Goal: Use online tool/utility: Use online tool/utility

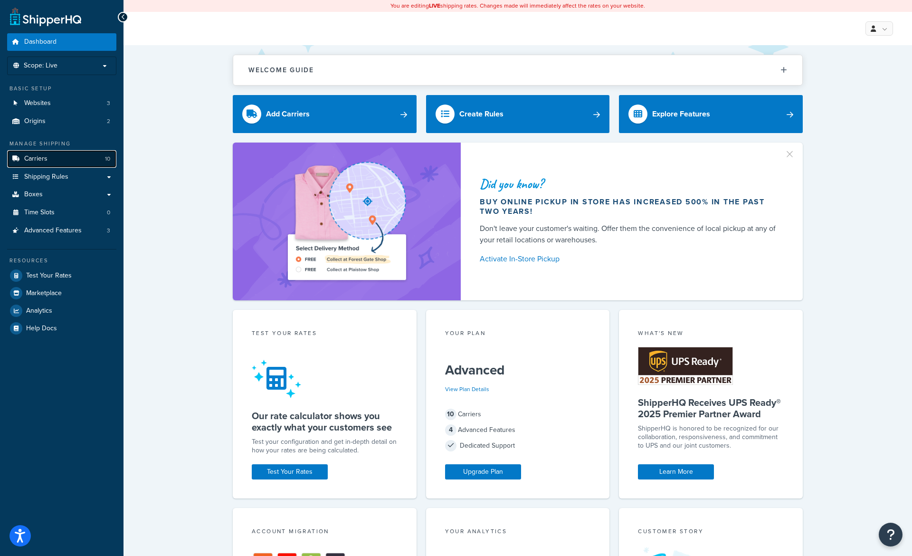
click at [33, 162] on span "Carriers" at bounding box center [35, 159] width 23 height 8
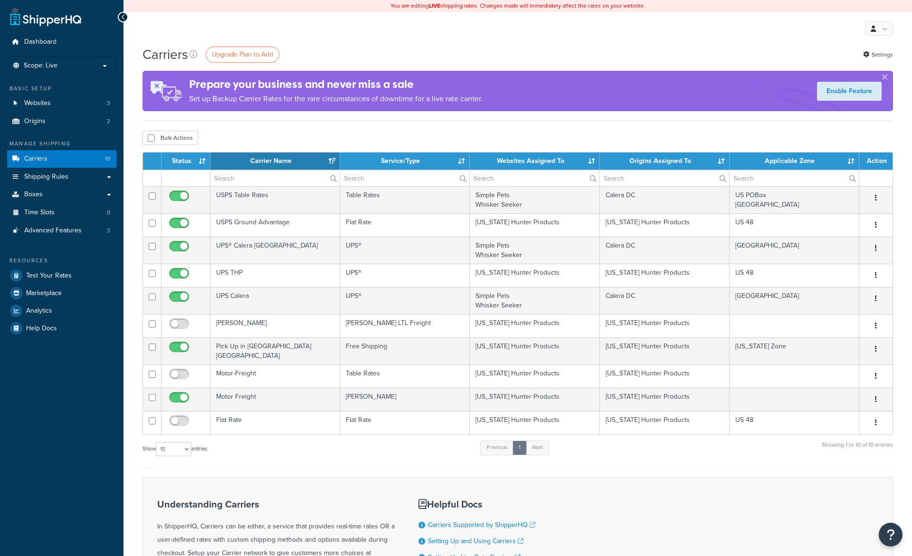
select select "15"
click at [40, 282] on link "Test Your Rates" at bounding box center [61, 275] width 109 height 17
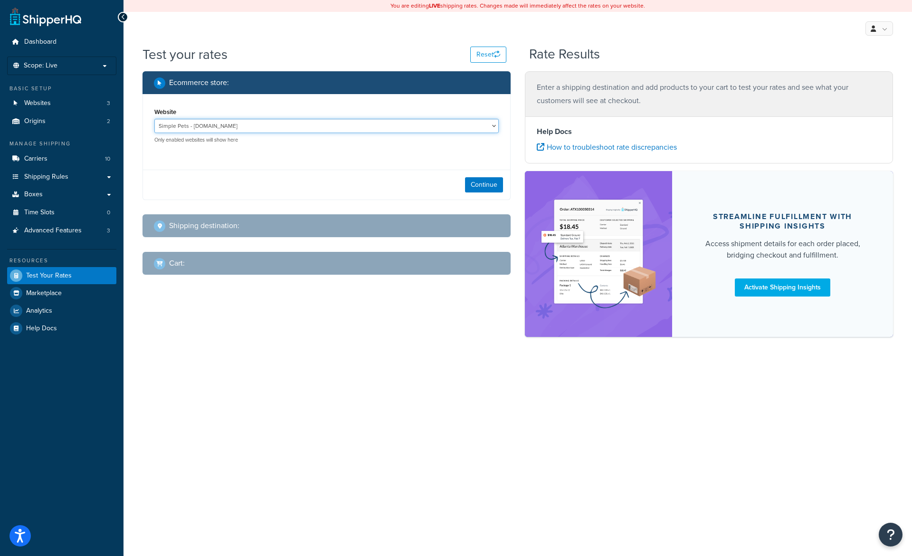
select select "6e80d1f07d4150de5c7807b96d43dcaf"
click option "Texas Hunter Products - texashunterproducts.com" at bounding box center [0, 0] width 0 height 0
click at [488, 185] on button "Continue" at bounding box center [484, 184] width 38 height 15
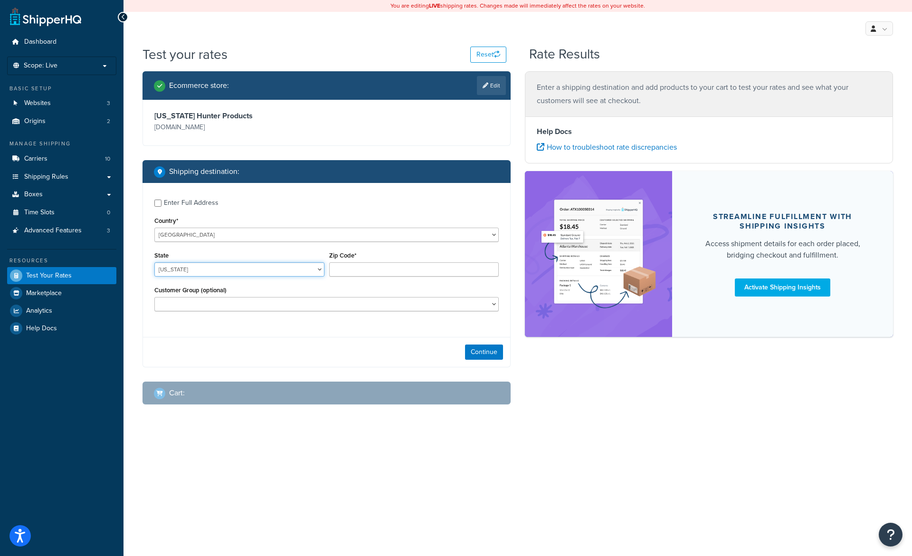
click at [154, 262] on select "Alabama Alaska American Samoa Arizona Arkansas Armed Forces Americas Armed Forc…" at bounding box center [239, 269] width 170 height 14
select select "GA"
click option "Georgia" at bounding box center [0, 0] width 0 height 0
click at [373, 268] on input "Zip Code*" at bounding box center [414, 269] width 170 height 14
type input "31709"
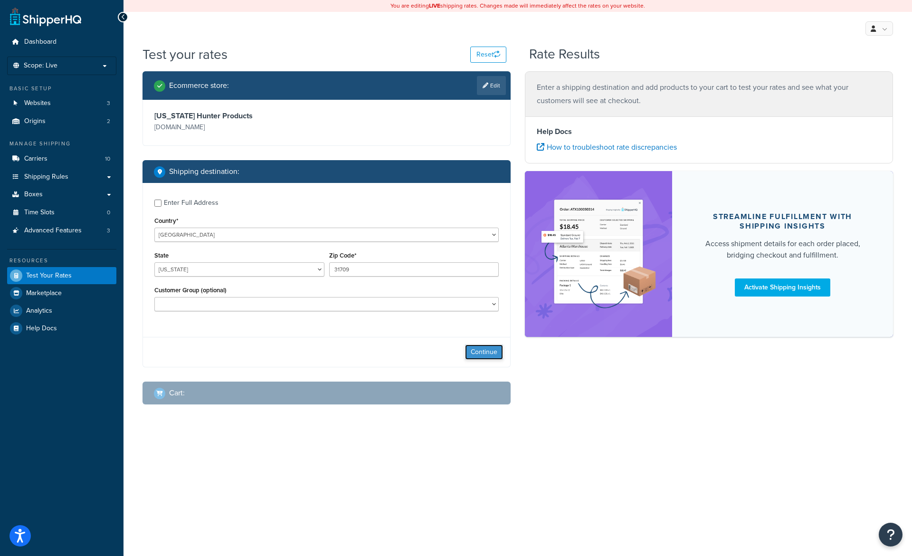
click at [479, 350] on button "Continue" at bounding box center [484, 351] width 38 height 15
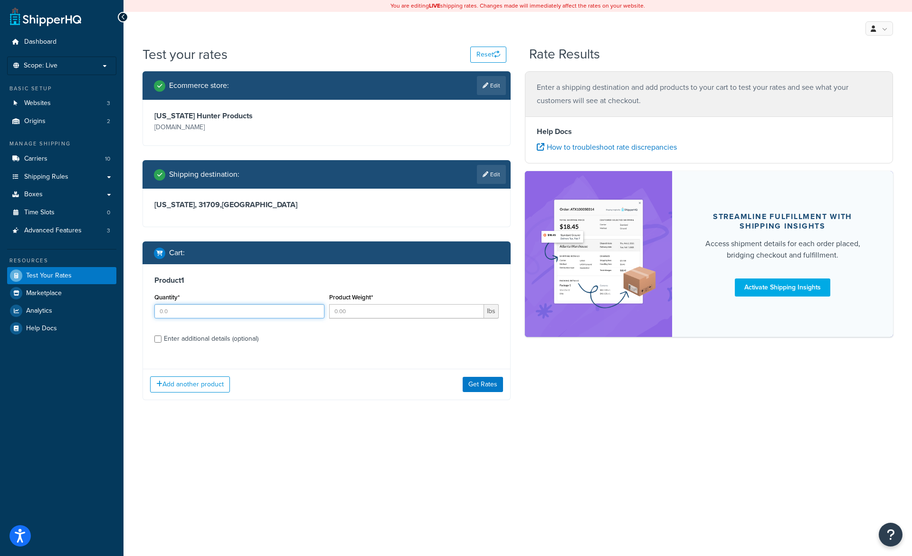
click at [227, 313] on input "Quantity*" at bounding box center [239, 311] width 170 height 14
type input "1"
click at [379, 307] on input "Product Weight*" at bounding box center [406, 311] width 155 height 14
type input "825"
click at [233, 338] on div "Enter additional details (optional)" at bounding box center [211, 338] width 95 height 13
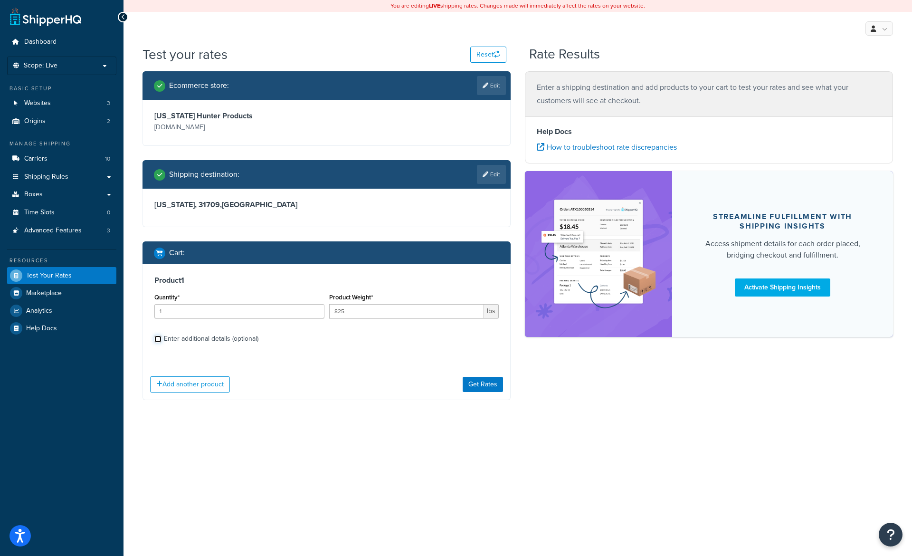
click at [162, 338] on input "Enter additional details (optional)" at bounding box center [157, 338] width 7 height 7
checkbox input "true"
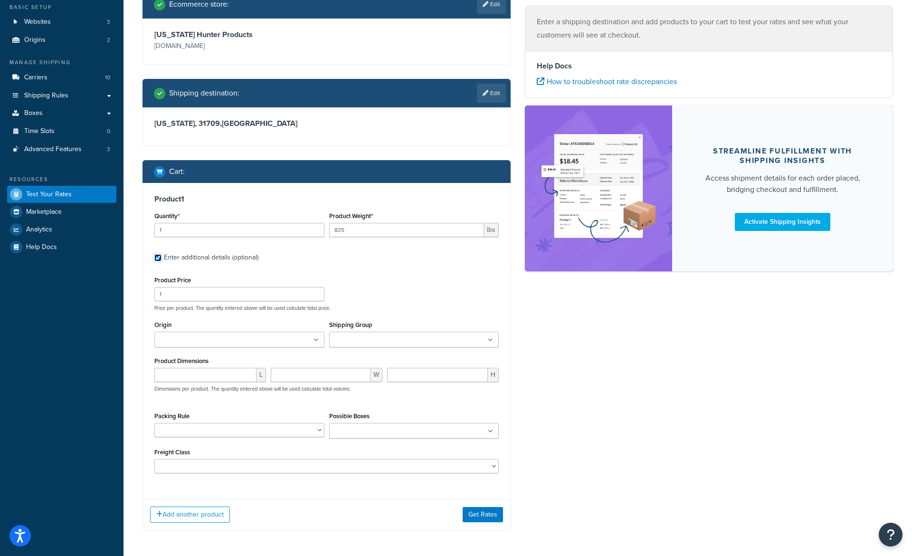
scroll to position [97, 0]
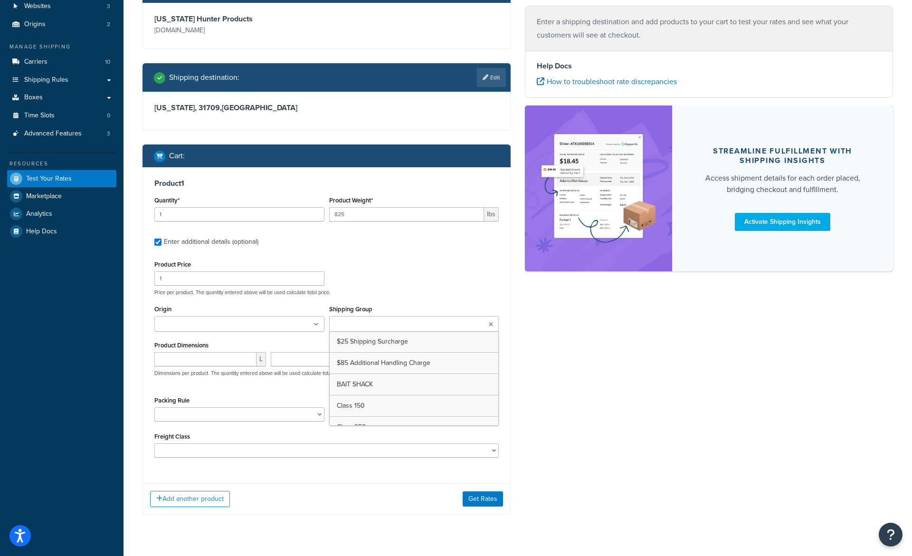
click at [386, 324] on input "Shipping Group" at bounding box center [374, 324] width 84 height 10
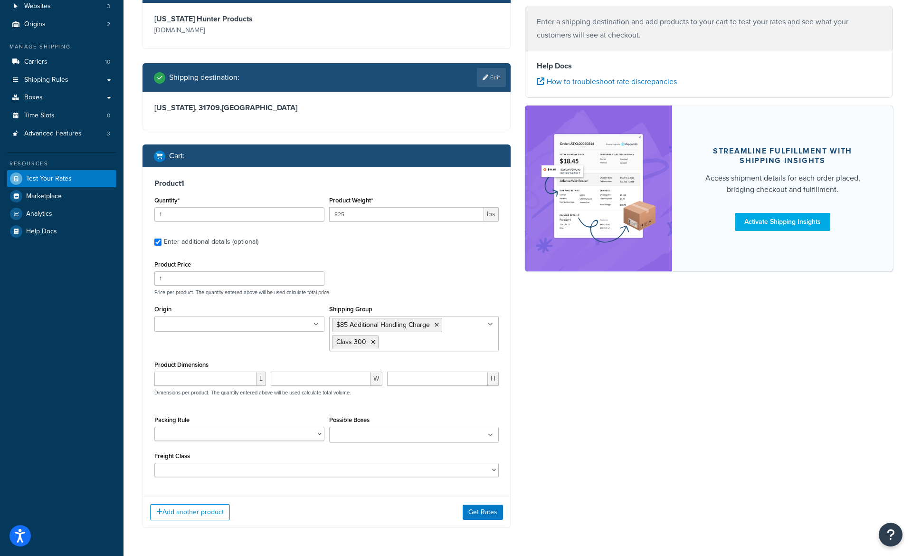
click at [561, 404] on div "Ecommerce store : Edit Texas Hunter Products texashunterproducts.com Shipping d…" at bounding box center [517, 258] width 765 height 568
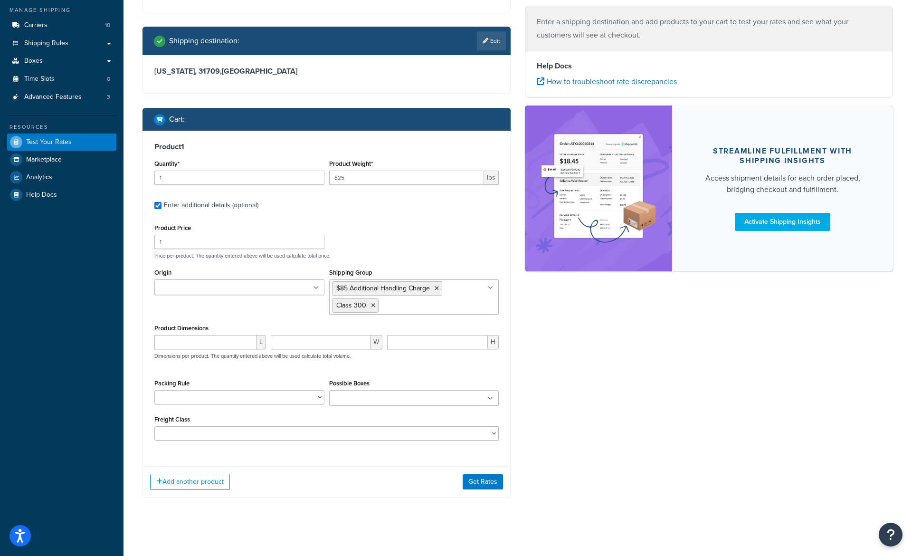
scroll to position [138, 0]
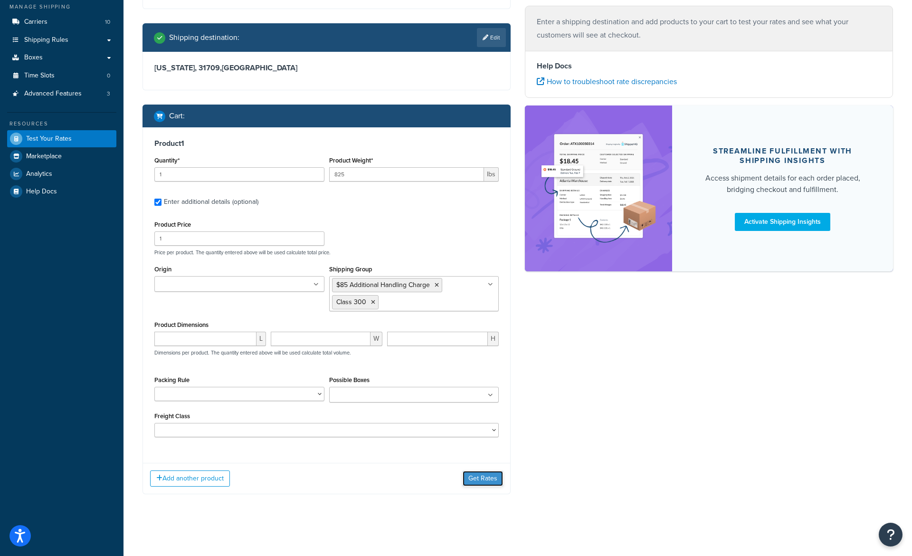
click at [475, 483] on button "Get Rates" at bounding box center [483, 478] width 40 height 15
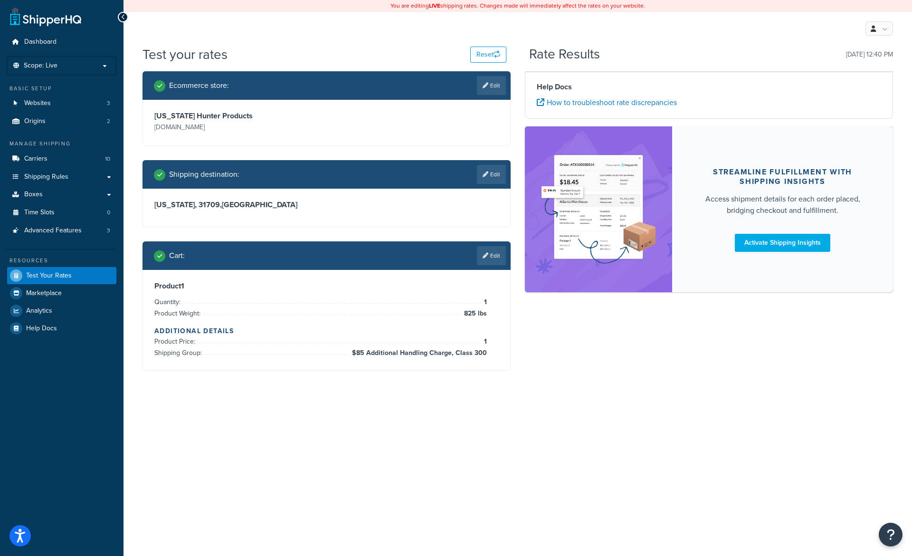
scroll to position [0, 0]
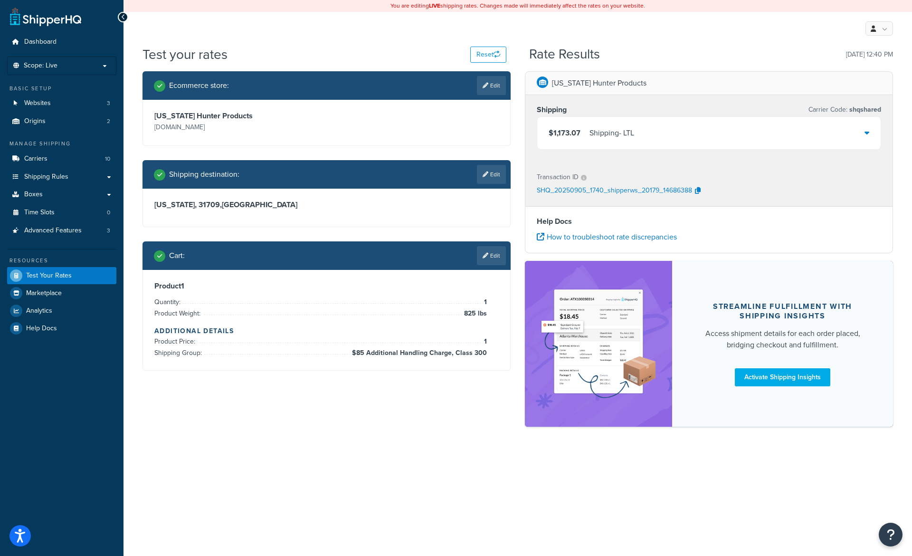
click at [702, 135] on div "$1,173.07 Shipping - LTL" at bounding box center [709, 133] width 344 height 32
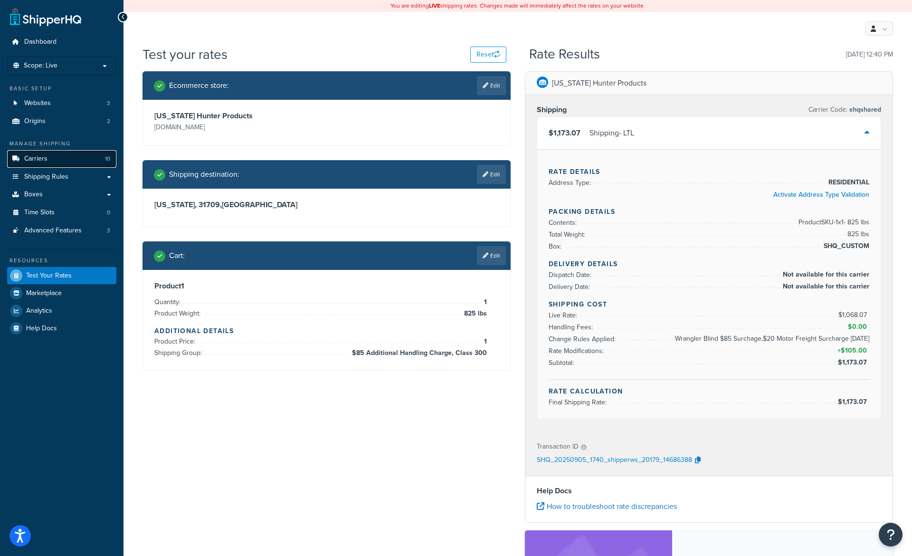
click at [66, 156] on link "Carriers 10" at bounding box center [61, 159] width 109 height 18
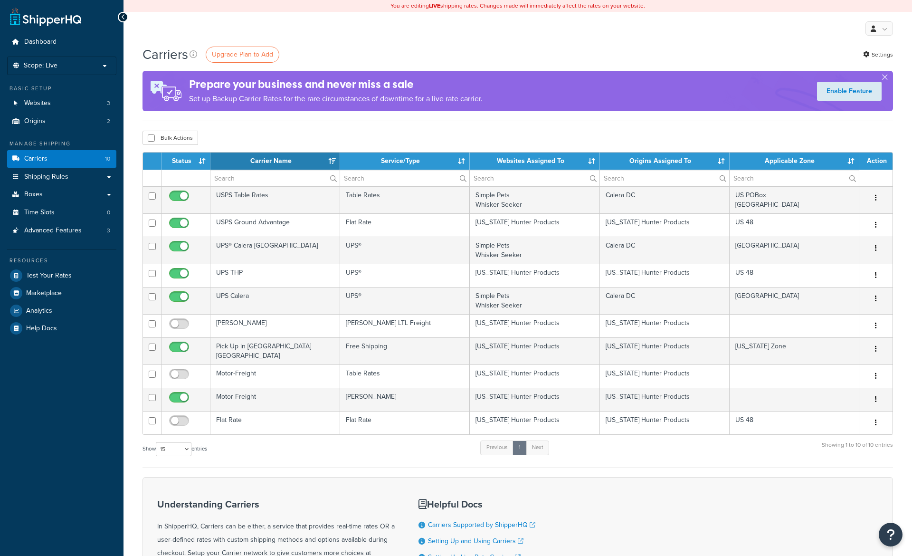
select select "15"
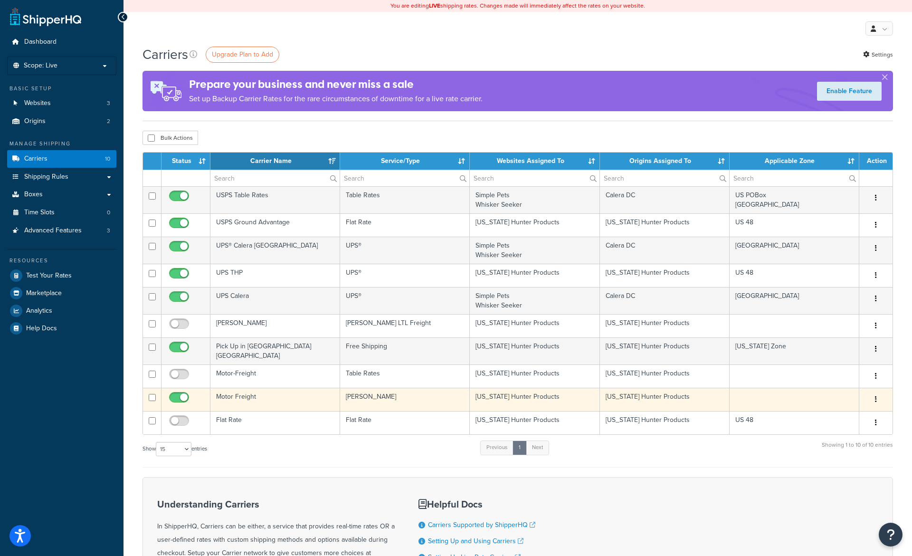
click at [879, 398] on button "button" at bounding box center [875, 399] width 13 height 15
click at [829, 411] on link "Edit" at bounding box center [837, 415] width 75 height 19
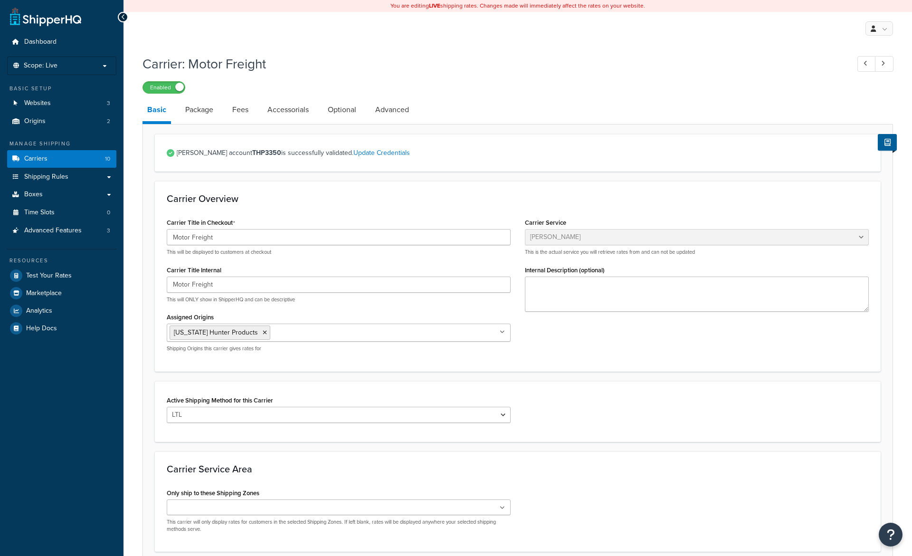
select select "estesFreight"
click at [203, 112] on link "Package" at bounding box center [200, 109] width 38 height 23
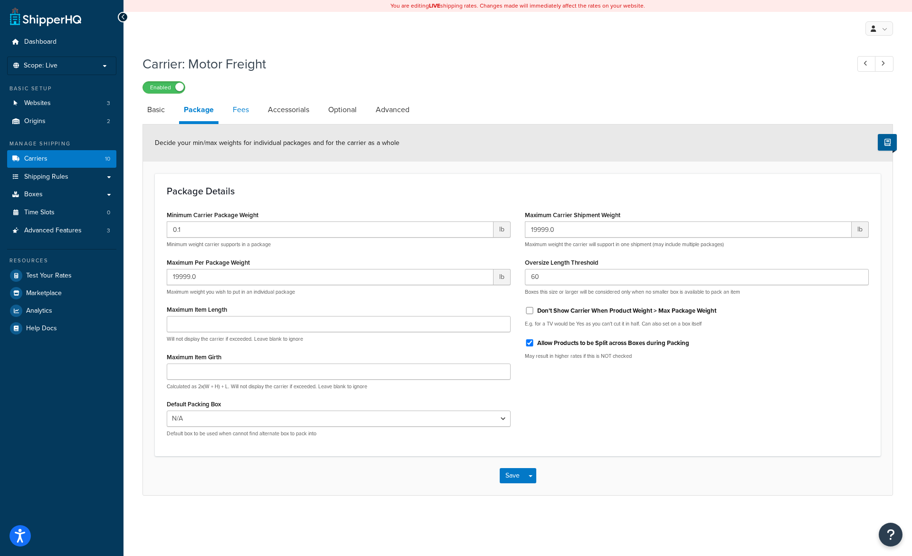
click at [246, 114] on link "Fees" at bounding box center [241, 109] width 26 height 23
select select "AFTER"
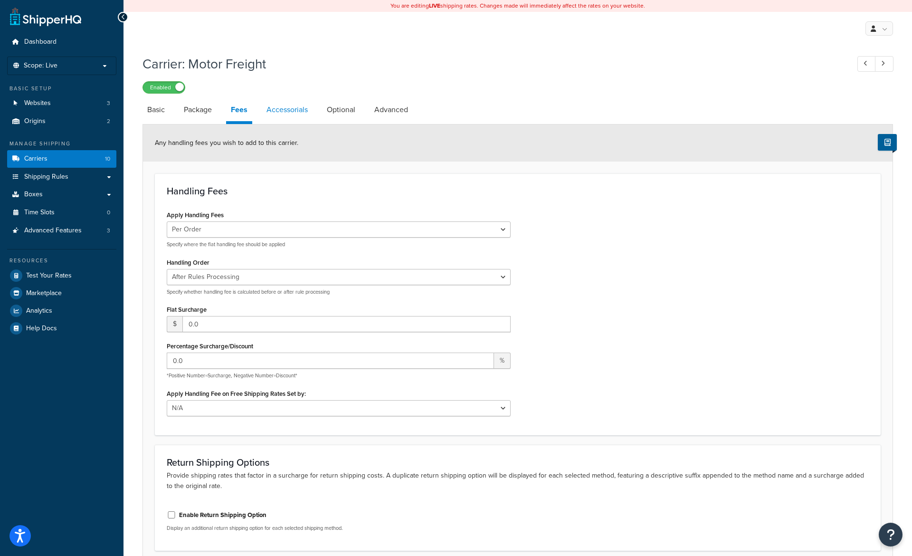
click at [282, 107] on link "Accessorials" at bounding box center [287, 109] width 51 height 23
select select "residential"
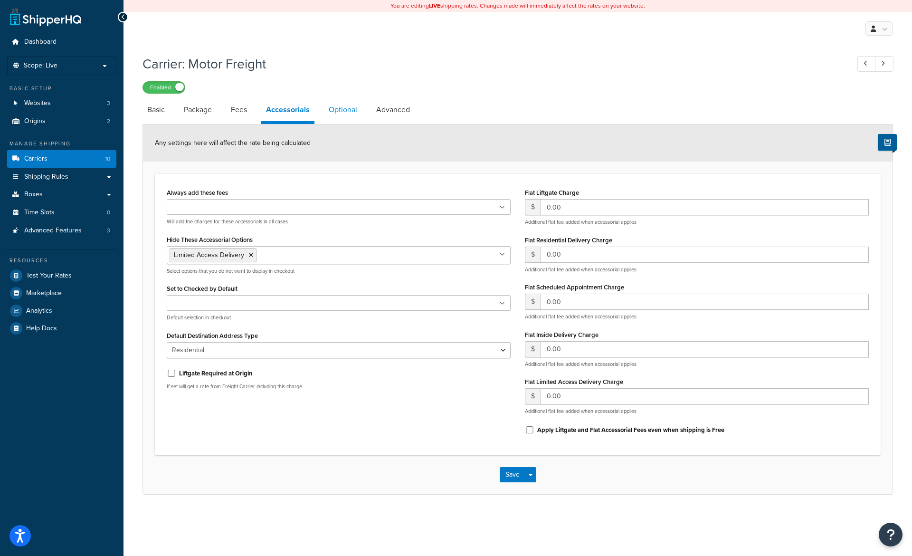
click at [348, 111] on link "Optional" at bounding box center [343, 109] width 38 height 23
select select "150"
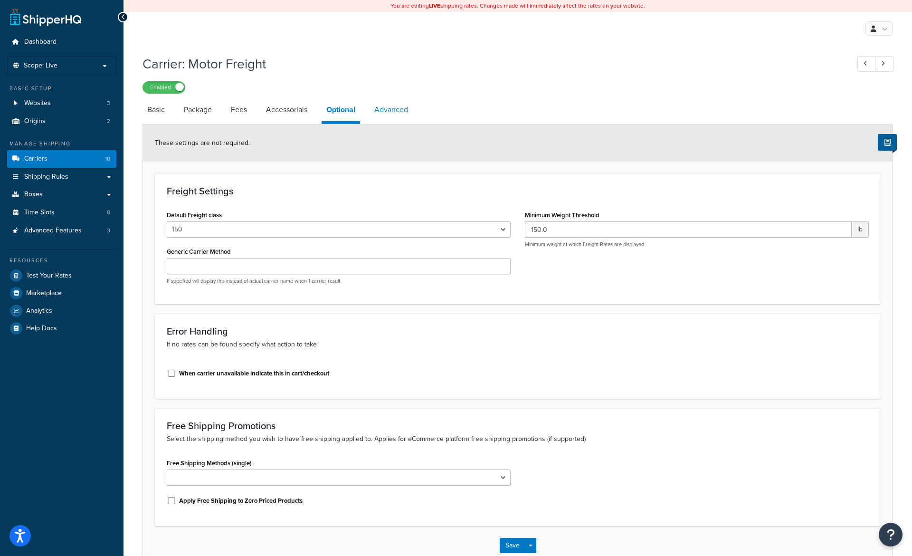
click at [382, 116] on link "Advanced" at bounding box center [391, 109] width 43 height 23
select select "false"
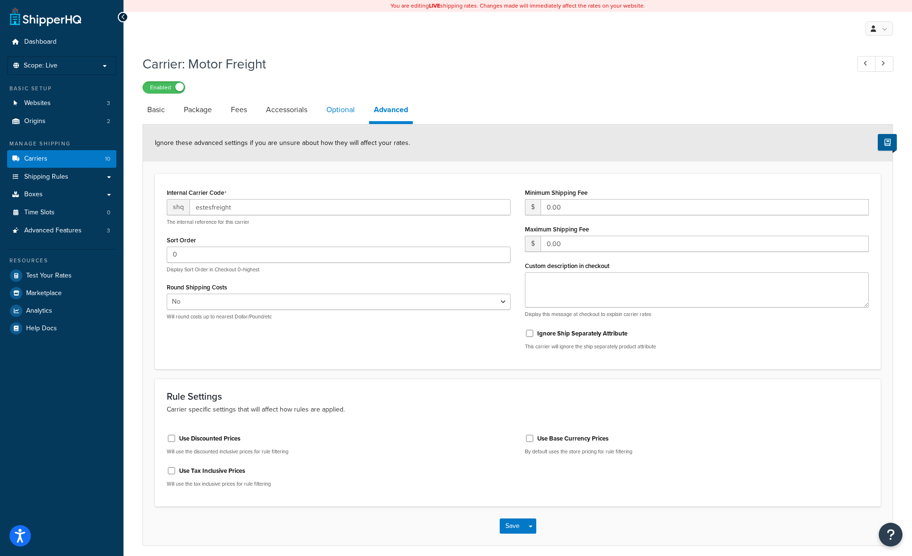
click at [338, 115] on link "Optional" at bounding box center [341, 109] width 38 height 23
select select "150"
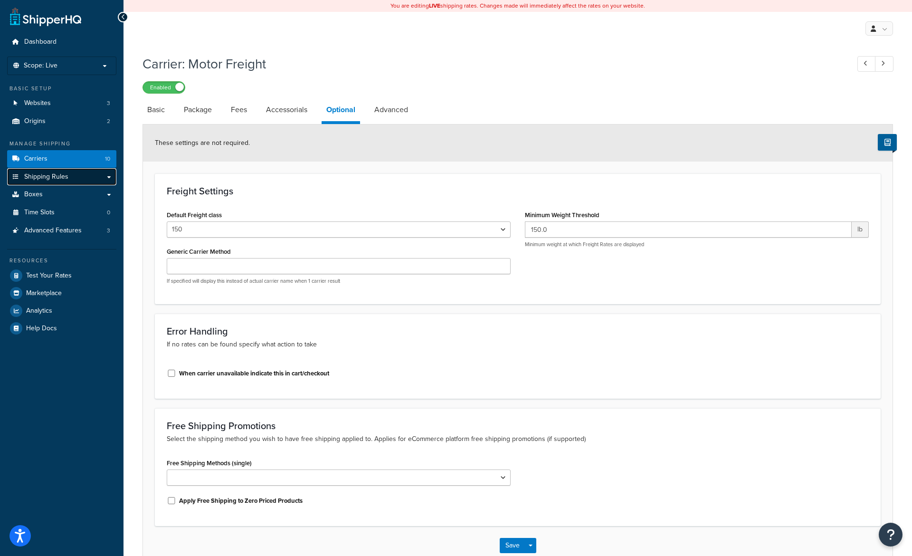
click at [59, 173] on span "Shipping Rules" at bounding box center [46, 177] width 44 height 8
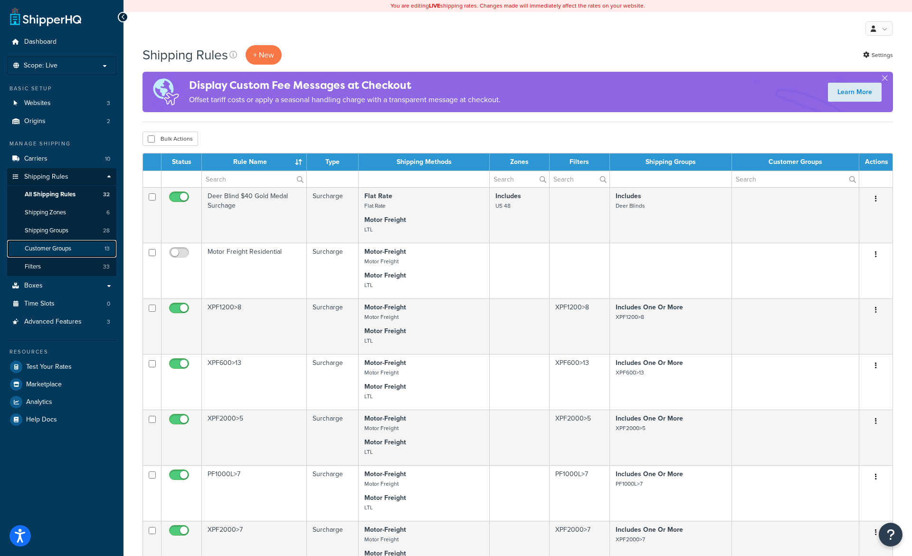
click at [76, 243] on link "Customer Groups 13" at bounding box center [61, 249] width 109 height 18
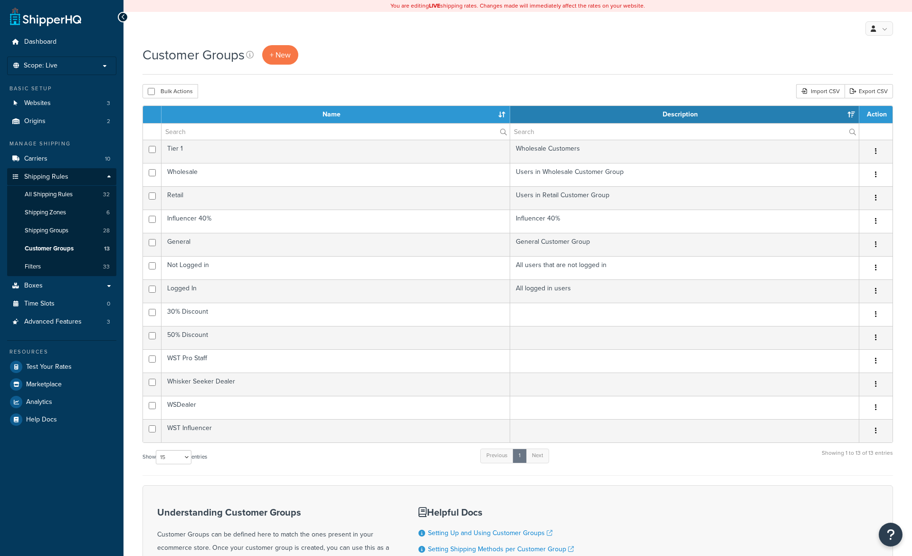
select select "15"
click at [79, 227] on link "Shipping Groups 28" at bounding box center [61, 231] width 109 height 18
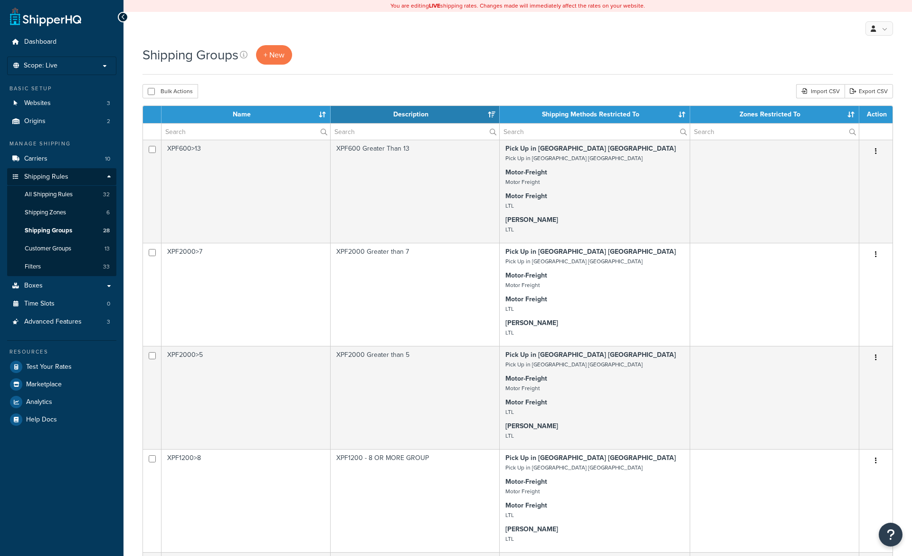
select select "15"
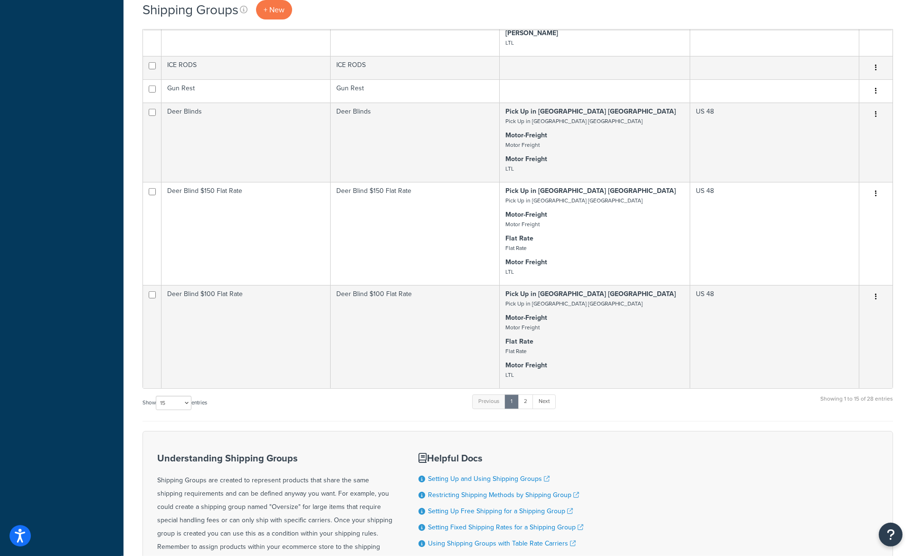
scroll to position [954, 0]
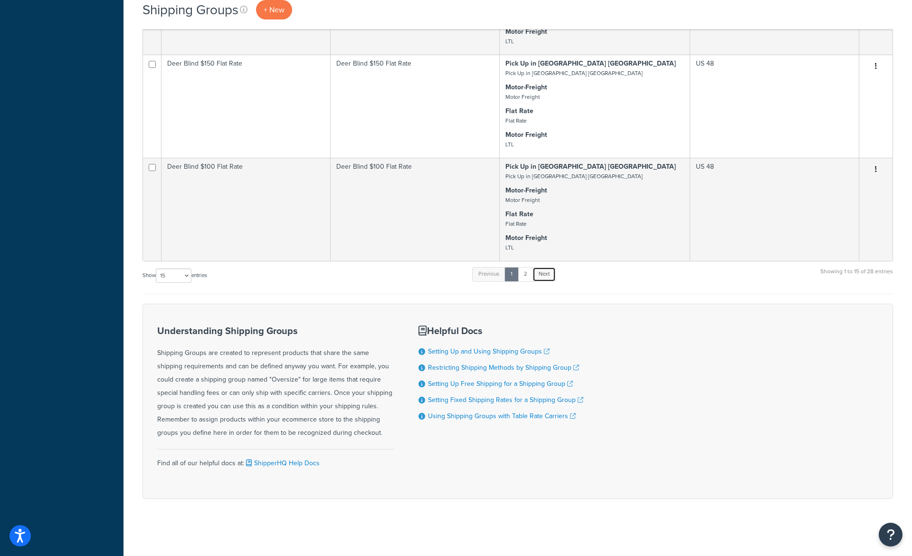
click at [548, 272] on link "Next" at bounding box center [544, 274] width 23 height 14
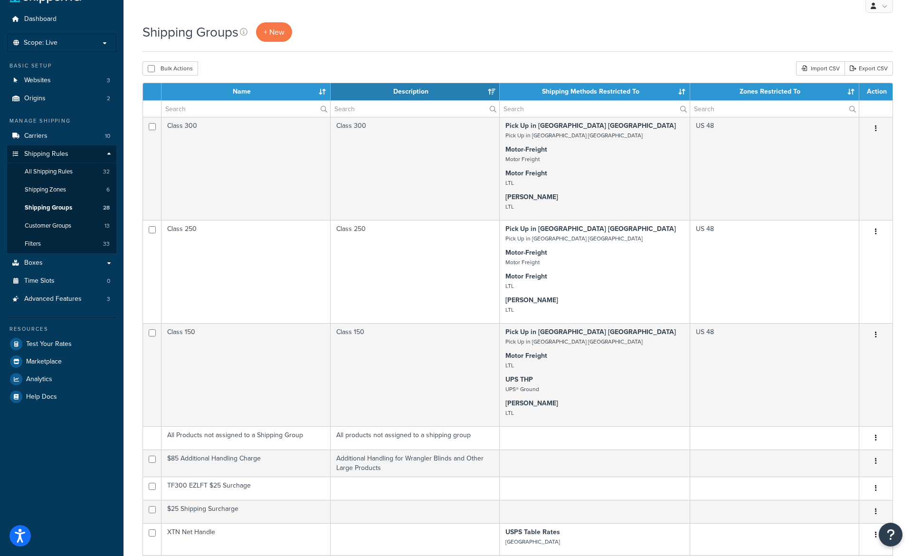
scroll to position [0, 0]
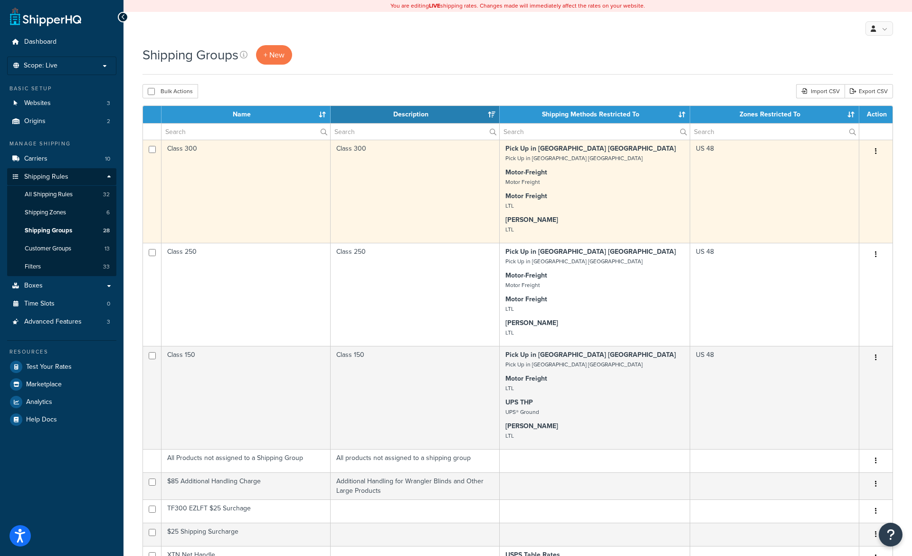
click at [873, 153] on button "button" at bounding box center [875, 151] width 13 height 15
click at [858, 171] on link "Edit" at bounding box center [837, 171] width 75 height 19
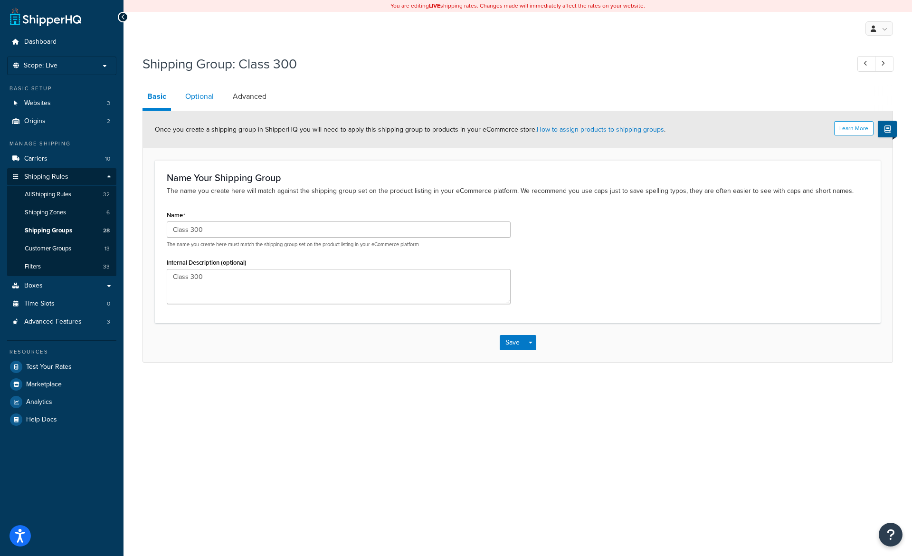
click at [189, 96] on link "Optional" at bounding box center [200, 96] width 38 height 23
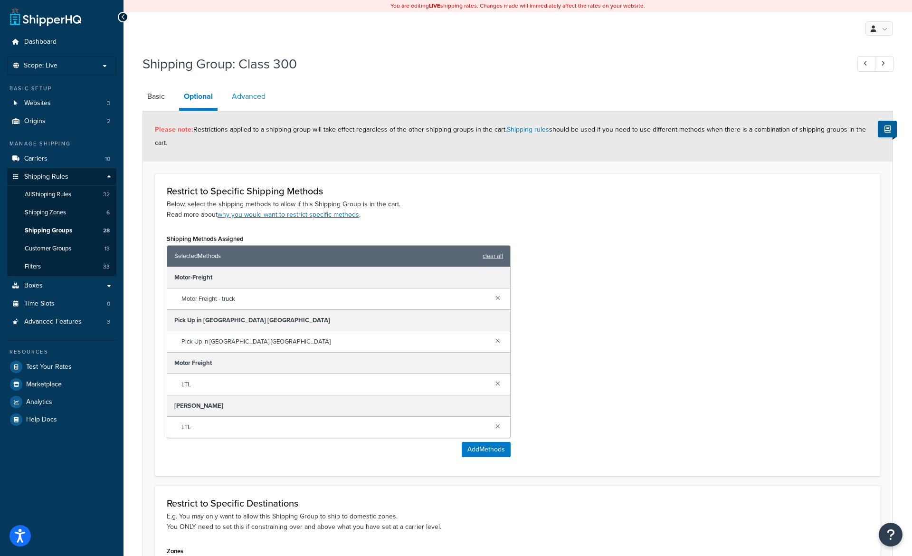
click at [258, 104] on link "Advanced" at bounding box center [248, 96] width 43 height 23
select select "300"
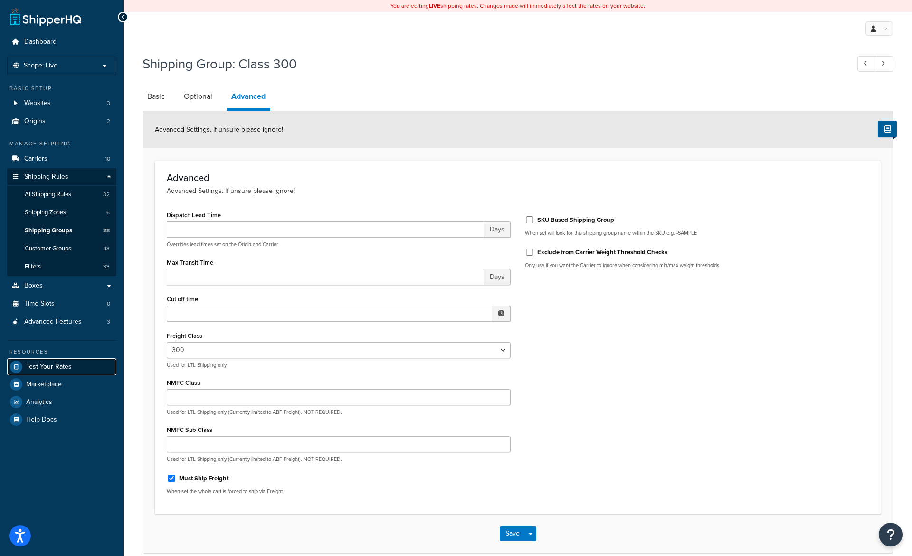
click at [29, 368] on span "Test Your Rates" at bounding box center [49, 367] width 46 height 8
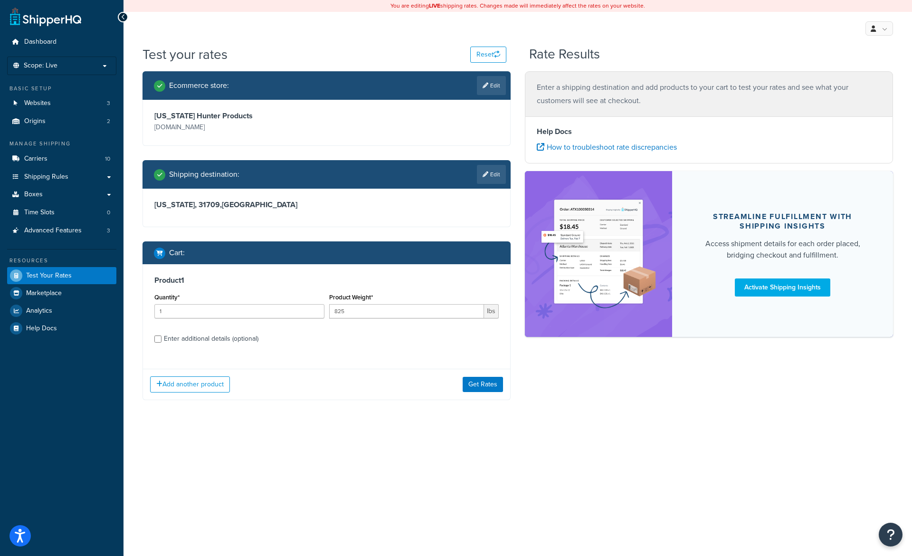
click at [189, 342] on div "Enter additional details (optional)" at bounding box center [211, 338] width 95 height 13
click at [162, 342] on input "Enter additional details (optional)" at bounding box center [157, 338] width 7 height 7
checkbox input "true"
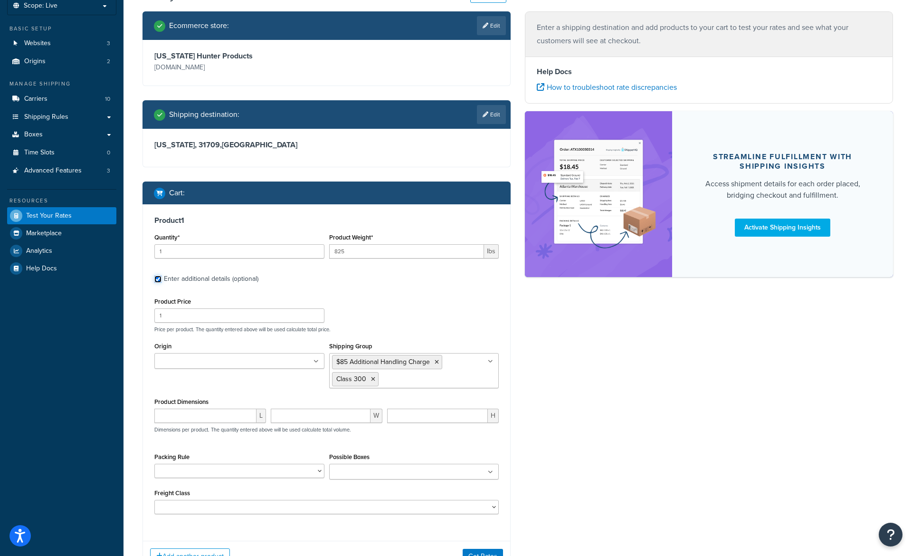
scroll to position [87, 0]
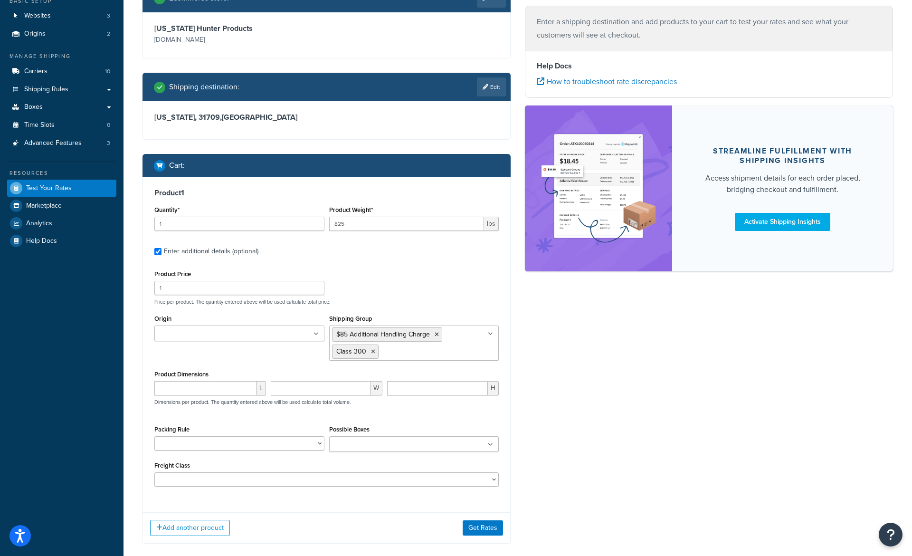
click at [403, 355] on input "Shipping Group" at bounding box center [423, 351] width 84 height 10
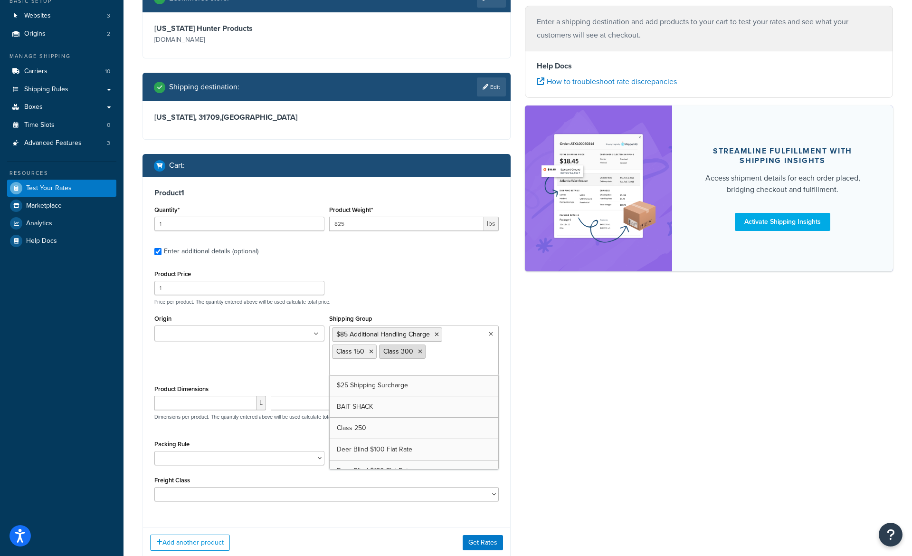
click at [420, 354] on icon at bounding box center [420, 352] width 4 height 6
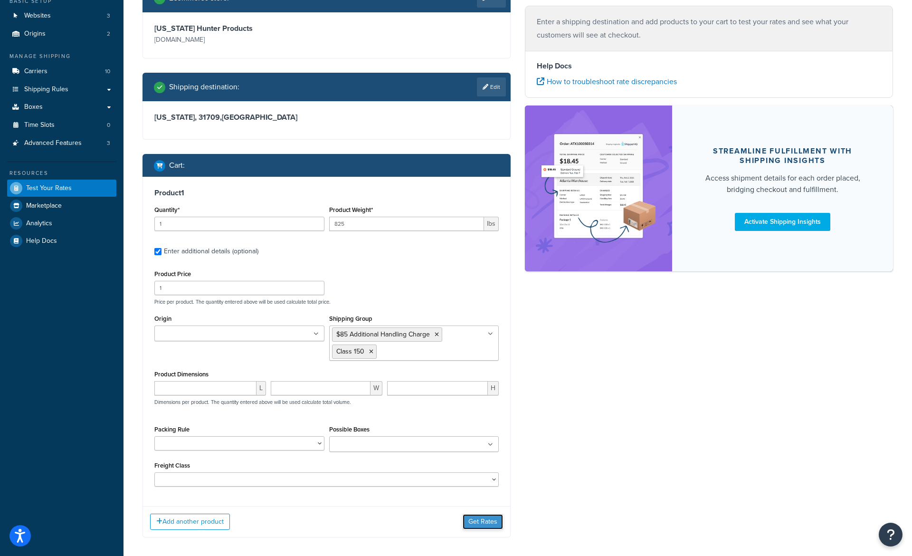
click at [485, 519] on div "Add another product Get Rates" at bounding box center [326, 521] width 367 height 31
click at [478, 534] on button "Get Rates" at bounding box center [483, 527] width 40 height 15
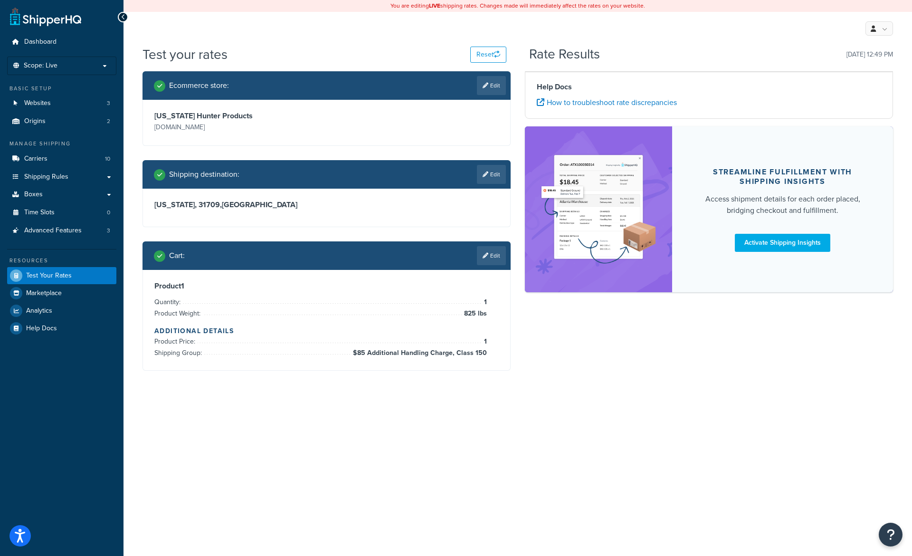
scroll to position [0, 0]
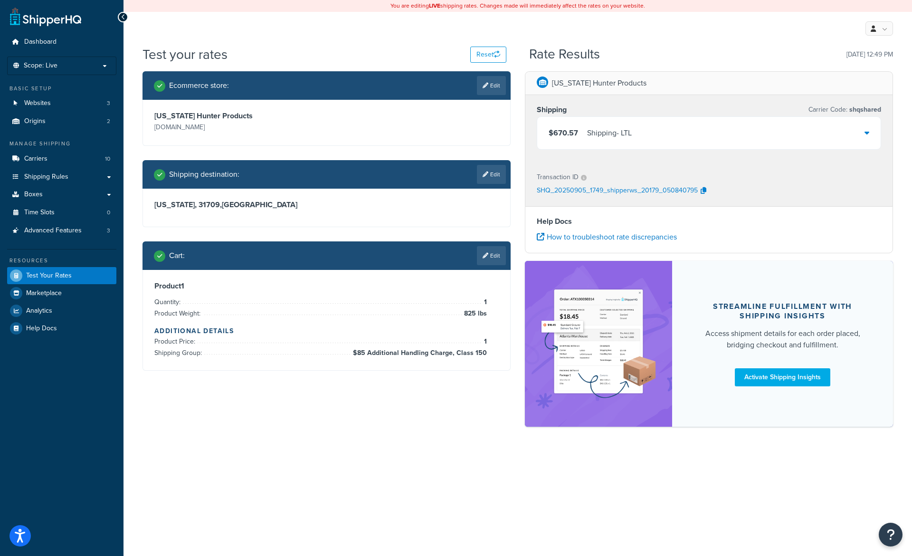
click at [636, 134] on div "$670.57 Shipping - LTL" at bounding box center [709, 133] width 344 height 32
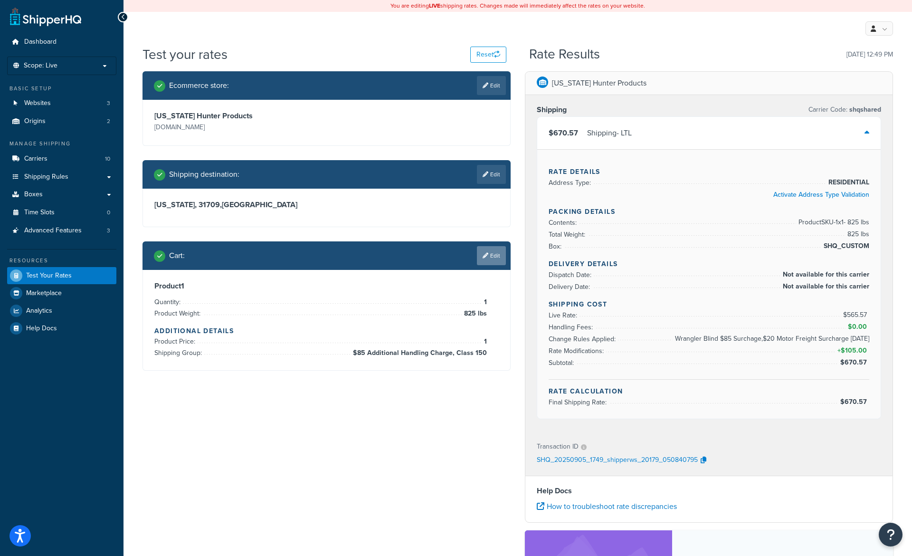
click at [494, 256] on link "Edit" at bounding box center [491, 255] width 29 height 19
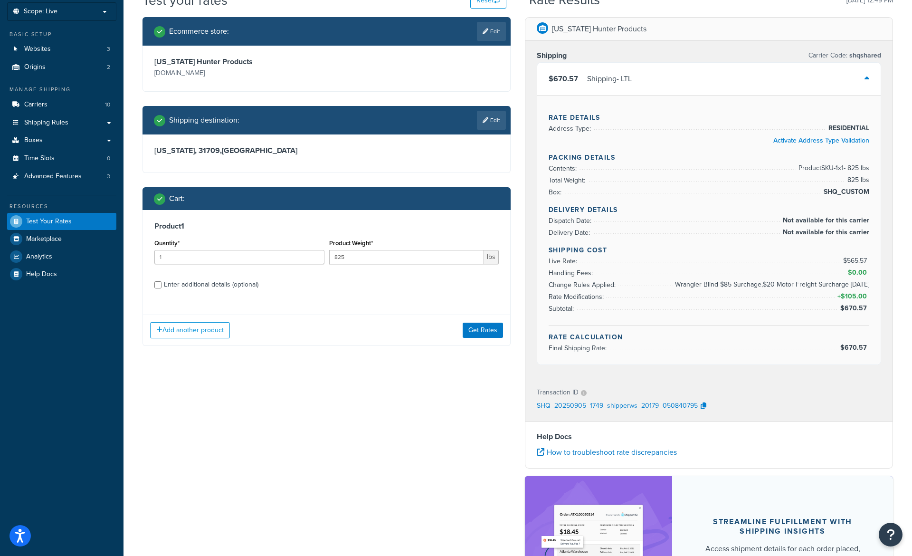
scroll to position [68, 0]
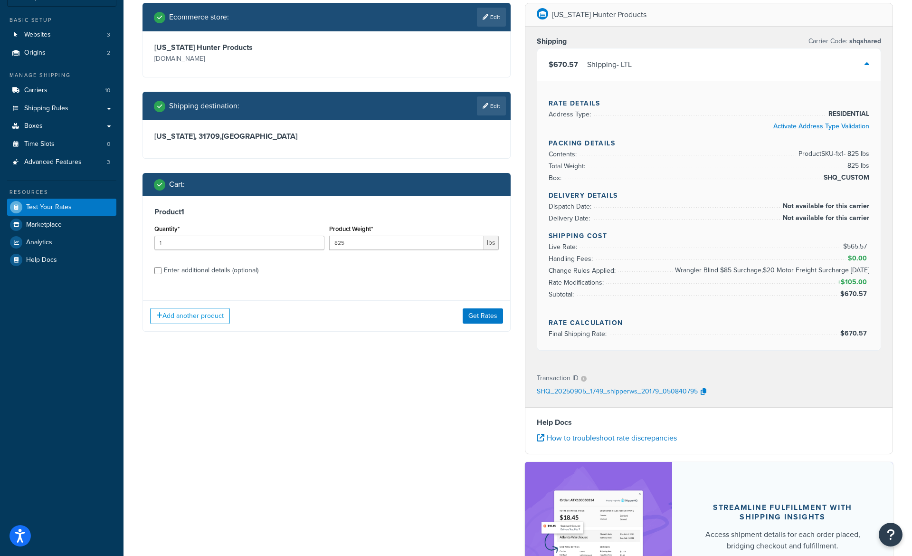
click at [223, 271] on div "Enter additional details (optional)" at bounding box center [211, 270] width 95 height 13
click at [162, 271] on input "Enter additional details (optional)" at bounding box center [157, 270] width 7 height 7
checkbox input "true"
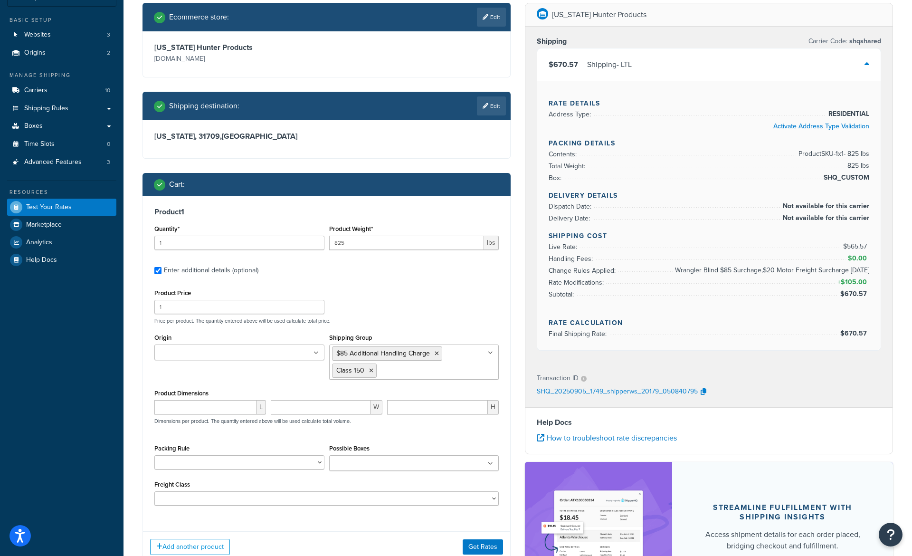
click at [384, 375] on input "Shipping Group" at bounding box center [421, 370] width 84 height 10
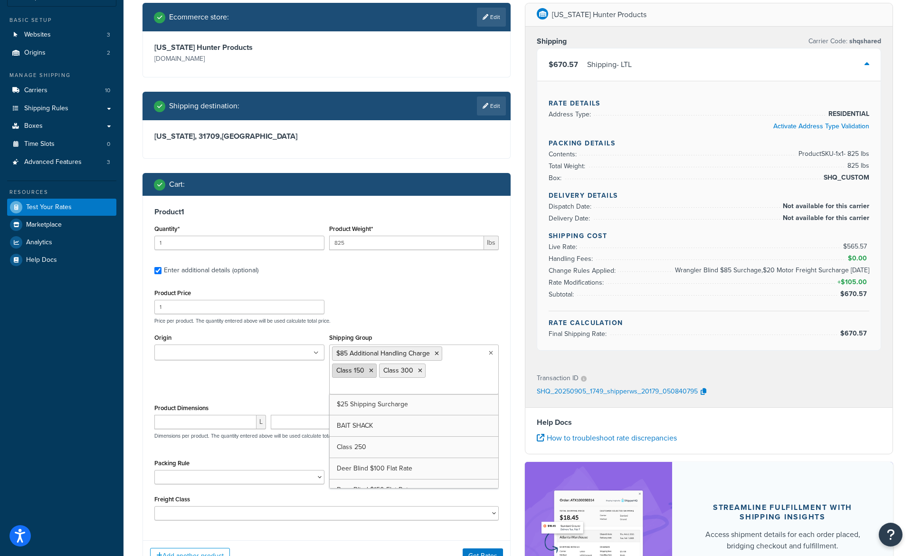
click at [370, 372] on icon at bounding box center [371, 371] width 4 height 6
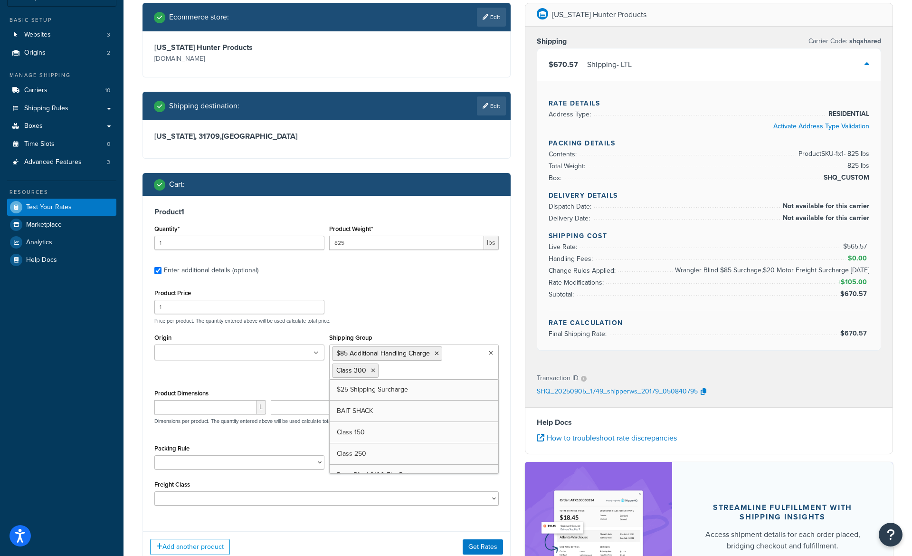
click at [474, 539] on div "Add another product Get Rates" at bounding box center [326, 546] width 367 height 31
click at [475, 547] on button "Get Rates" at bounding box center [483, 546] width 40 height 15
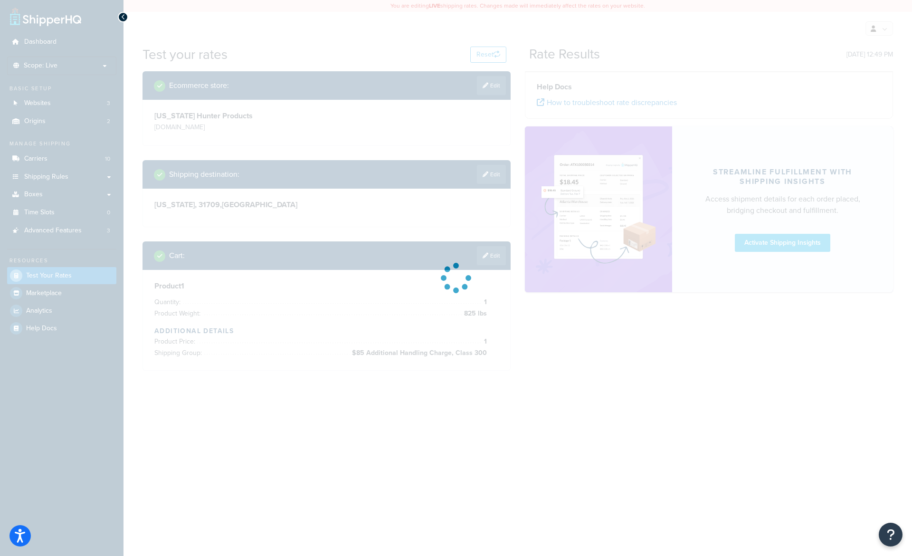
scroll to position [0, 0]
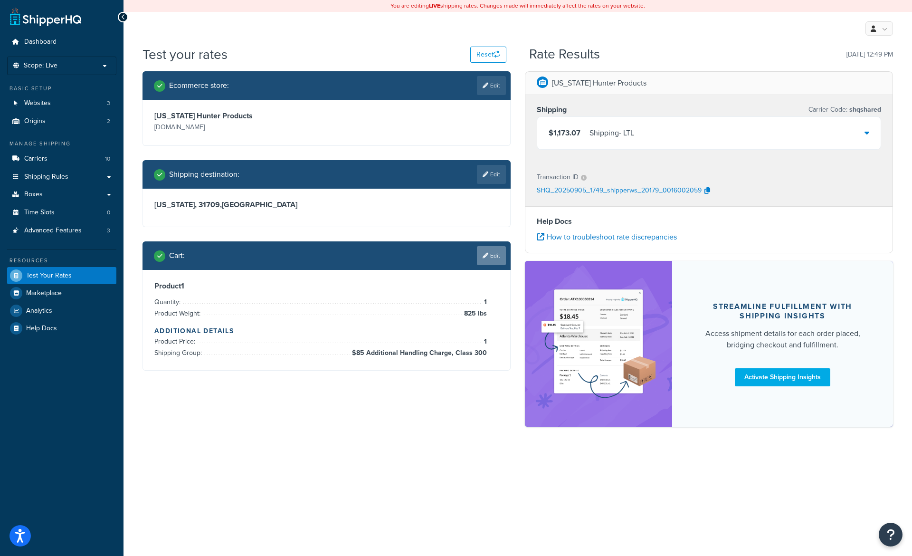
click at [492, 258] on link "Edit" at bounding box center [491, 255] width 29 height 19
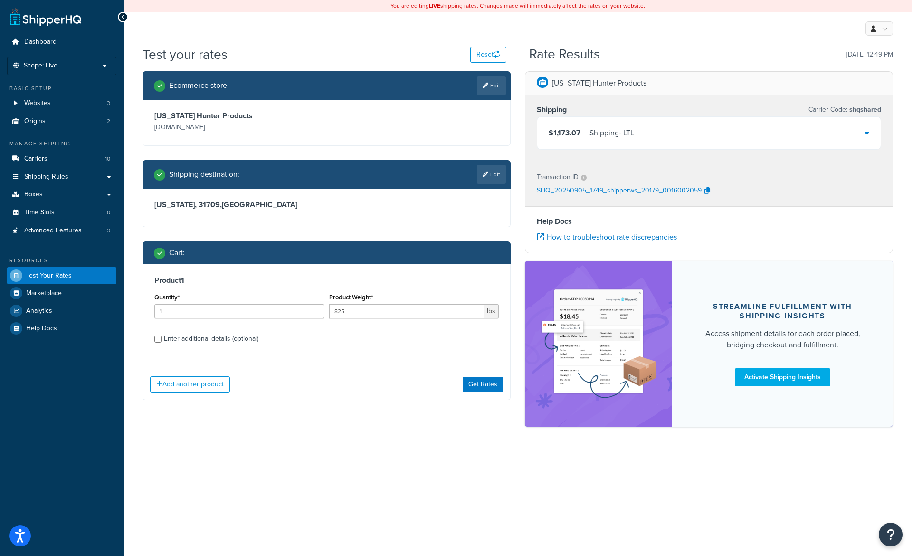
click at [205, 340] on div "Enter additional details (optional)" at bounding box center [211, 338] width 95 height 13
click at [162, 340] on input "Enter additional details (optional)" at bounding box center [157, 338] width 7 height 7
checkbox input "true"
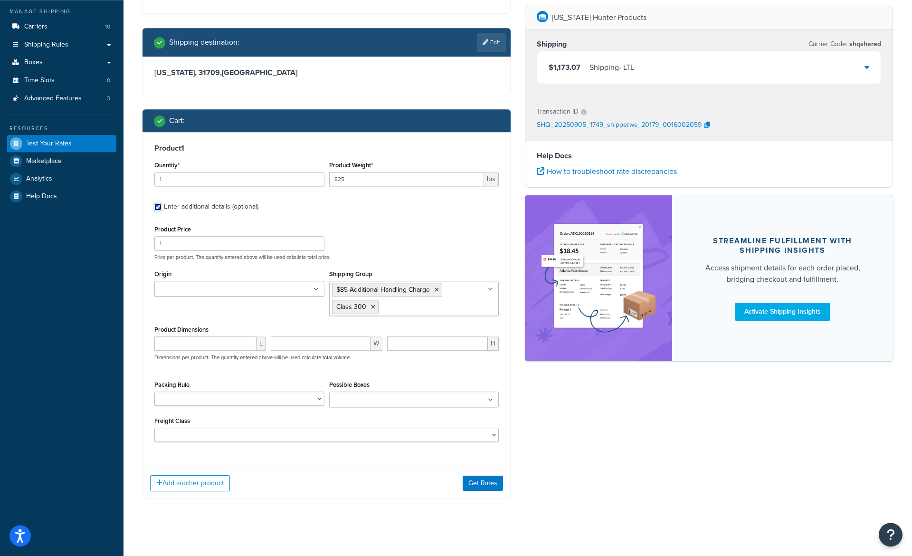
scroll to position [138, 0]
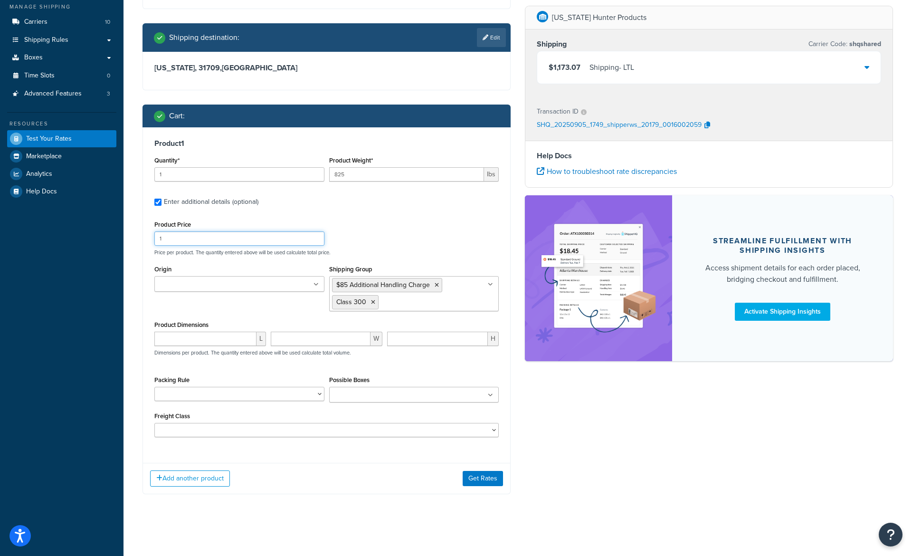
drag, startPoint x: 174, startPoint y: 242, endPoint x: 149, endPoint y: 241, distance: 25.2
click at [154, 242] on input "1" at bounding box center [239, 238] width 170 height 14
type input "5999"
click at [488, 475] on button "Get Rates" at bounding box center [483, 478] width 40 height 15
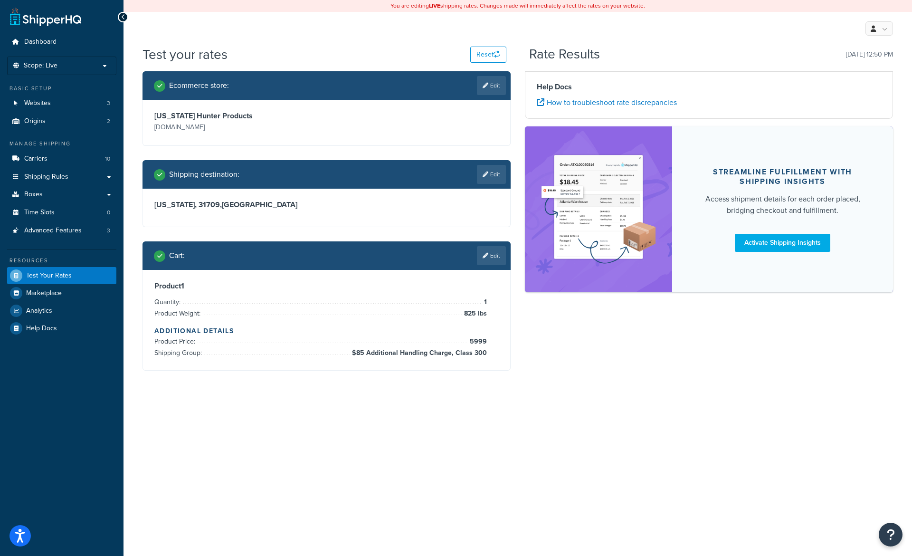
scroll to position [0, 0]
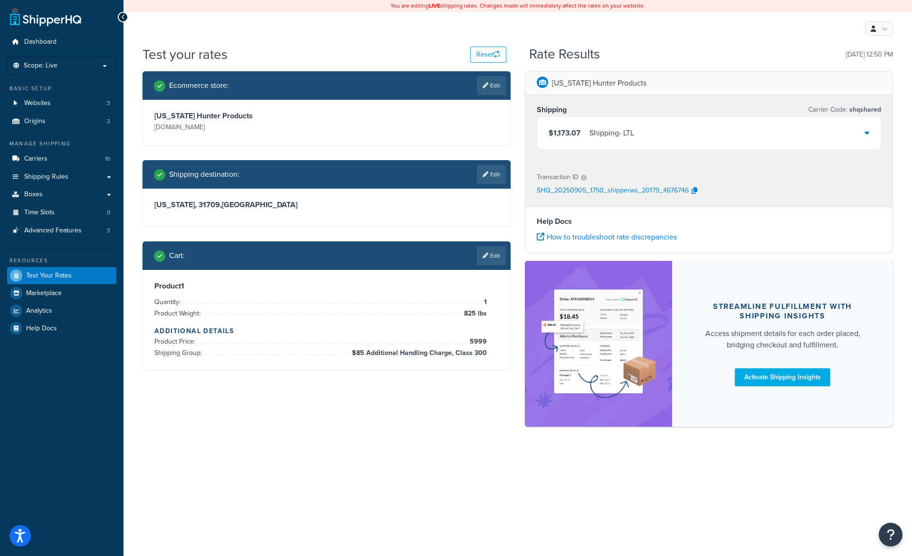
click at [645, 136] on div "$1,173.07 Shipping - LTL" at bounding box center [709, 133] width 344 height 32
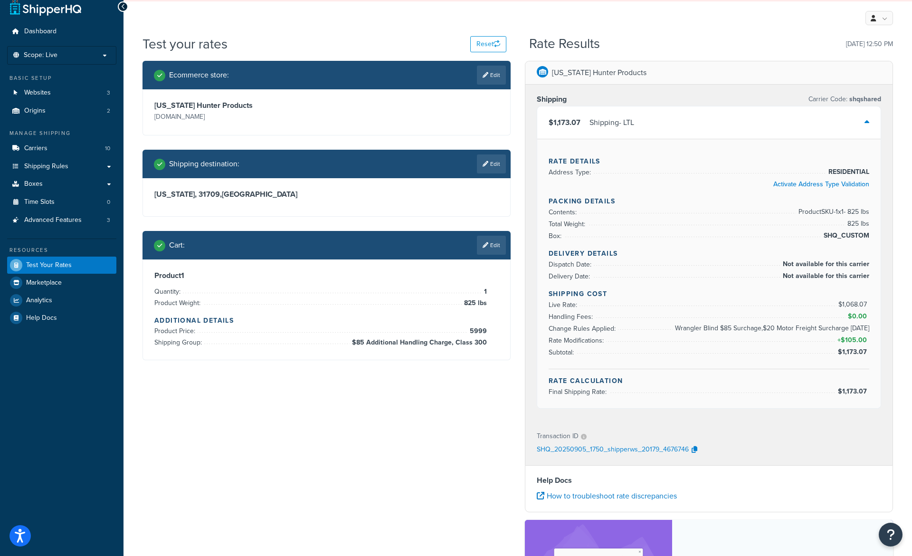
scroll to position [12, 0]
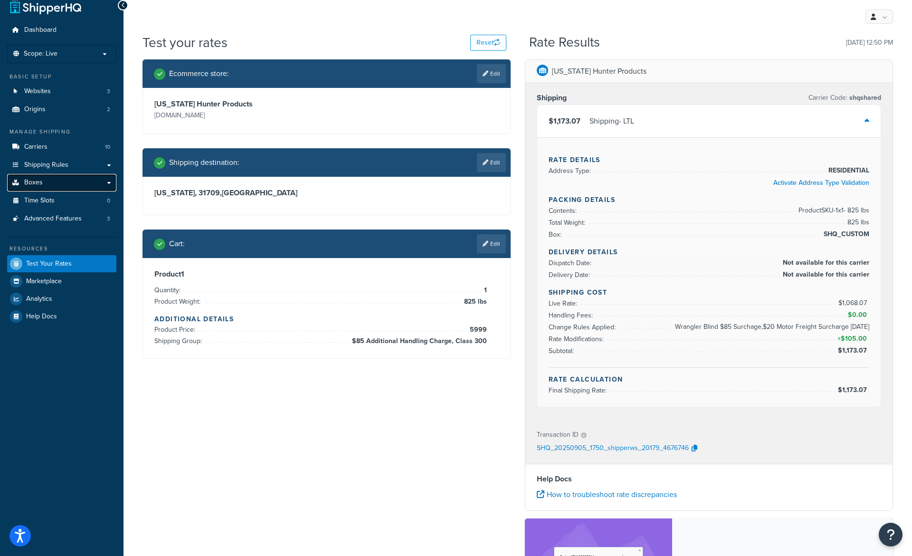
click at [50, 181] on link "Boxes" at bounding box center [61, 183] width 109 height 18
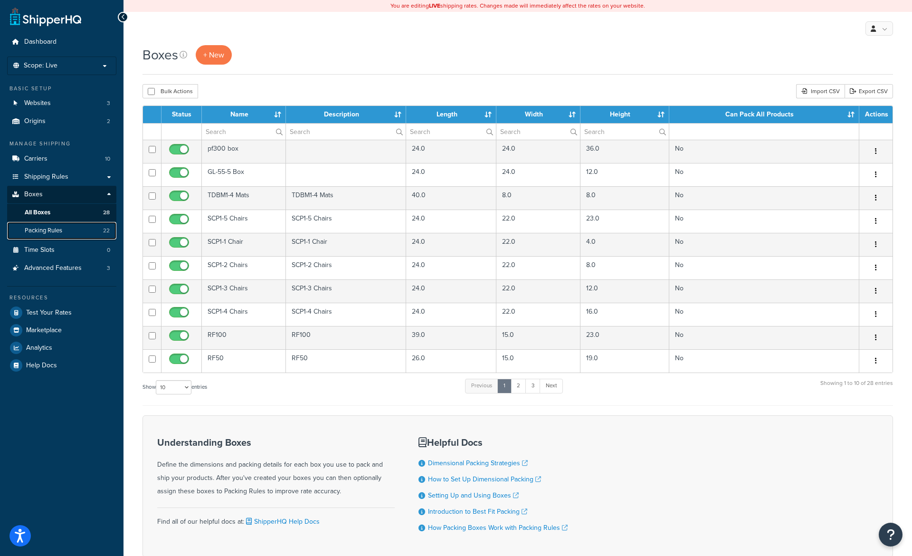
click at [30, 231] on span "Packing Rules" at bounding box center [44, 231] width 38 height 8
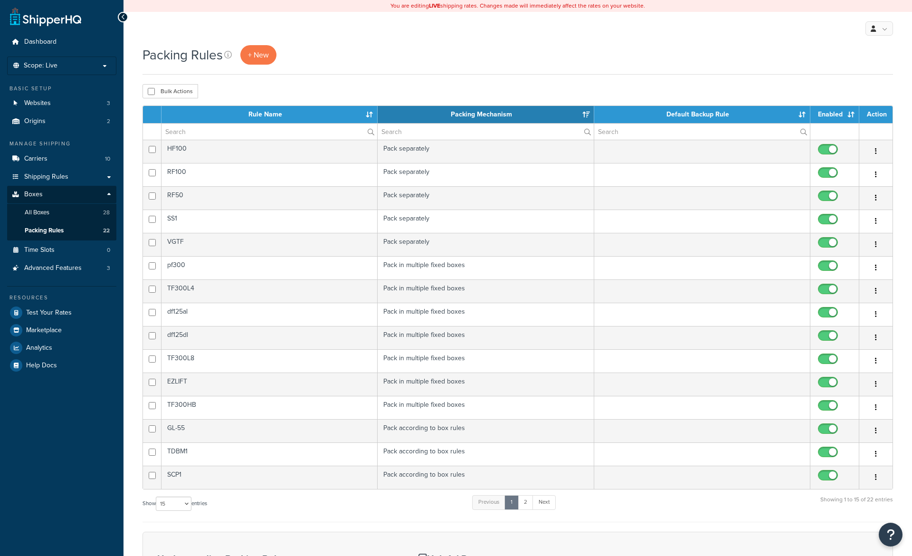
select select "15"
click at [32, 221] on link "All Boxes 28" at bounding box center [61, 213] width 109 height 18
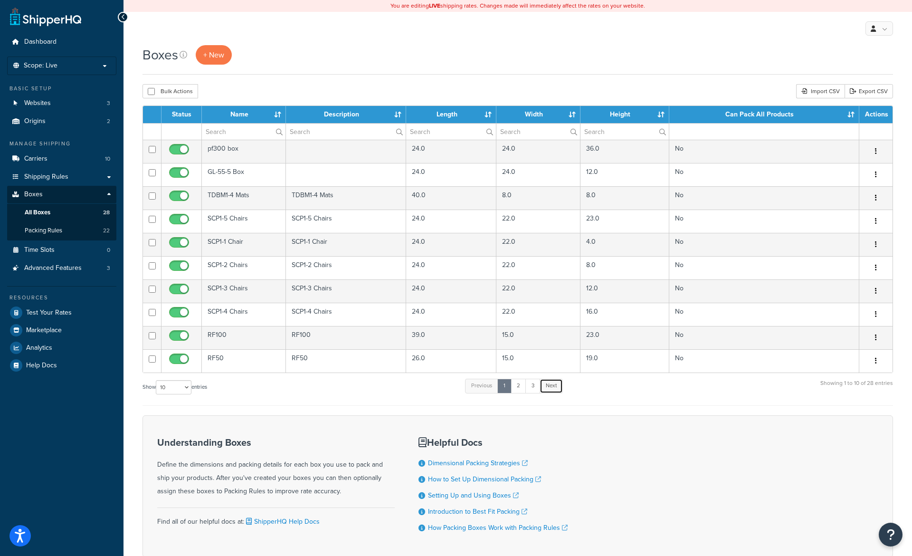
click at [555, 389] on link "Next" at bounding box center [551, 386] width 23 height 14
click at [555, 389] on link "Next" at bounding box center [549, 386] width 23 height 14
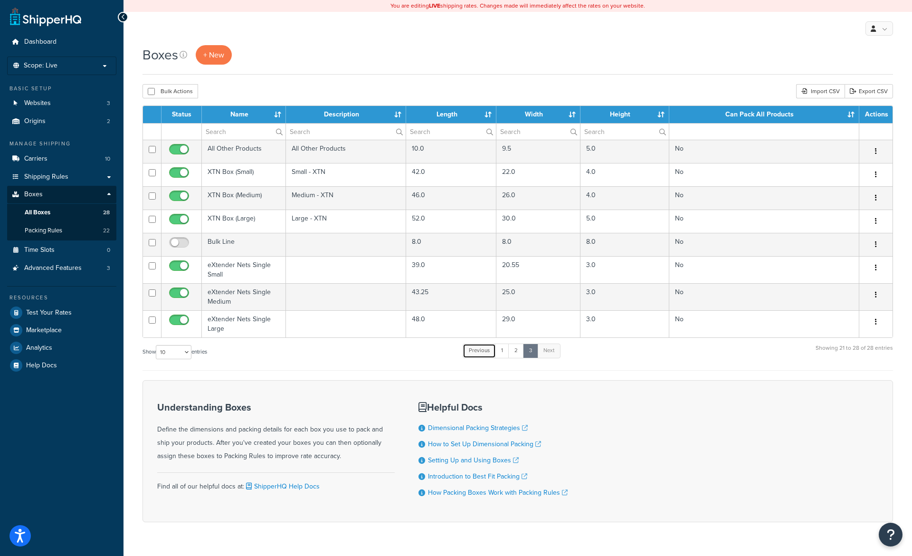
click at [486, 354] on link "Previous" at bounding box center [479, 351] width 33 height 14
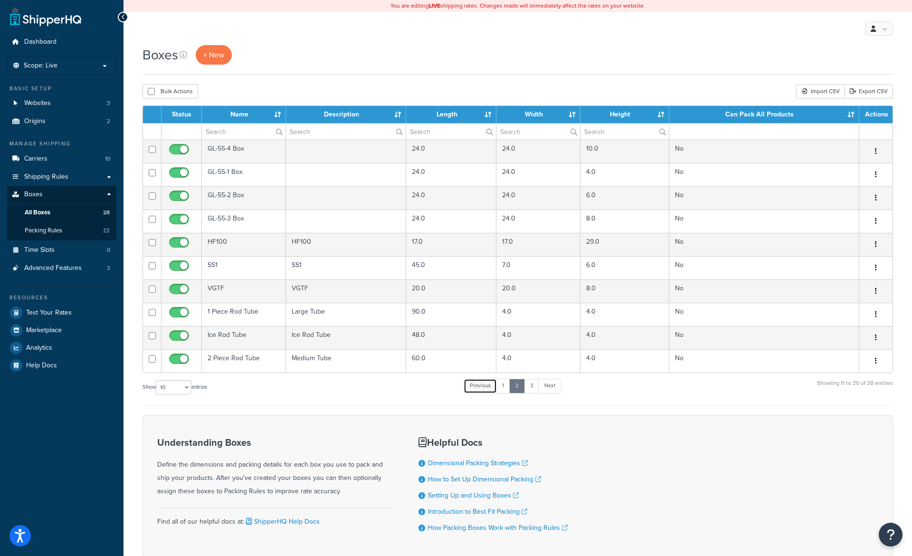
click at [481, 384] on link "Previous" at bounding box center [480, 386] width 33 height 14
click at [210, 53] on span "+ New" at bounding box center [213, 54] width 21 height 11
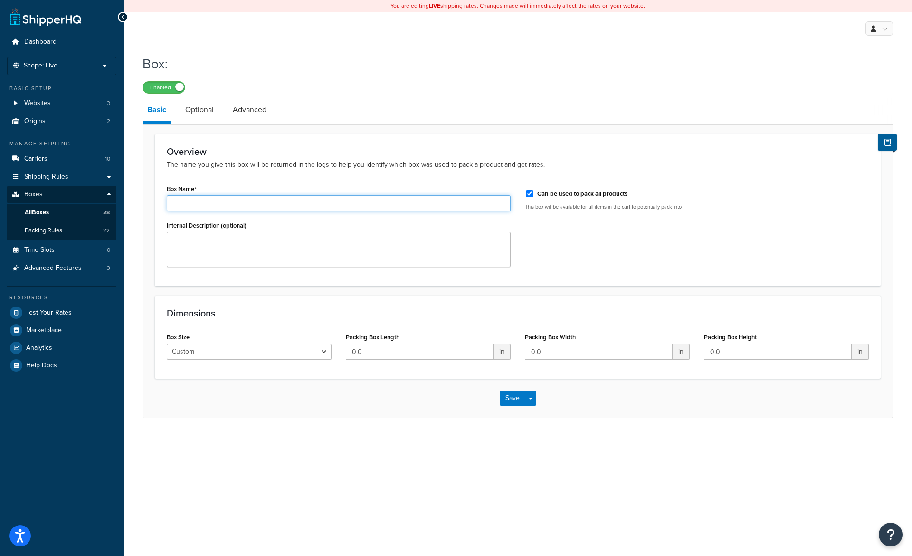
click at [211, 202] on input "Box Name" at bounding box center [339, 203] width 344 height 16
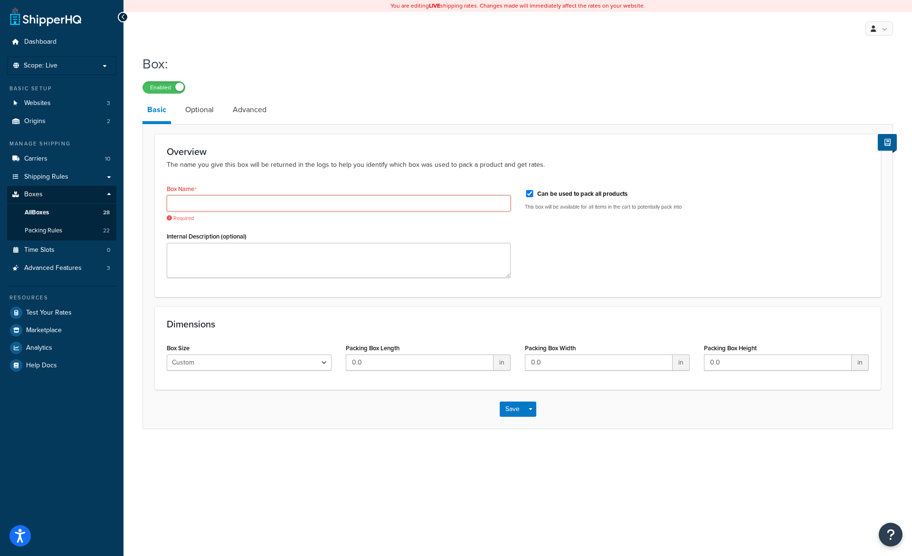
paste input "G7 COMBO-XL 8"
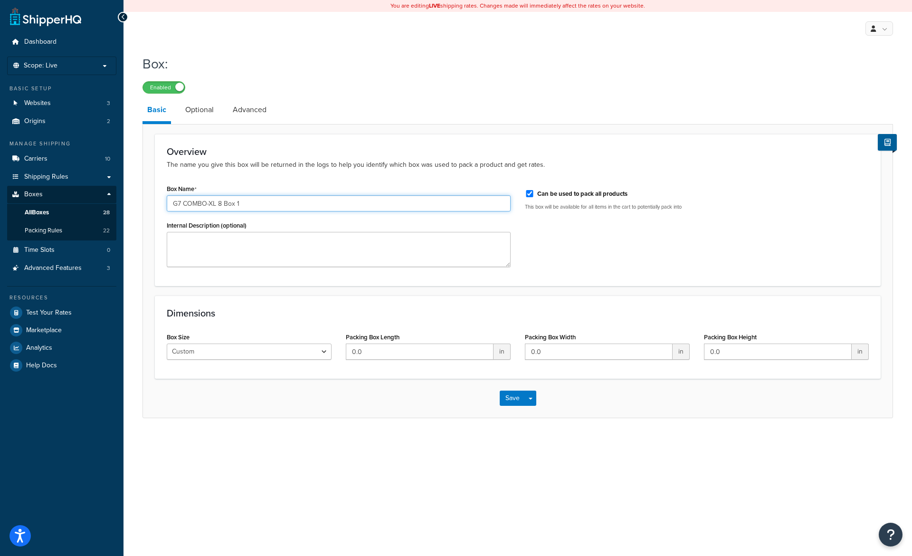
type input "G7 COMBO-XL 8 Box 1"
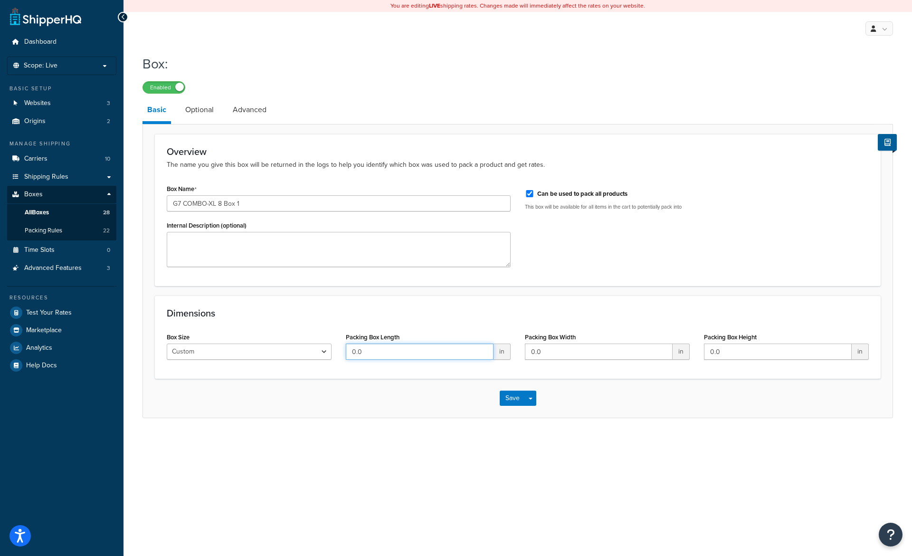
click at [408, 356] on input "0.0" at bounding box center [420, 352] width 148 height 16
click at [212, 116] on link "Optional" at bounding box center [200, 109] width 38 height 23
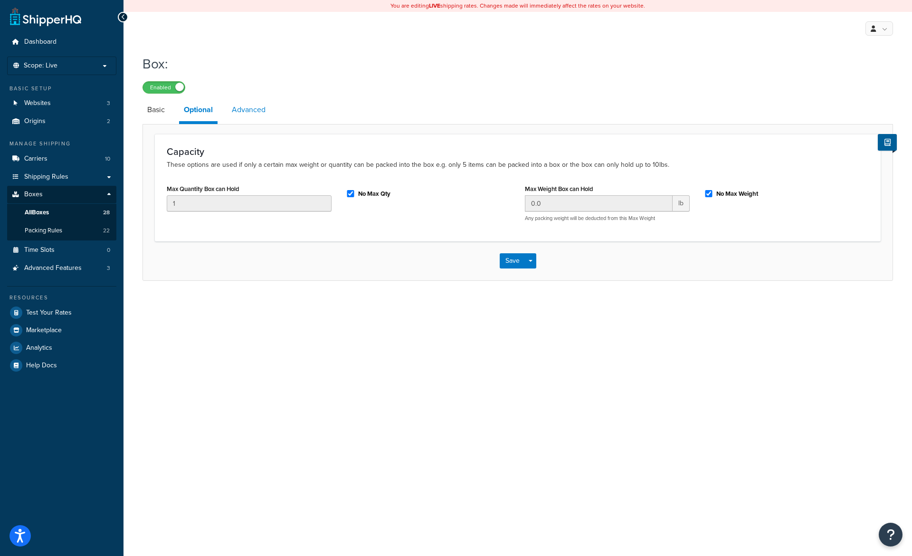
click at [247, 113] on link "Advanced" at bounding box center [248, 109] width 43 height 23
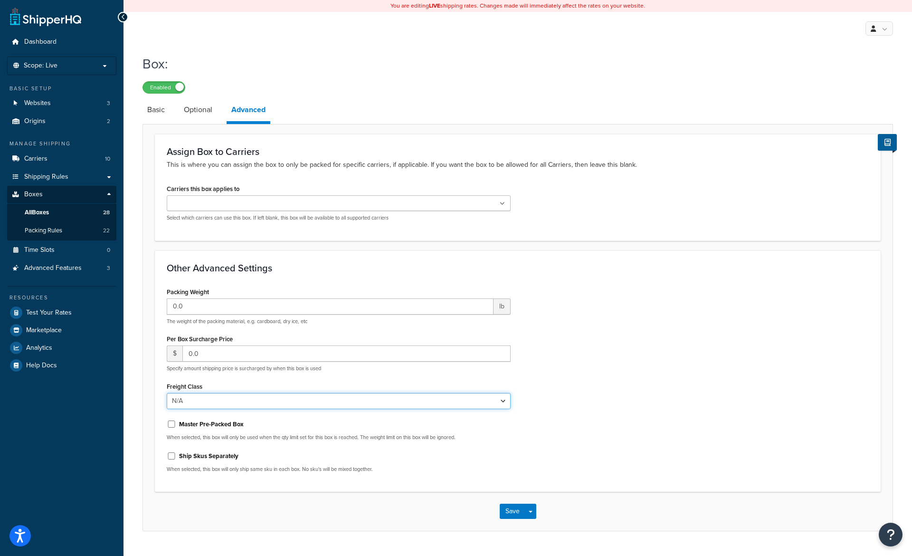
click at [167, 393] on select "N/A 50 55 60 65 70 77.5 85 92.5 100 110 125 150 175 200 250 300 400 500" at bounding box center [339, 401] width 344 height 16
click at [156, 117] on link "Basic" at bounding box center [156, 109] width 27 height 23
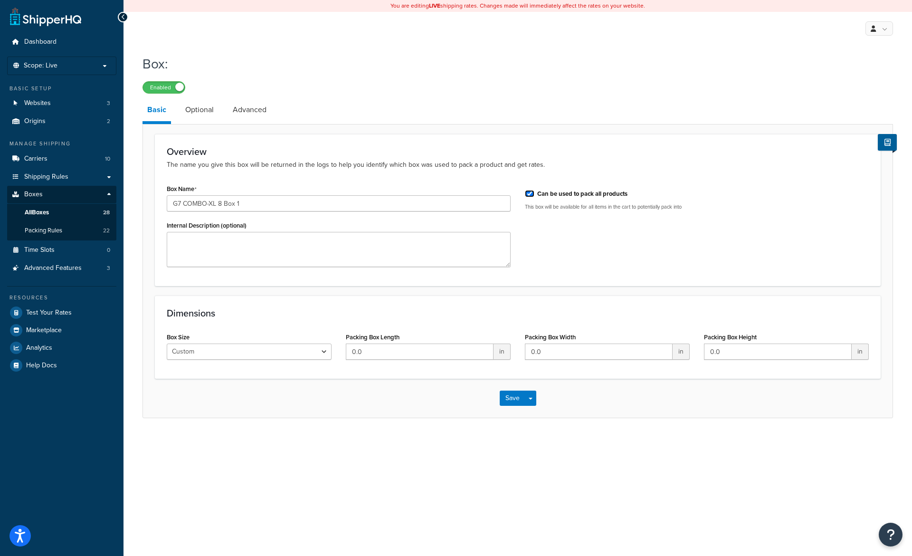
click at [531, 195] on input "Can be used to pack all products" at bounding box center [530, 193] width 10 height 7
checkbox input "false"
click at [44, 234] on span "Packing Rules" at bounding box center [44, 231] width 38 height 8
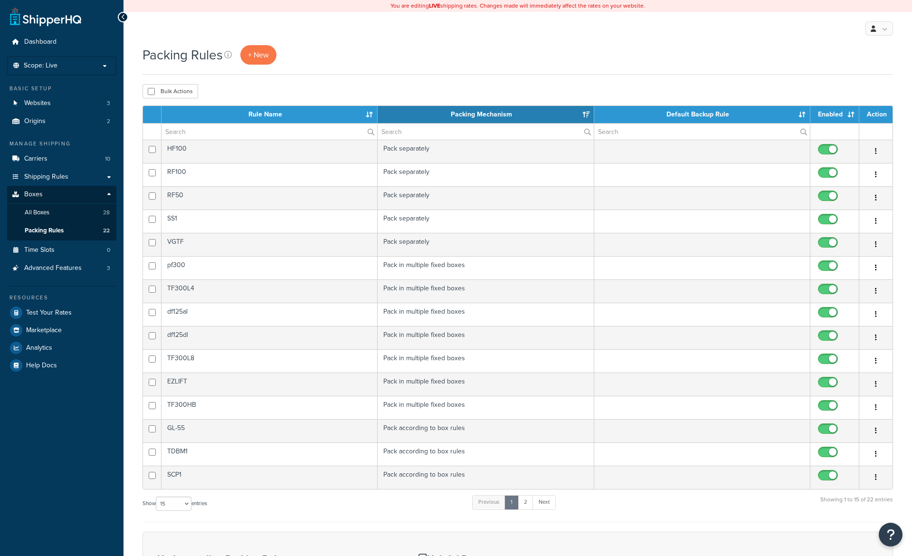
select select "15"
click at [256, 59] on span "+ New" at bounding box center [258, 54] width 21 height 11
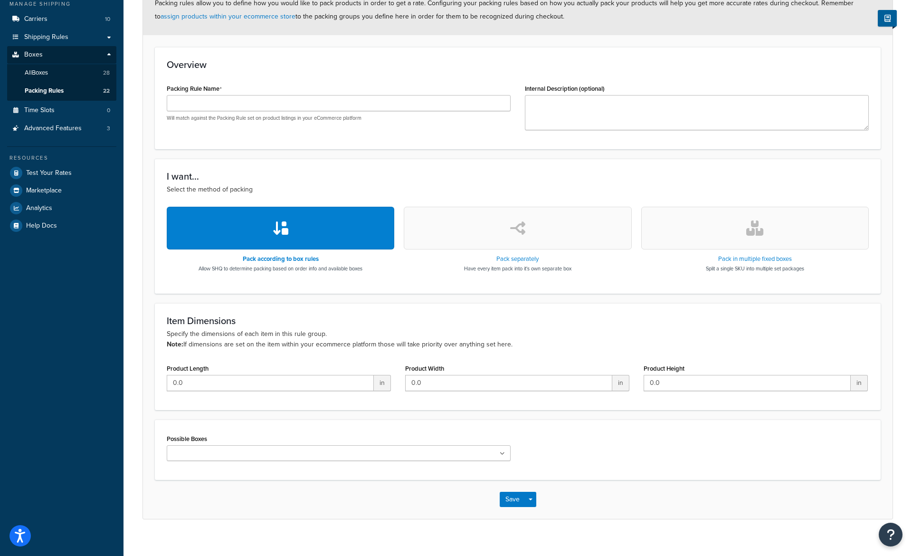
scroll to position [147, 0]
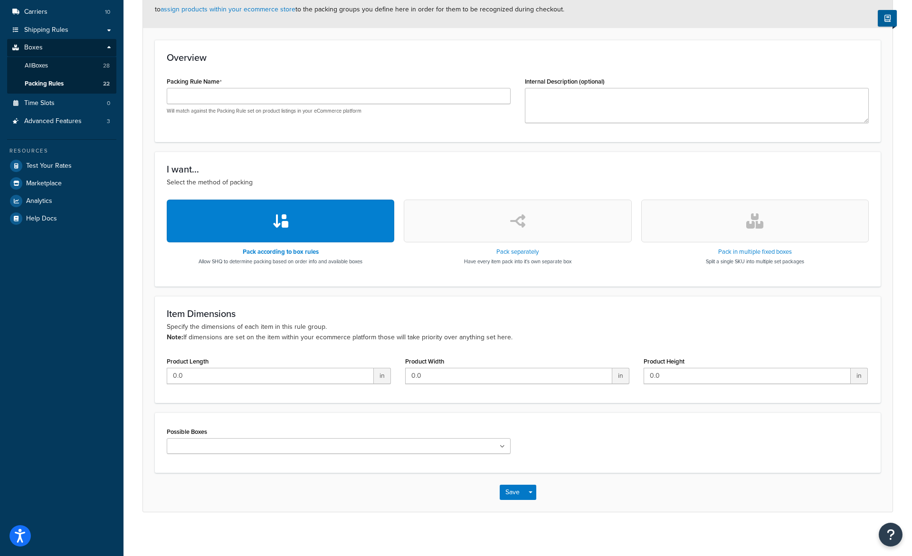
click at [732, 230] on button "button" at bounding box center [755, 221] width 228 height 43
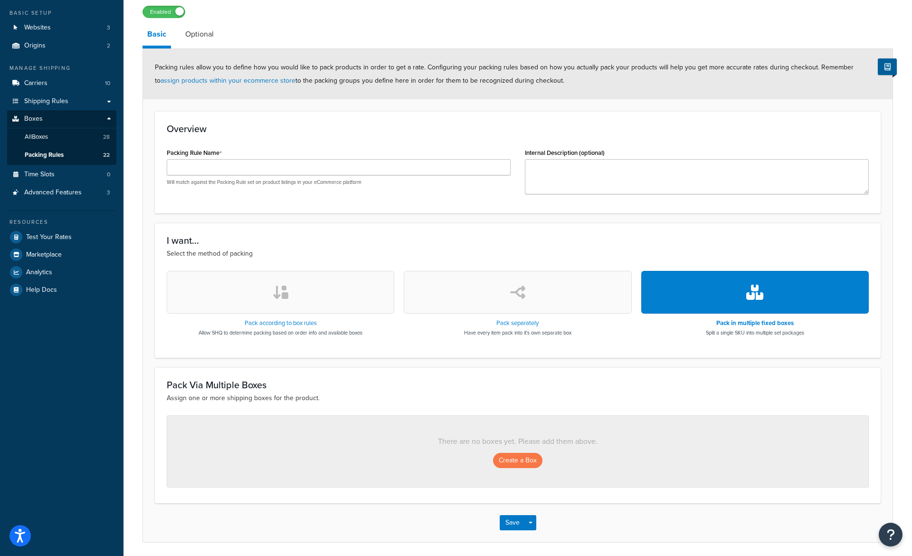
scroll to position [52, 0]
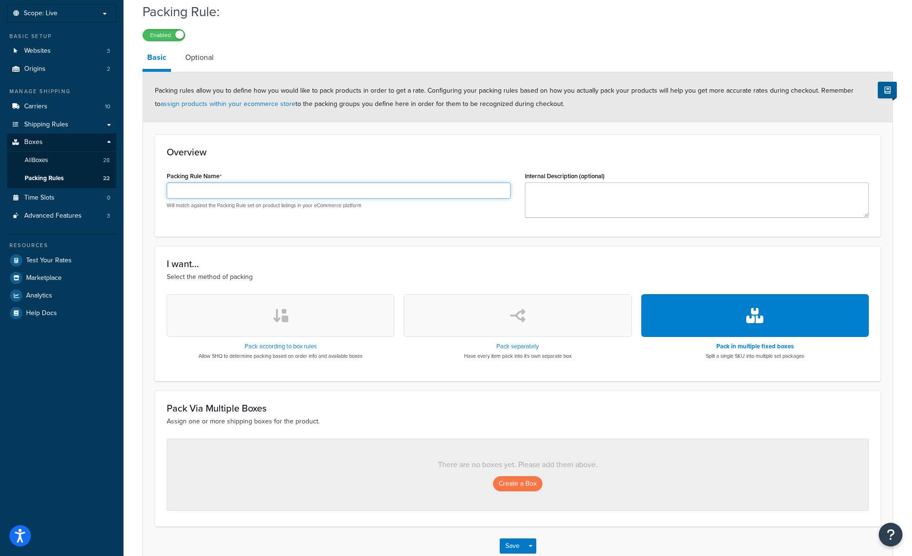
click at [241, 190] on input "Packing Rule Name" at bounding box center [339, 190] width 344 height 16
paste input "G7 COMBO-XL 8"
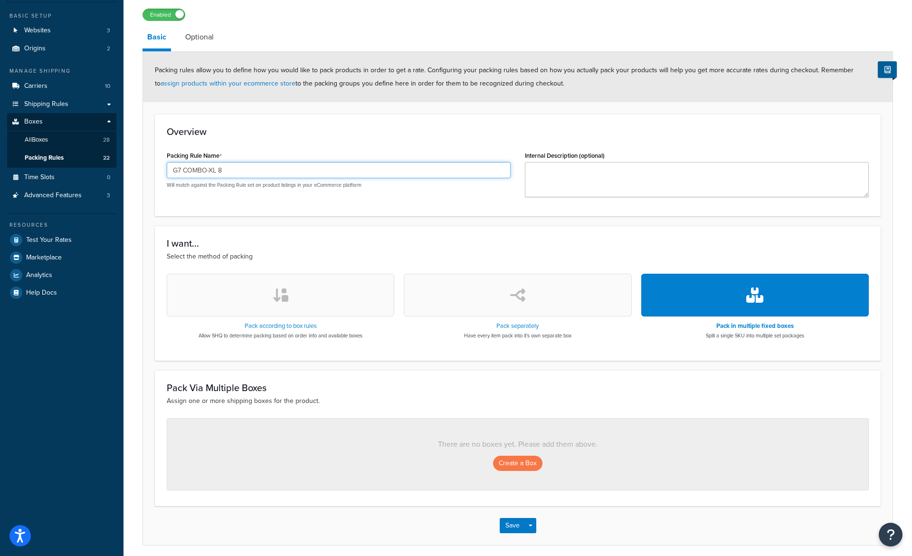
scroll to position [87, 0]
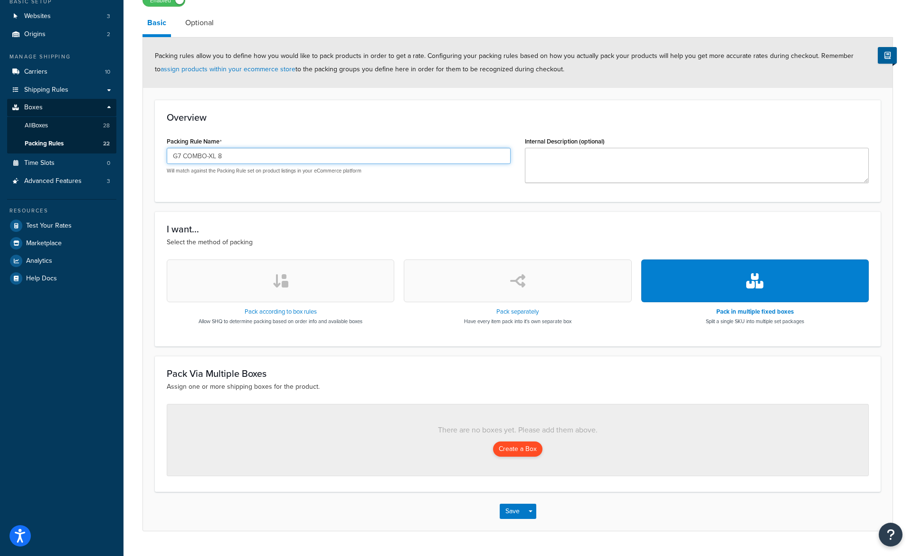
type input "G7 COMBO-XL 8"
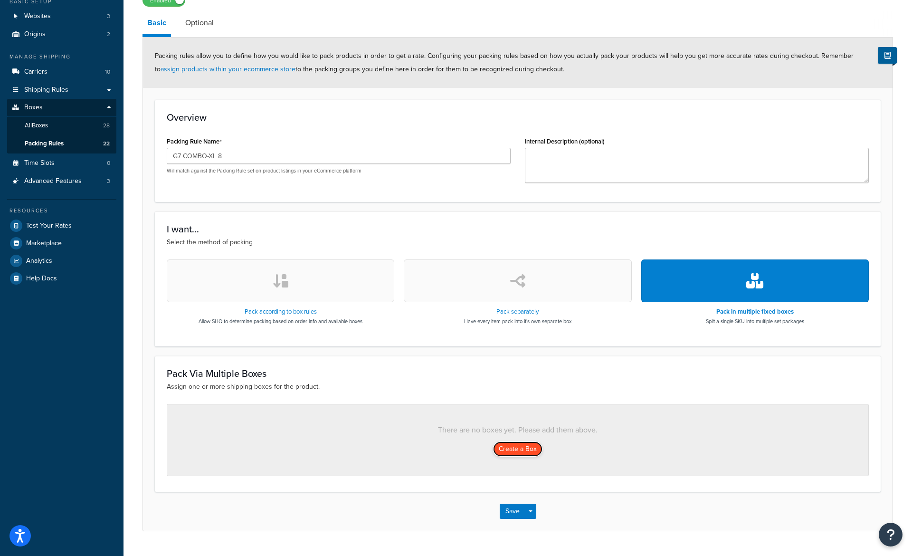
click at [521, 449] on button "Create a Box" at bounding box center [517, 448] width 49 height 15
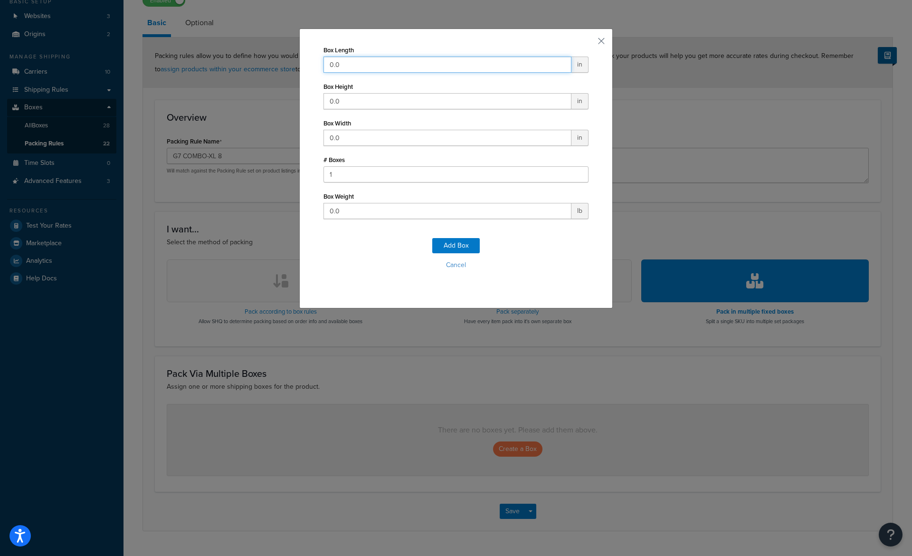
drag, startPoint x: 350, startPoint y: 65, endPoint x: 268, endPoint y: 58, distance: 82.5
click at [324, 58] on input "0.0" at bounding box center [448, 65] width 248 height 16
type input "93"
type input "68"
type input "93"
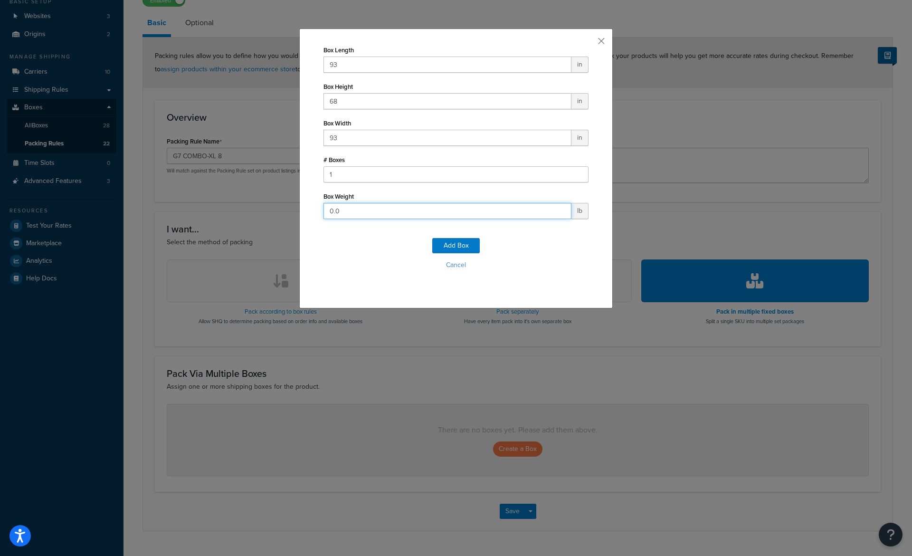
drag, startPoint x: 349, startPoint y: 216, endPoint x: 267, endPoint y: 215, distance: 82.2
click at [324, 215] on input "0.0" at bounding box center [448, 211] width 248 height 16
type input "727"
click at [447, 245] on button "Add Box" at bounding box center [456, 245] width 48 height 15
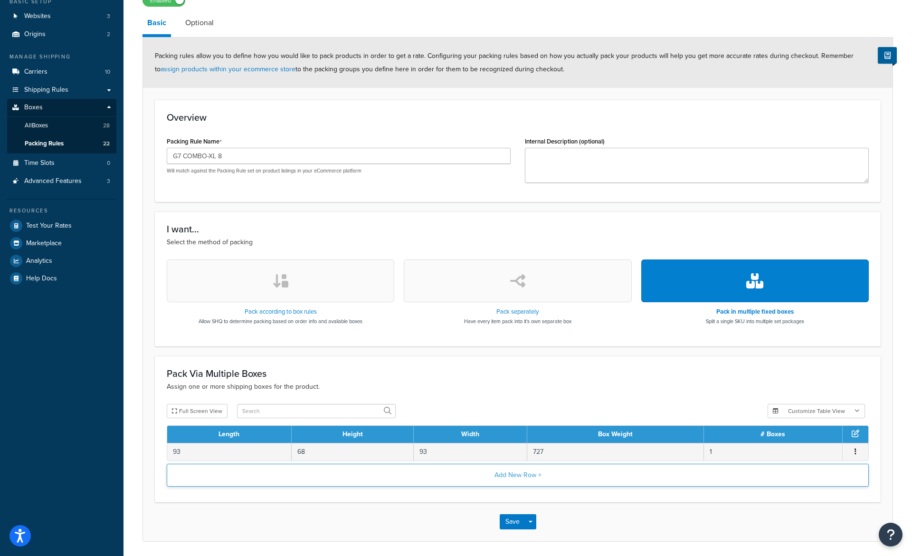
click at [500, 473] on button "Add New Row +" at bounding box center [518, 475] width 702 height 23
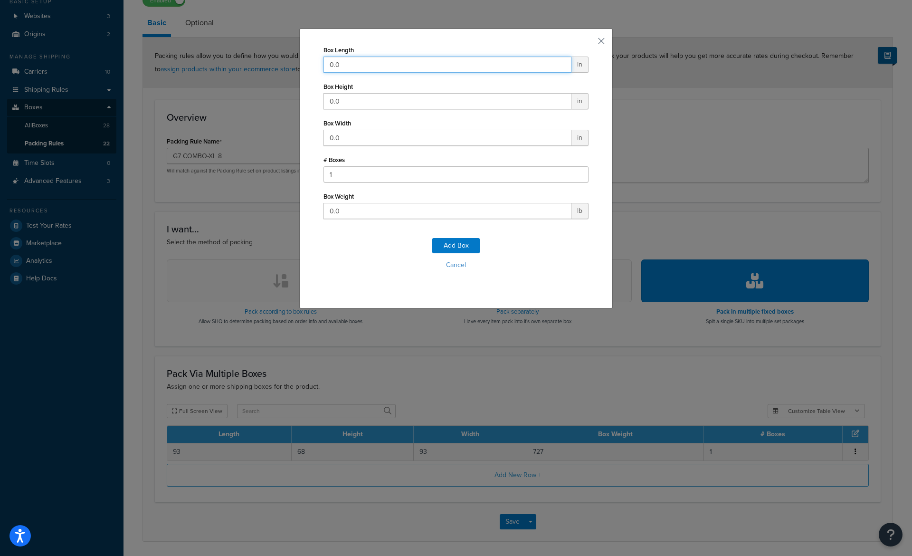
drag, startPoint x: 346, startPoint y: 63, endPoint x: 290, endPoint y: 63, distance: 56.5
click at [324, 63] on input "0.0" at bounding box center [448, 65] width 248 height 16
type input "78"
type input "48"
type input "29"
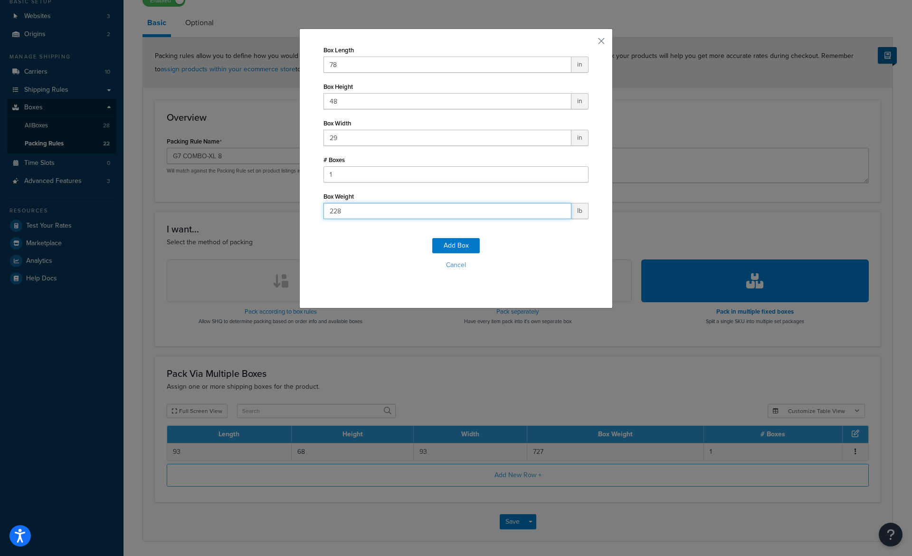
type input "228"
click at [458, 245] on button "Add Box" at bounding box center [456, 245] width 48 height 15
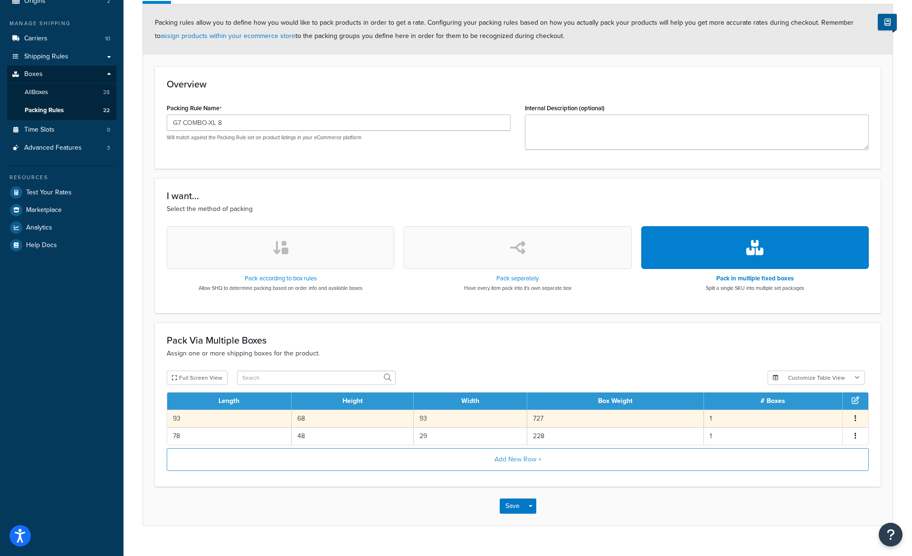
scroll to position [122, 0]
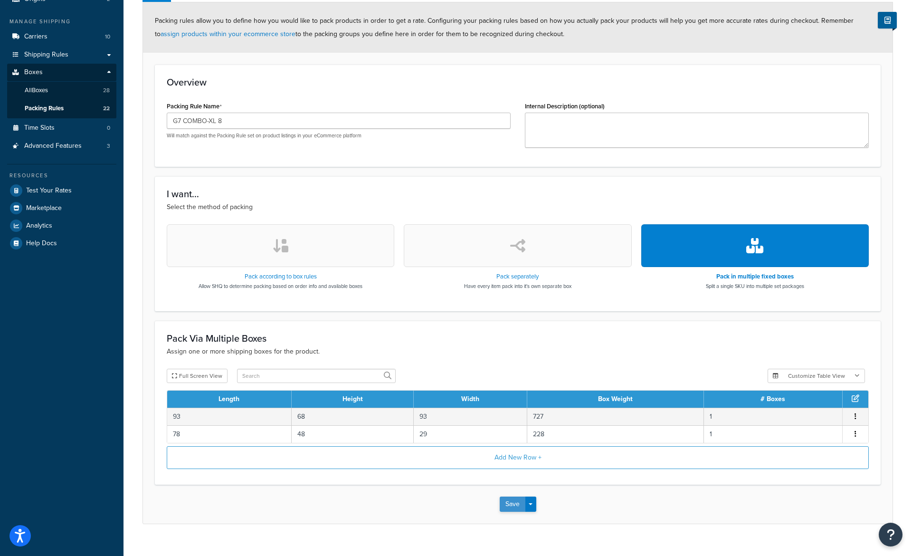
click at [513, 508] on button "Save" at bounding box center [513, 503] width 26 height 15
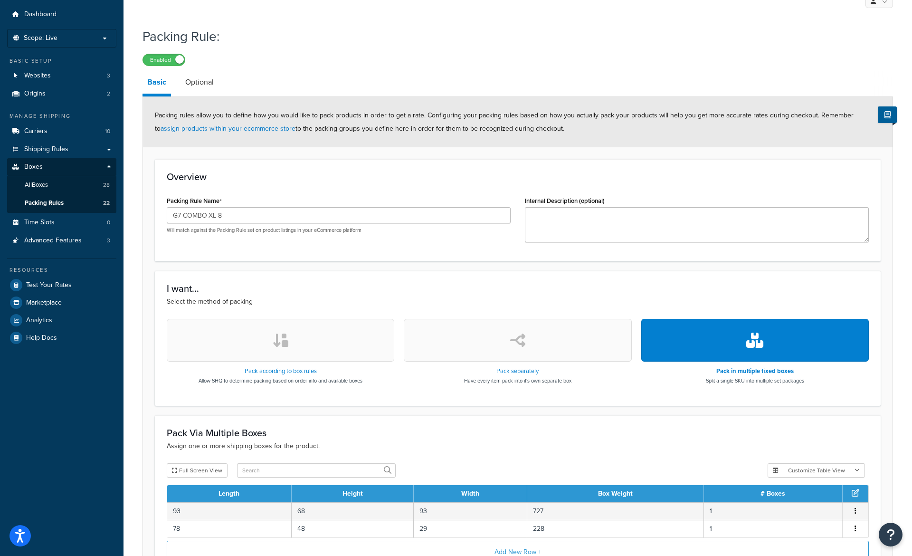
scroll to position [28, 0]
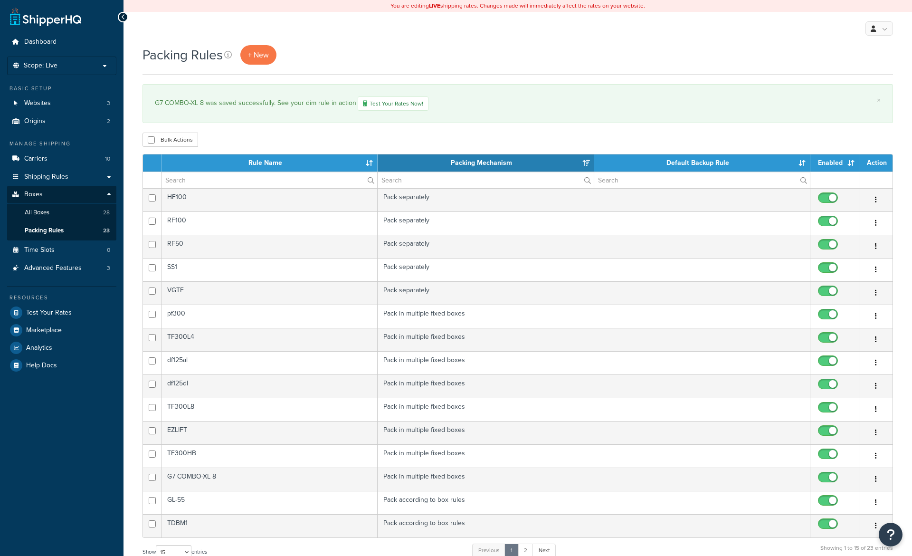
select select "15"
click at [59, 320] on link "Test Your Rates" at bounding box center [61, 312] width 109 height 17
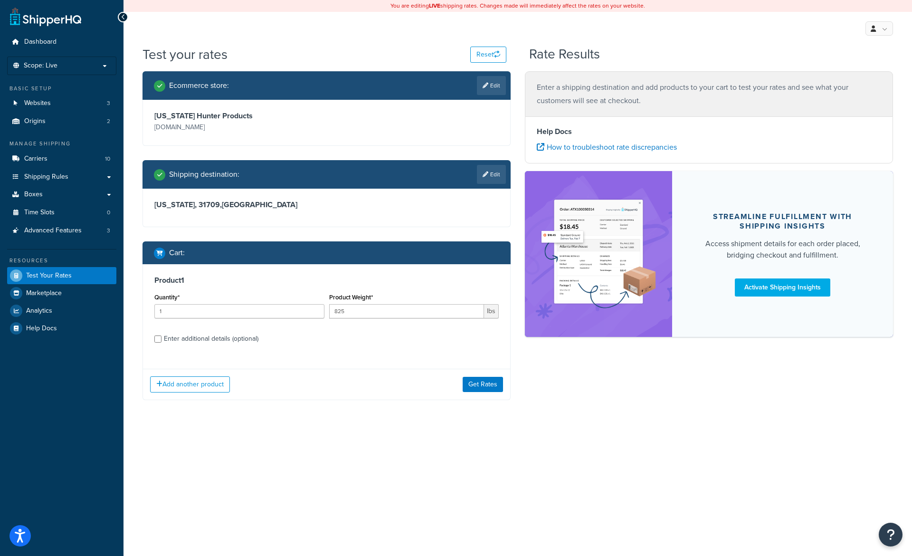
click at [189, 337] on div "Enter additional details (optional)" at bounding box center [211, 338] width 95 height 13
click at [162, 337] on input "Enter additional details (optional)" at bounding box center [157, 338] width 7 height 7
checkbox input "true"
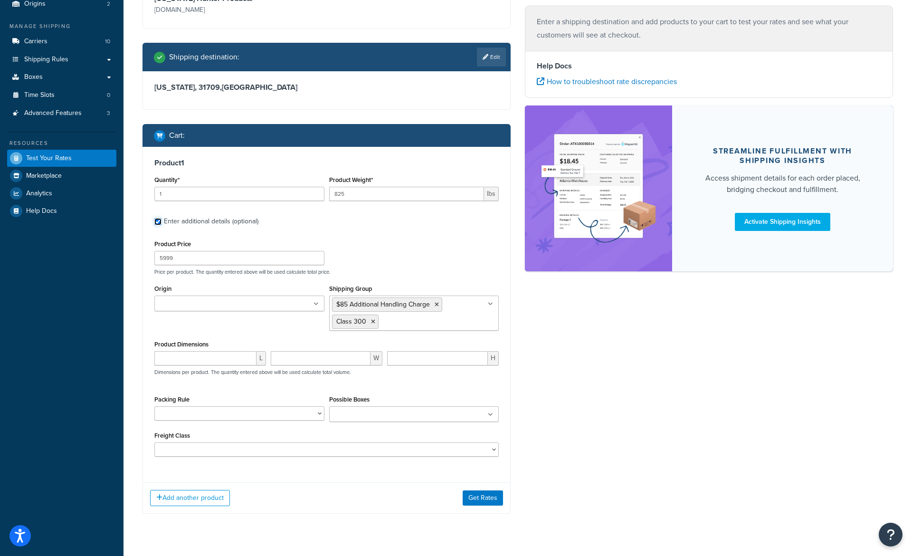
scroll to position [138, 0]
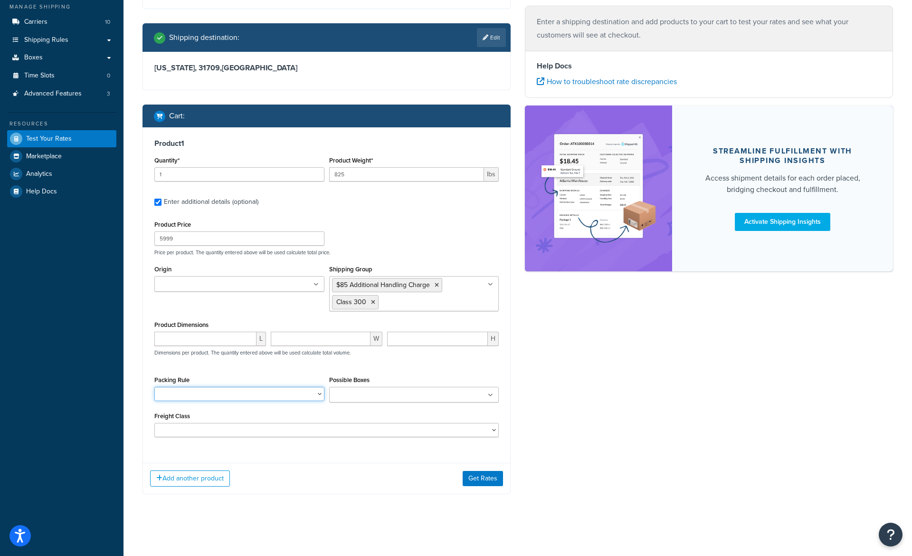
click at [154, 387] on select "1 Piece Rod Tube 2 Piece Rod Tube 38" Ice Rods Default rule example df125al df1…" at bounding box center [239, 394] width 170 height 14
select select "87662"
click option "G7 COMBO-XL 8" at bounding box center [0, 0] width 0 height 0
click at [492, 478] on button "Get Rates" at bounding box center [483, 478] width 40 height 15
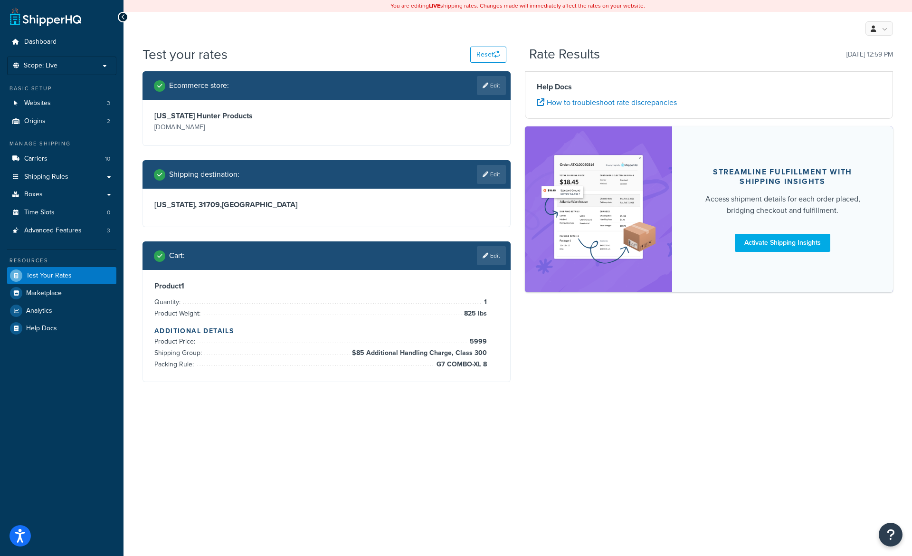
scroll to position [0, 0]
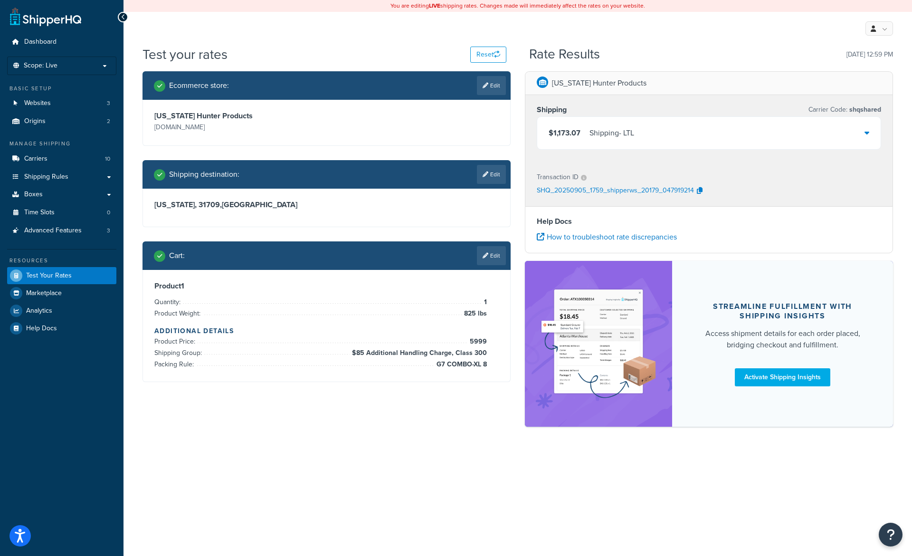
click at [633, 143] on div "$1,173.07 Shipping - LTL" at bounding box center [709, 133] width 344 height 32
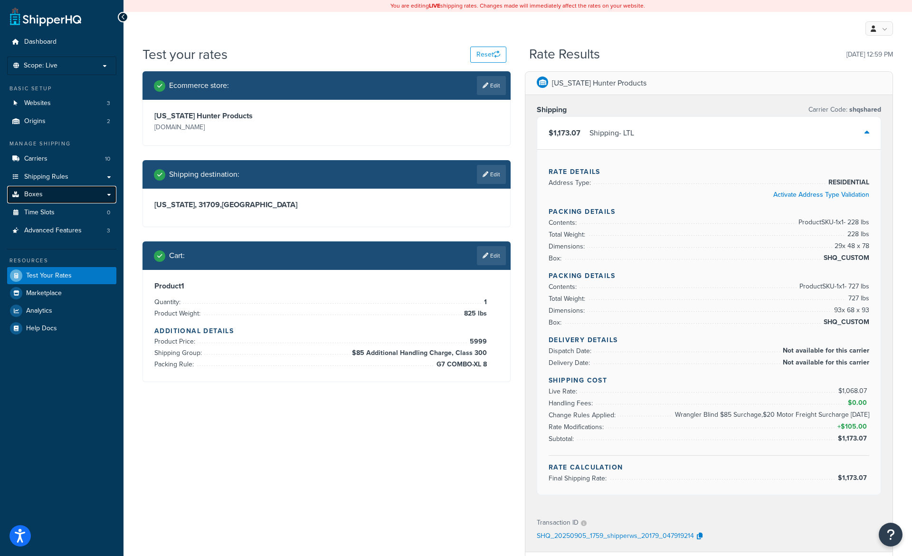
click at [88, 196] on link "Boxes" at bounding box center [61, 195] width 109 height 18
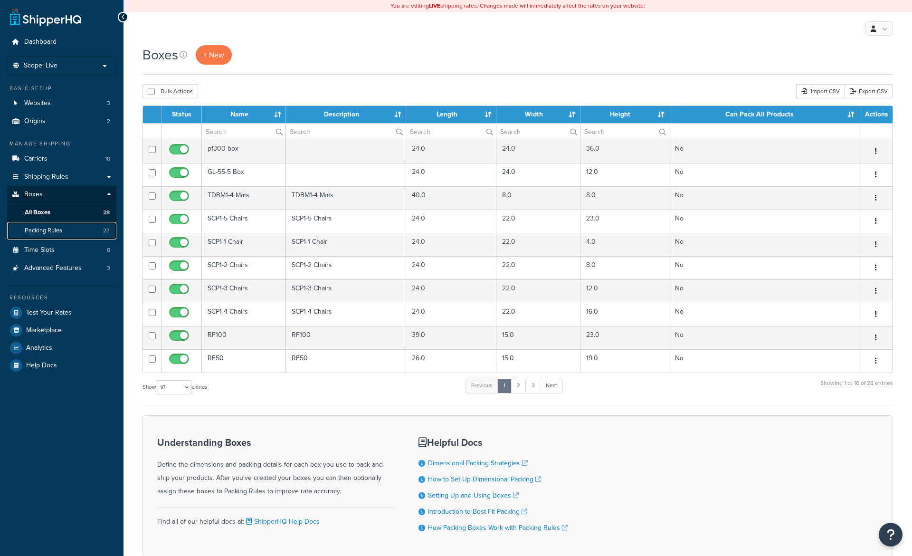
click at [59, 238] on link "Packing Rules 23" at bounding box center [61, 231] width 109 height 18
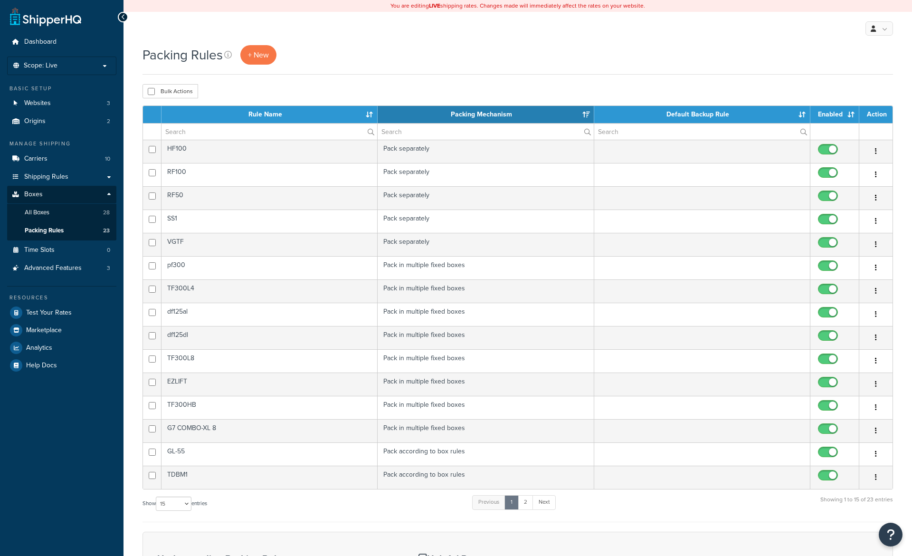
select select "15"
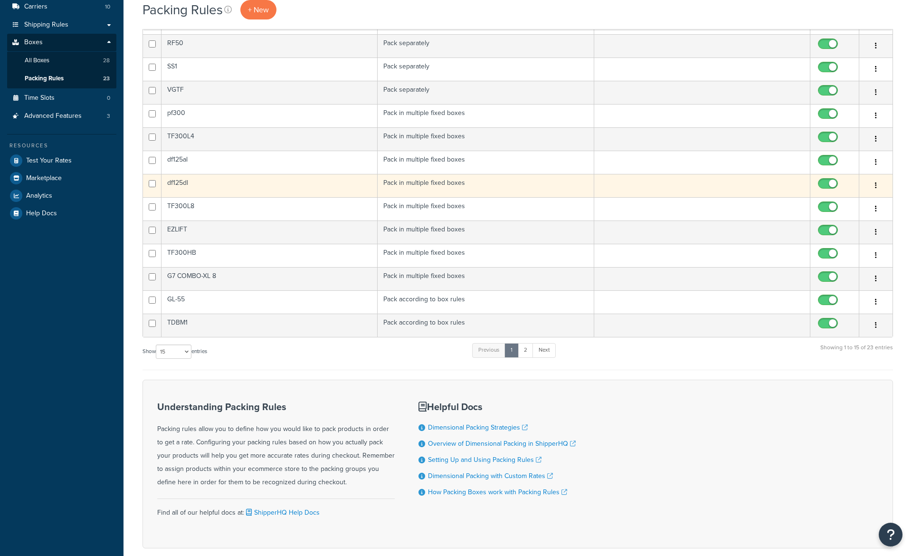
scroll to position [190, 0]
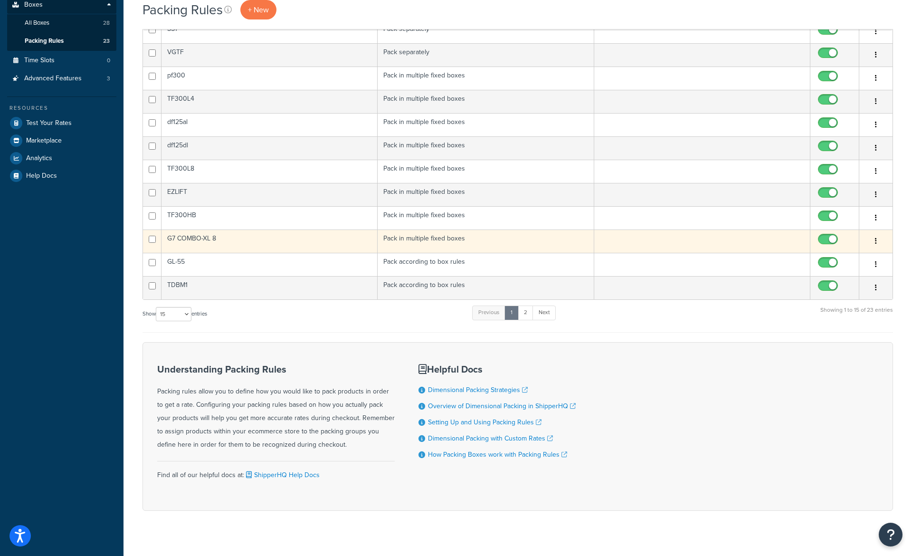
click at [248, 244] on td "G7 COMBO-XL 8" at bounding box center [270, 240] width 216 height 23
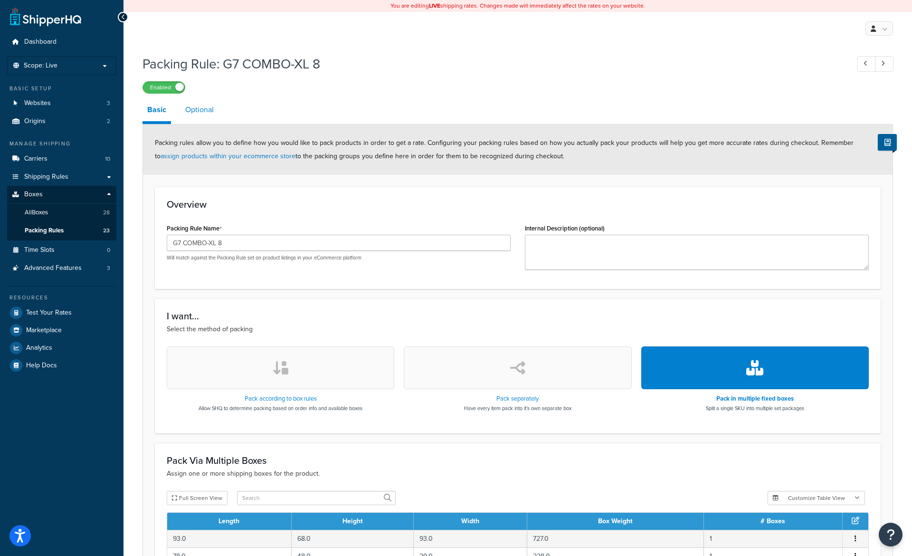
click at [194, 121] on link "Optional" at bounding box center [200, 109] width 38 height 23
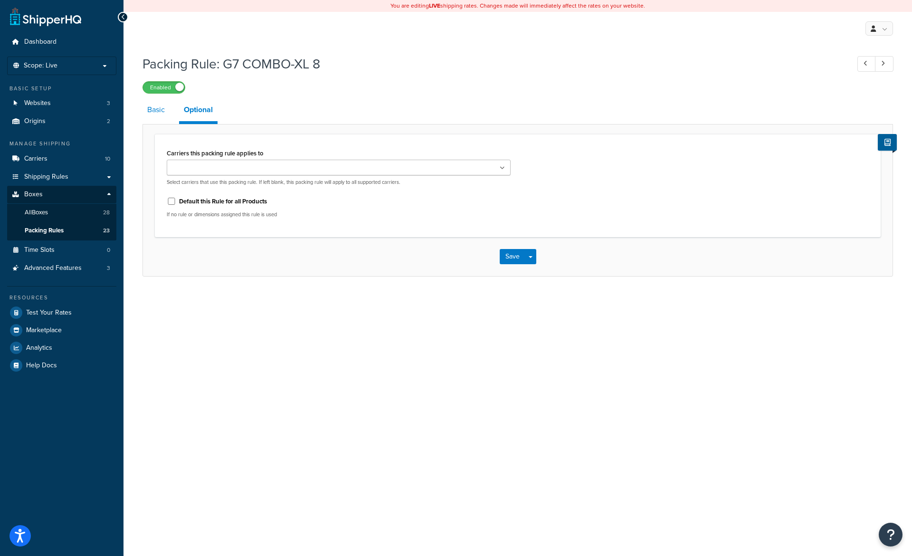
click at [154, 120] on link "Basic" at bounding box center [156, 109] width 27 height 23
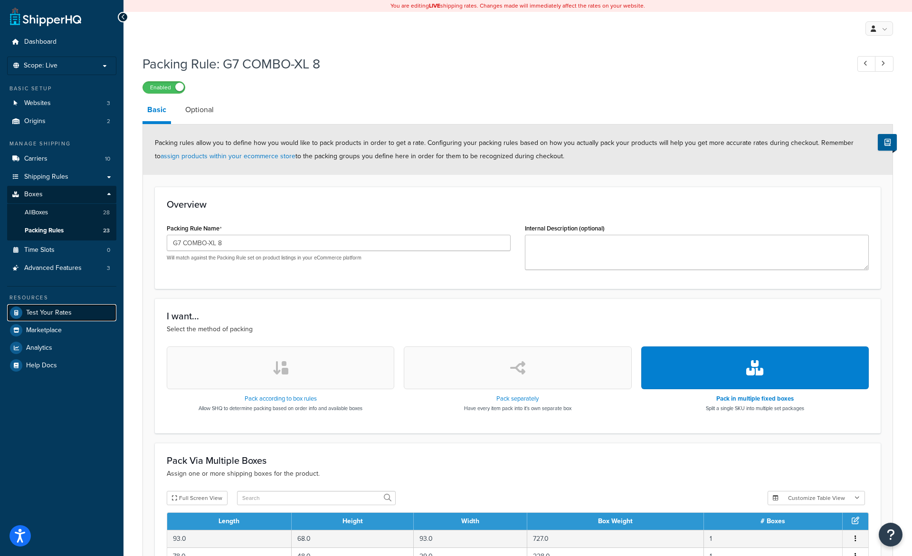
click at [53, 315] on span "Test Your Rates" at bounding box center [49, 313] width 46 height 8
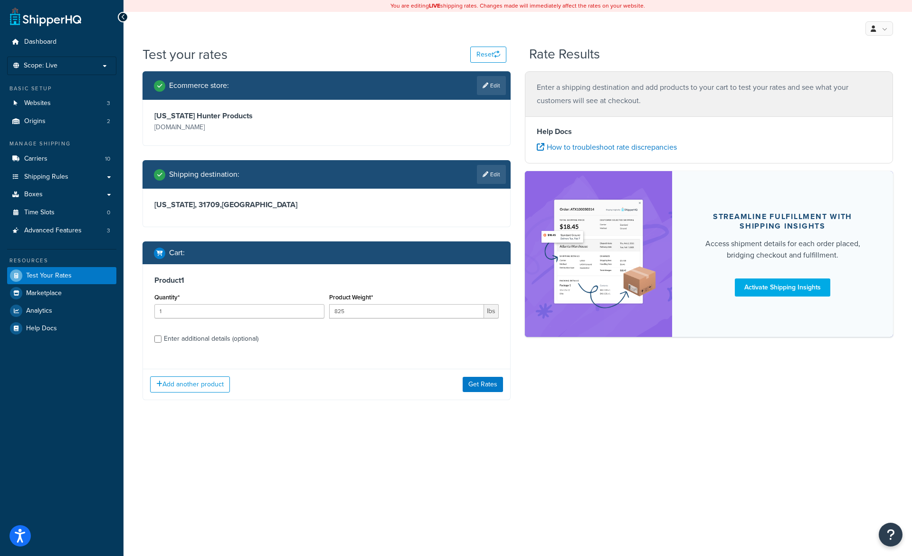
click at [179, 342] on div "Enter additional details (optional)" at bounding box center [211, 338] width 95 height 13
click at [162, 342] on input "Enter additional details (optional)" at bounding box center [157, 338] width 7 height 7
checkbox input "true"
select select "87662"
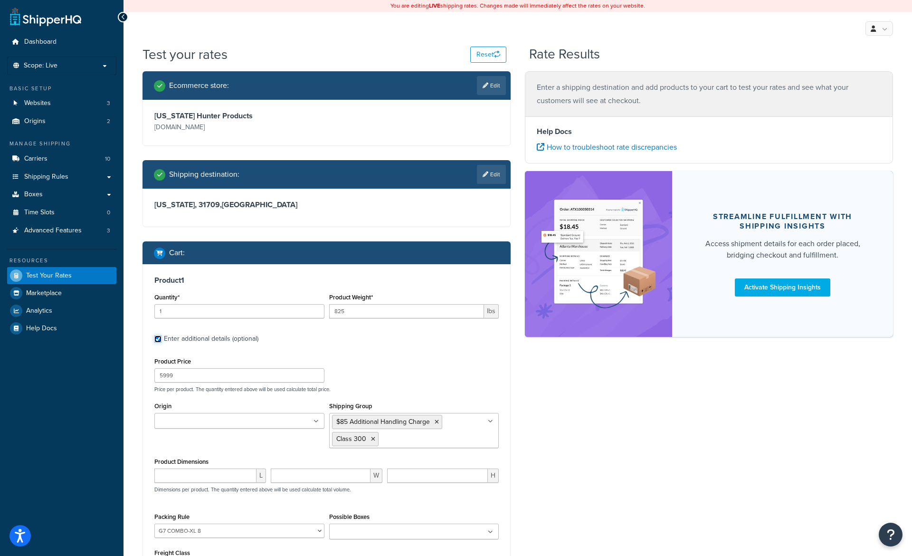
scroll to position [19, 0]
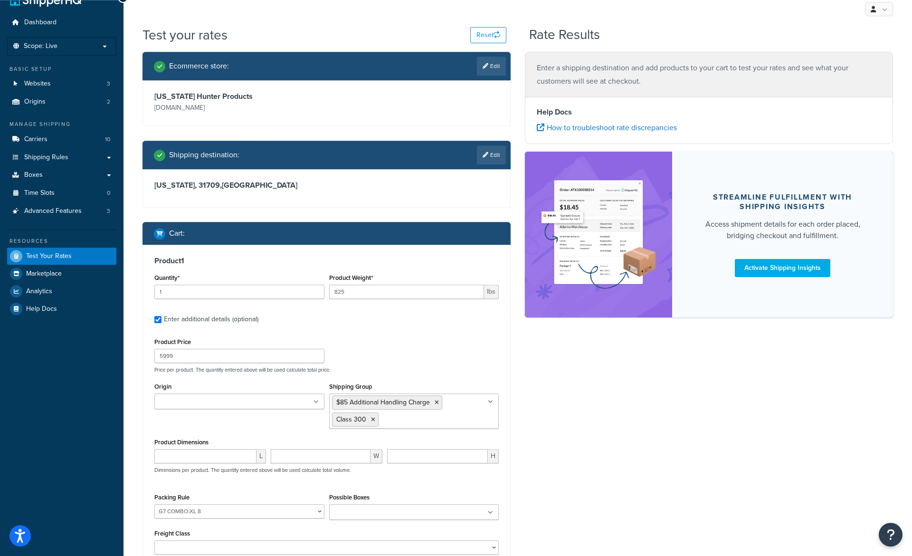
click at [422, 414] on ul "$85 Additional Handling Charge Class 300" at bounding box center [414, 410] width 170 height 35
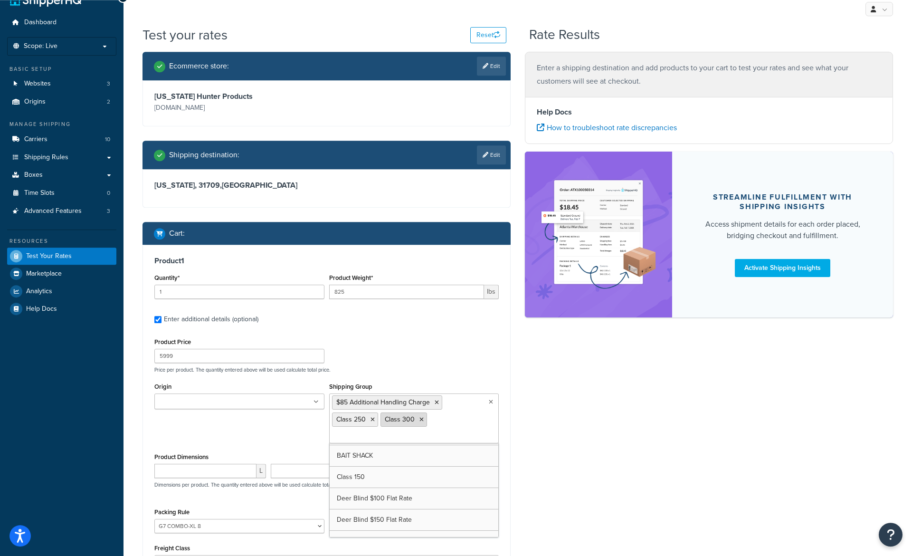
click at [422, 420] on icon at bounding box center [422, 420] width 4 height 6
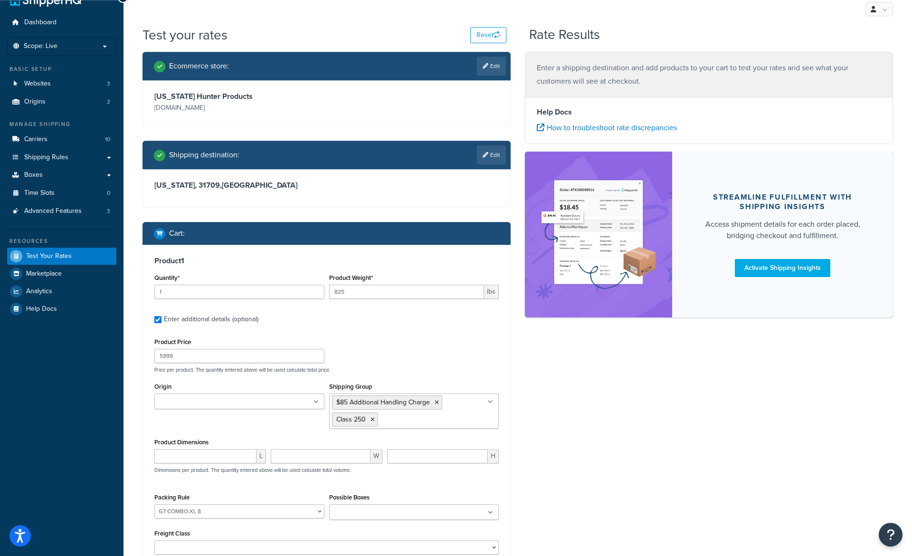
click at [538, 402] on div "Ecommerce store : Edit Texas Hunter Products texashunterproducts.com Shipping d…" at bounding box center [517, 336] width 765 height 568
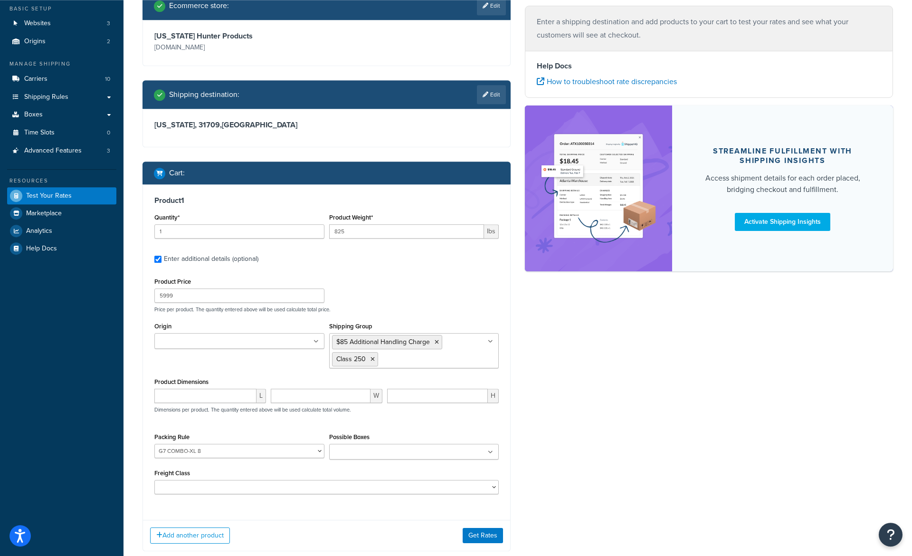
scroll to position [121, 0]
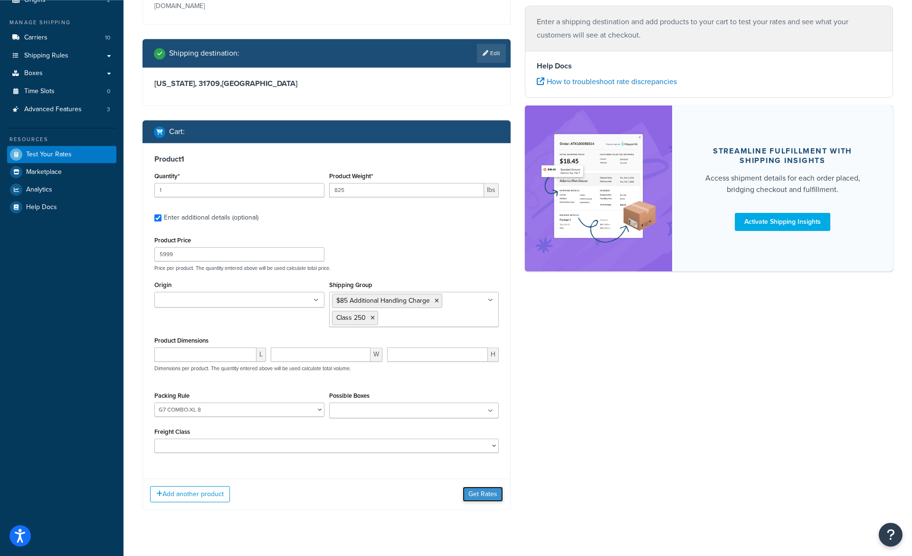
click at [487, 498] on button "Get Rates" at bounding box center [483, 494] width 40 height 15
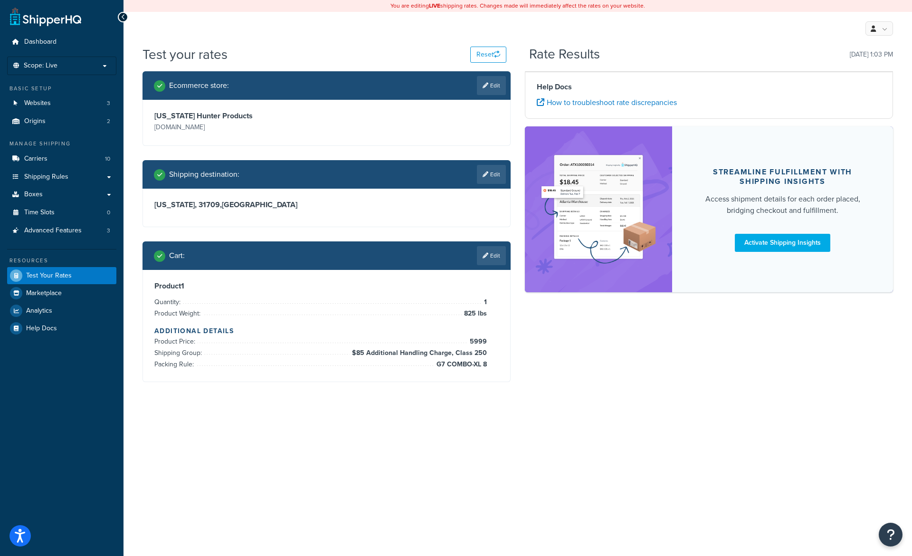
scroll to position [0, 0]
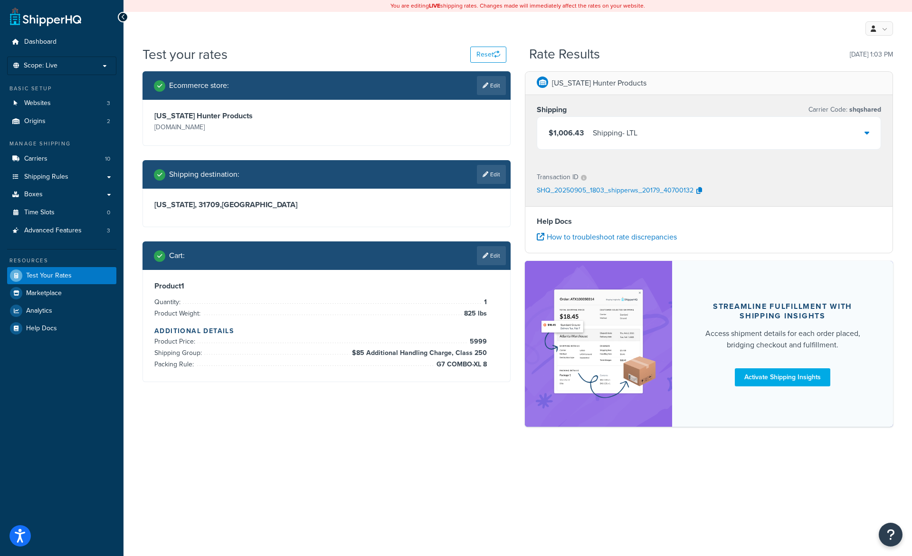
click at [606, 144] on div "$1,006.43 Shipping - LTL" at bounding box center [709, 133] width 344 height 32
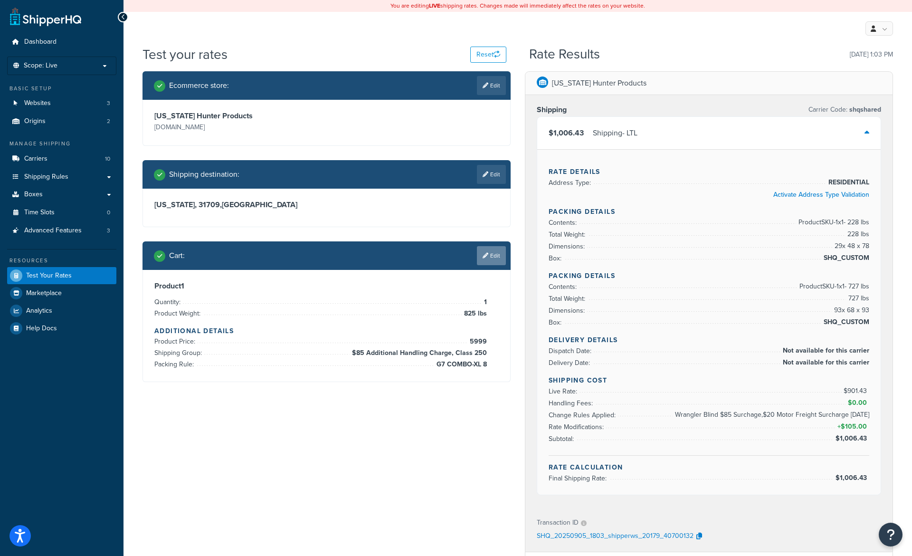
click at [484, 259] on link "Edit" at bounding box center [491, 255] width 29 height 19
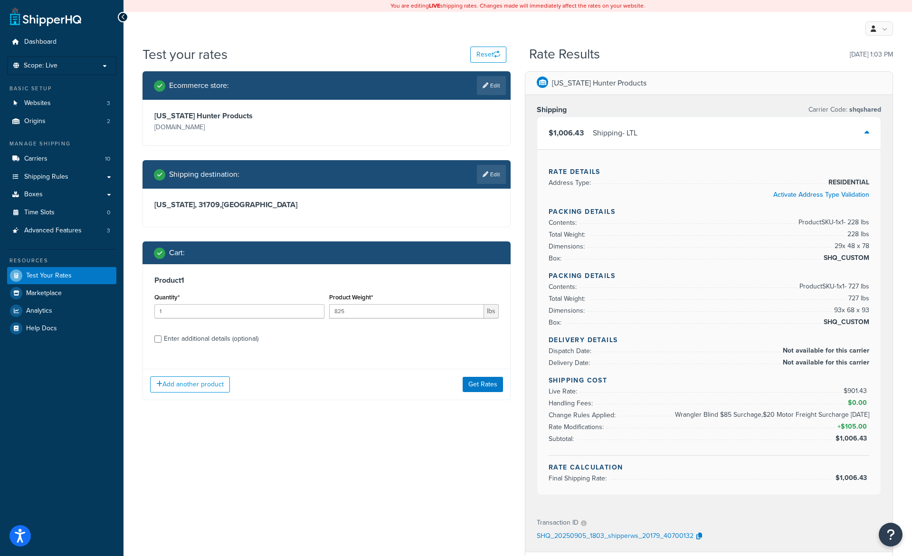
click at [191, 340] on div "Enter additional details (optional)" at bounding box center [211, 338] width 95 height 13
click at [162, 340] on input "Enter additional details (optional)" at bounding box center [157, 338] width 7 height 7
checkbox input "true"
select select "87662"
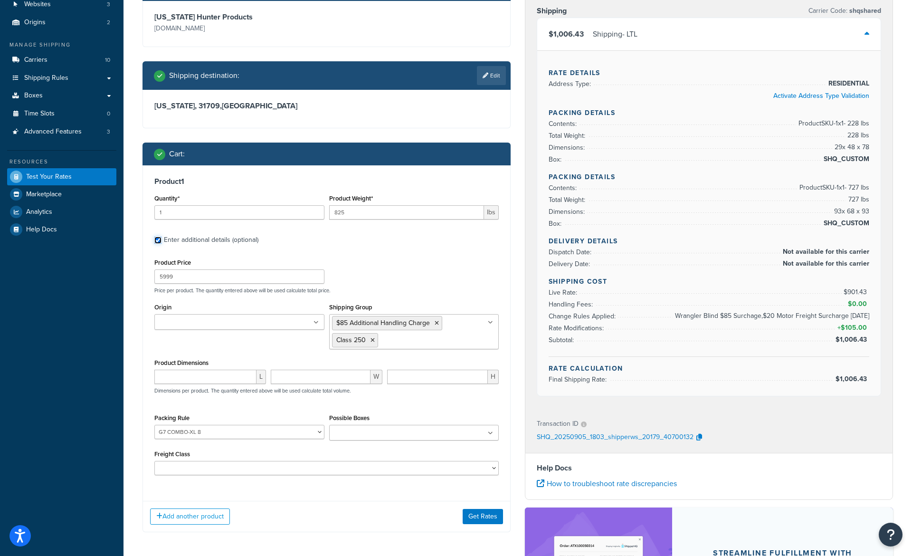
scroll to position [105, 0]
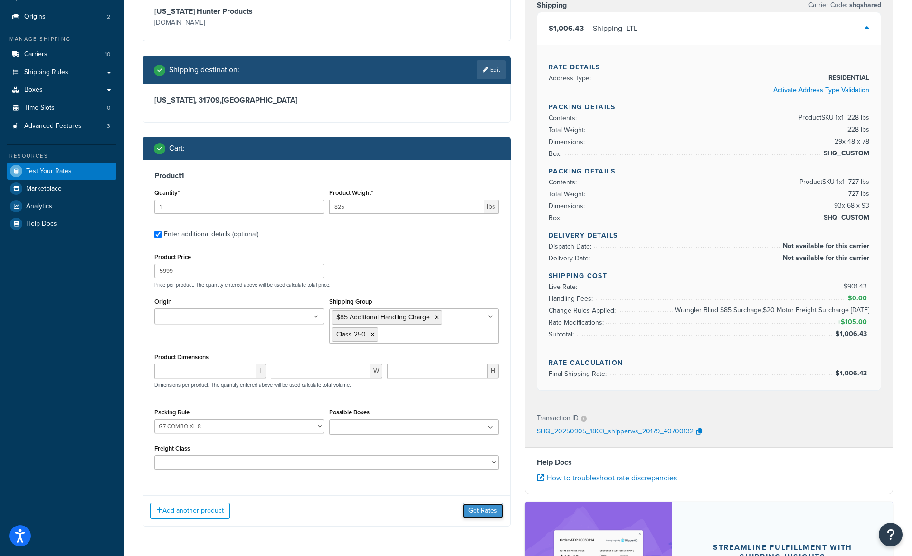
click at [479, 507] on button "Get Rates" at bounding box center [483, 510] width 40 height 15
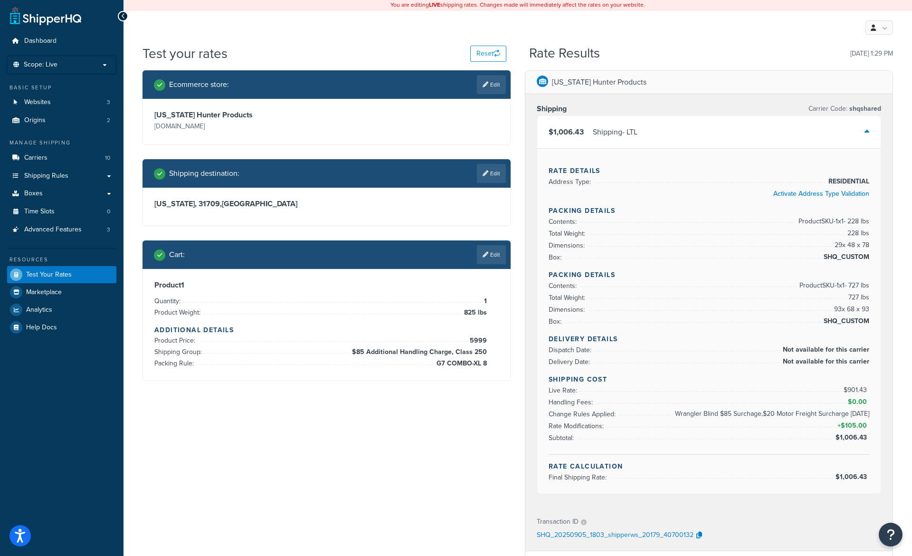
scroll to position [0, 0]
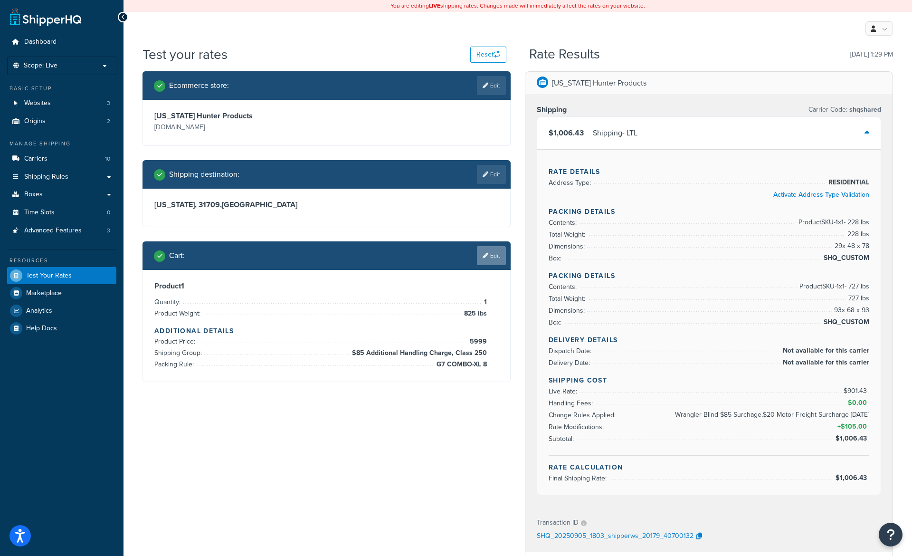
click at [496, 264] on link "Edit" at bounding box center [491, 255] width 29 height 19
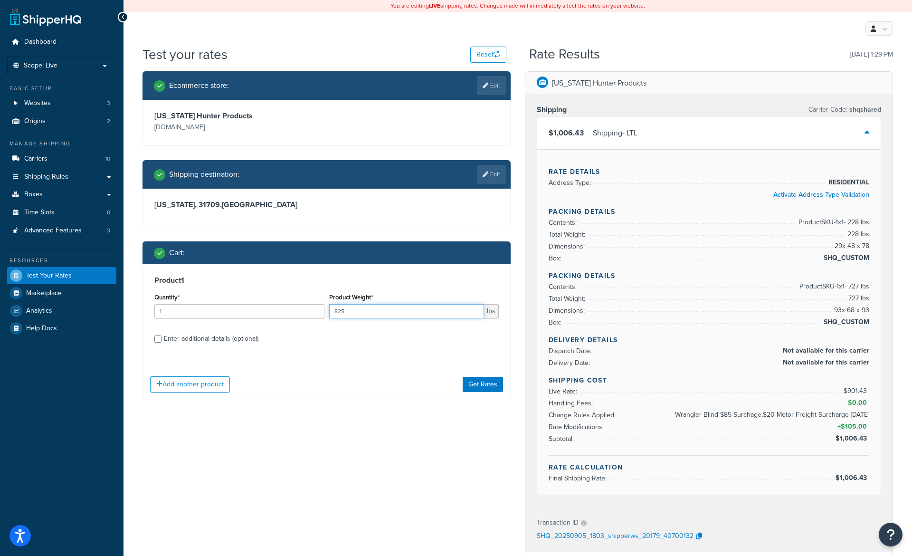
drag, startPoint x: 358, startPoint y: 315, endPoint x: 276, endPoint y: 315, distance: 82.2
click at [329, 315] on input "825" at bounding box center [406, 311] width 155 height 14
type input "955"
click at [467, 387] on button "Get Rates" at bounding box center [483, 384] width 40 height 15
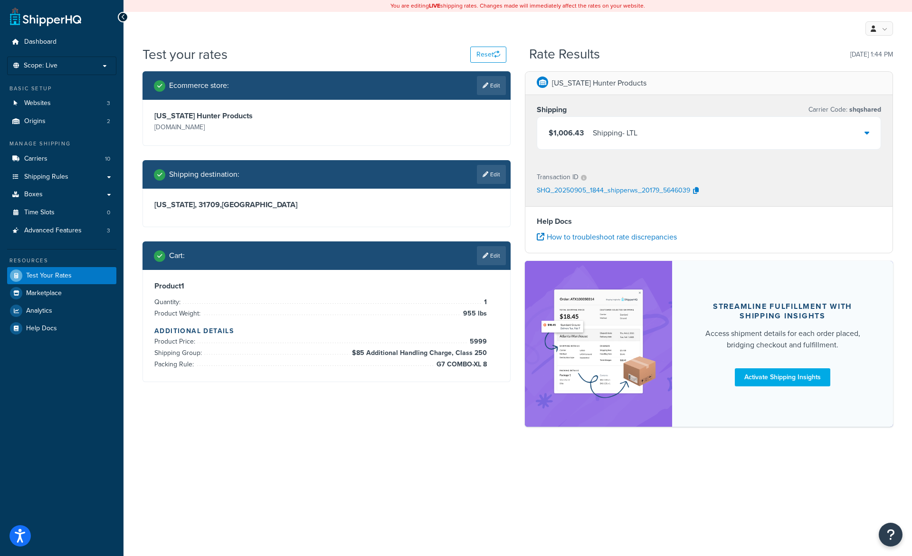
click at [604, 142] on div "$1,006.43 Shipping - LTL" at bounding box center [709, 133] width 344 height 32
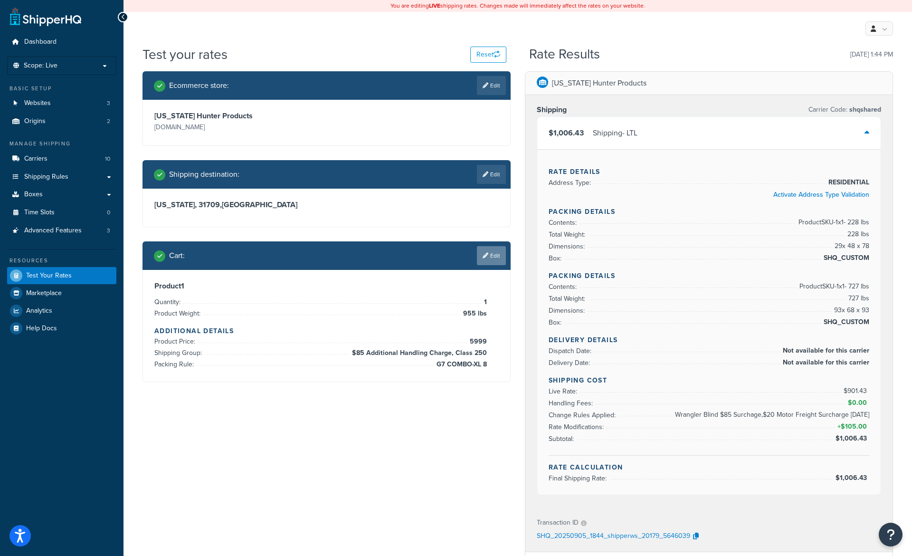
click at [490, 255] on link "Edit" at bounding box center [491, 255] width 29 height 19
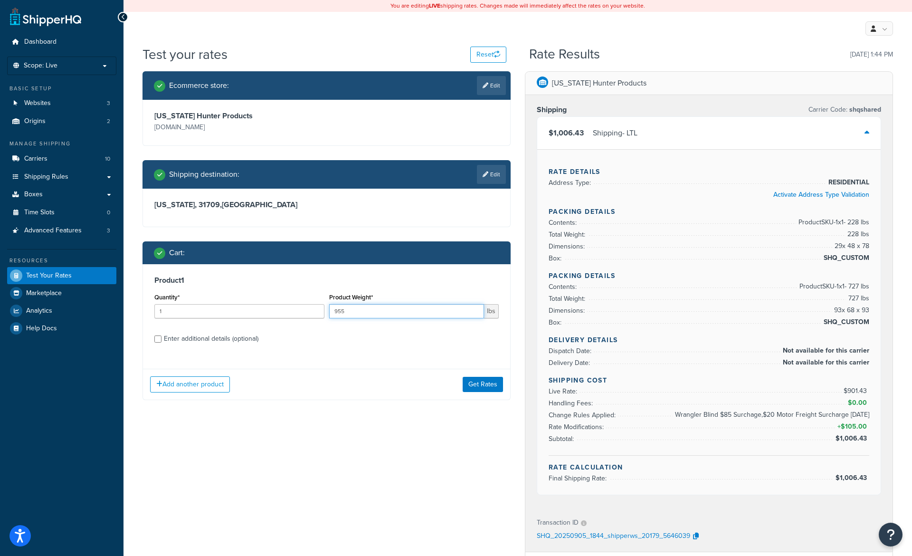
drag, startPoint x: 353, startPoint y: 313, endPoint x: 322, endPoint y: 313, distance: 30.4
click at [329, 313] on input "955" at bounding box center [406, 311] width 155 height 14
type input "600"
click at [244, 337] on div "Enter additional details (optional)" at bounding box center [211, 338] width 95 height 13
click at [162, 337] on input "Enter additional details (optional)" at bounding box center [157, 338] width 7 height 7
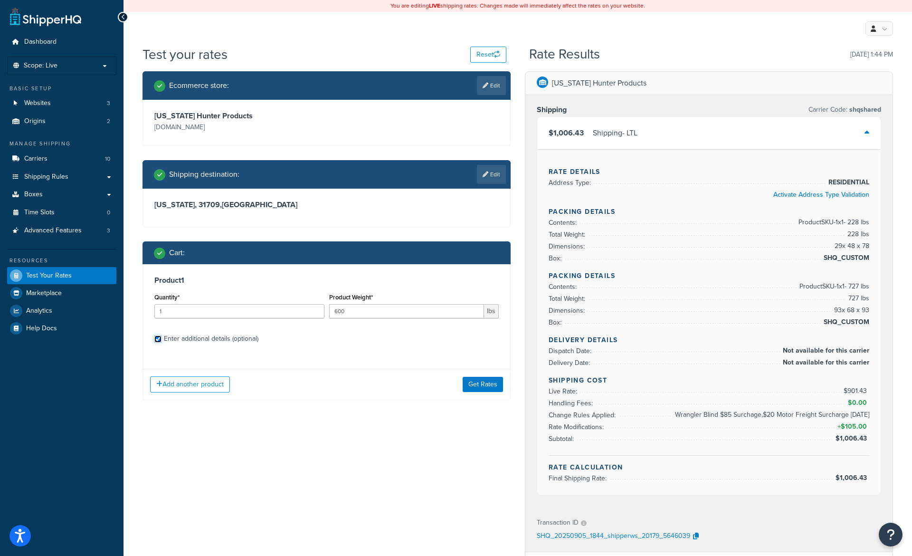
checkbox input "true"
select select "87662"
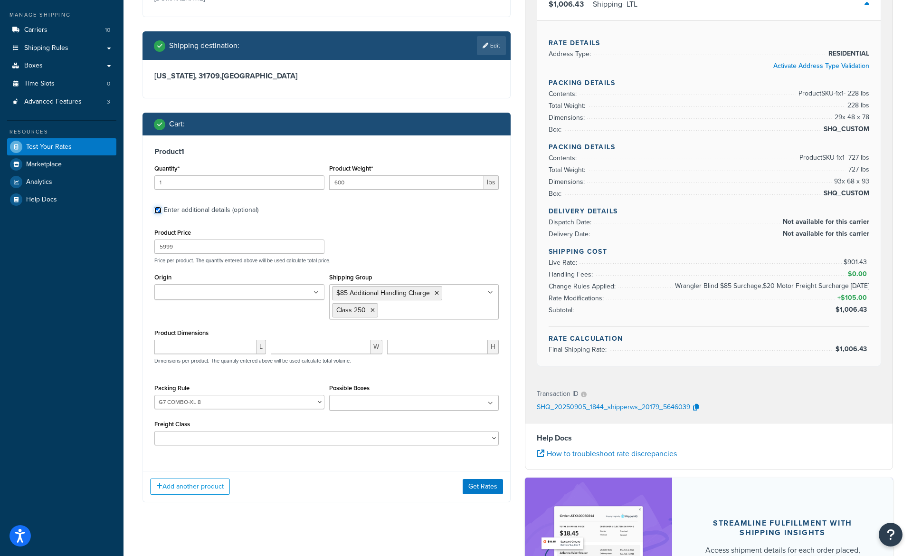
scroll to position [145, 0]
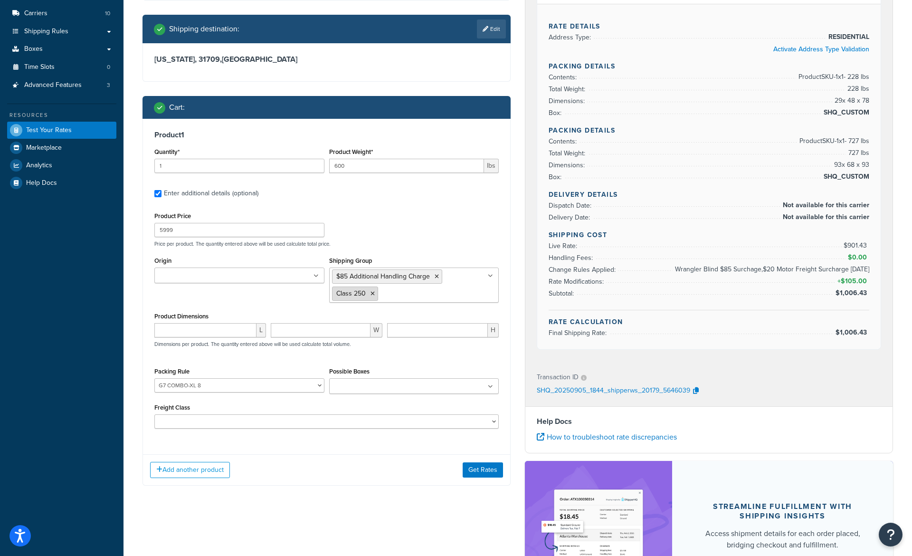
click at [374, 294] on icon at bounding box center [373, 294] width 4 height 6
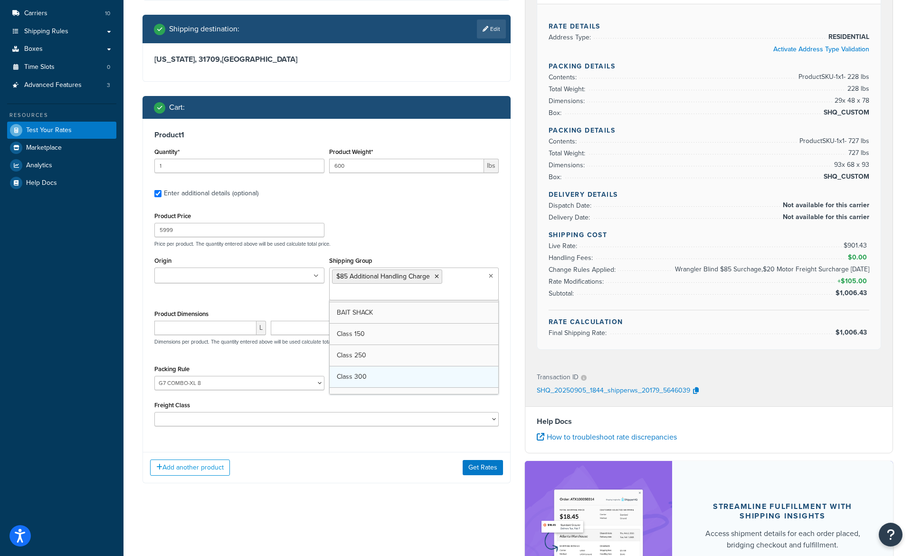
scroll to position [19, 0]
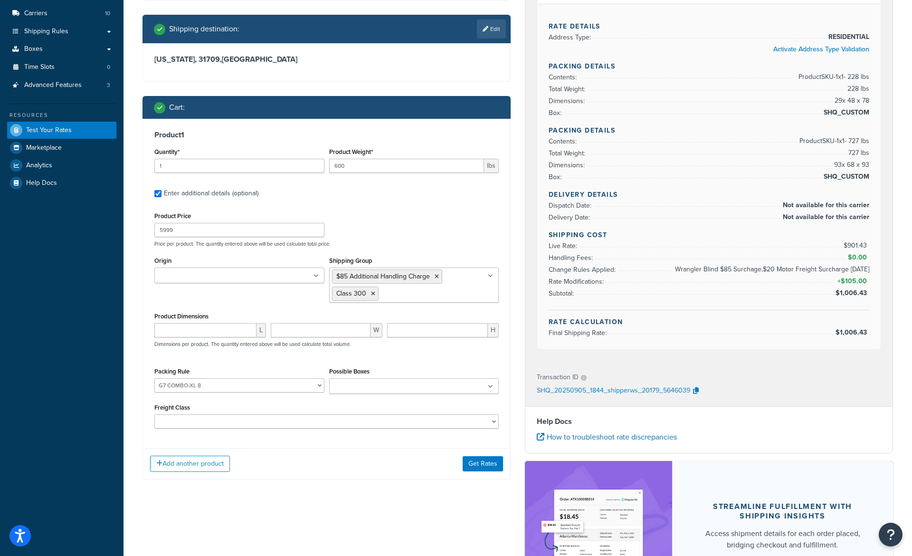
click at [247, 290] on div "Origin Calera DC Texas Hunter Products" at bounding box center [239, 272] width 175 height 36
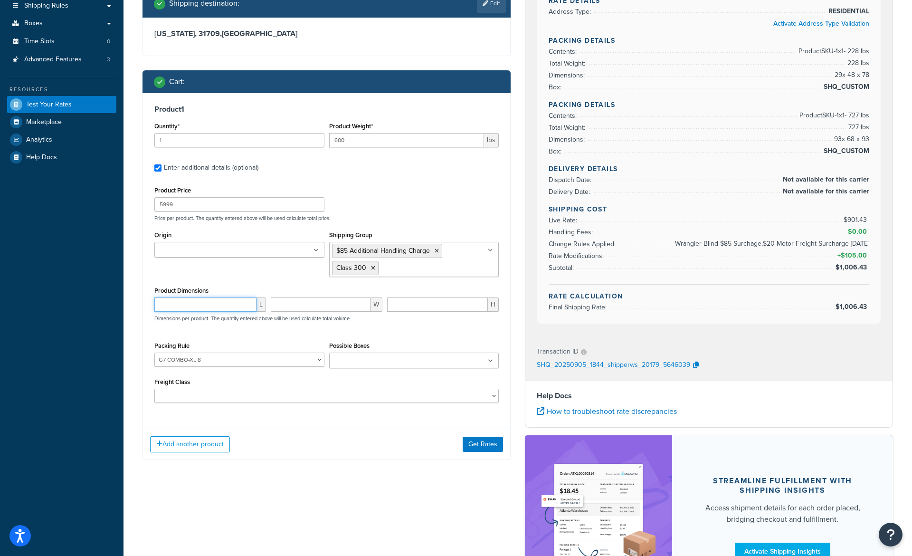
click at [228, 303] on input "number" at bounding box center [205, 304] width 102 height 14
type input "93"
type input "68"
type input "93"
select select
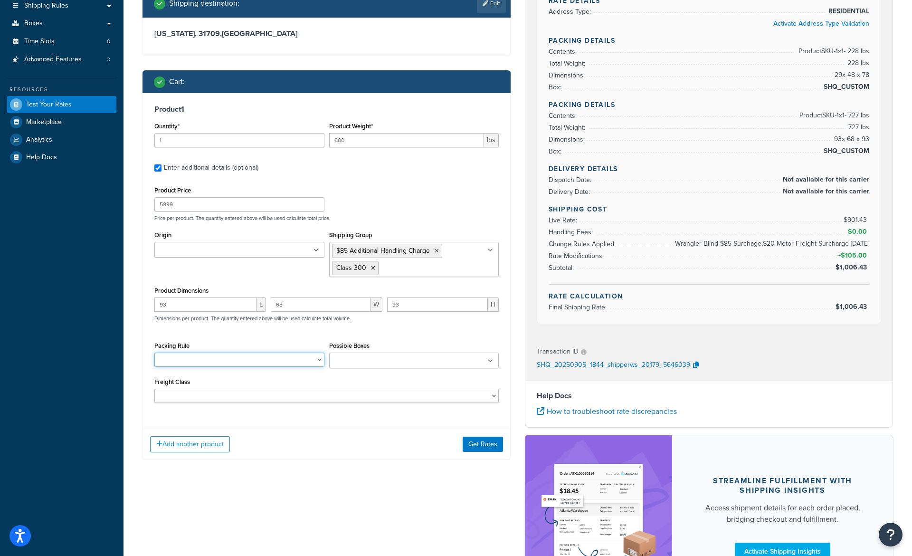
click option at bounding box center [0, 0] width 0 height 0
click at [475, 444] on button "Get Rates" at bounding box center [483, 444] width 40 height 15
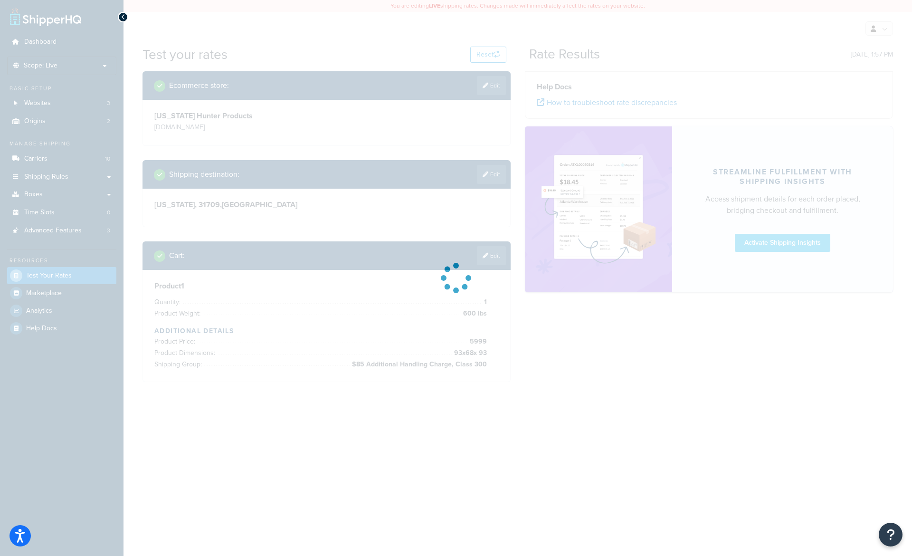
scroll to position [0, 0]
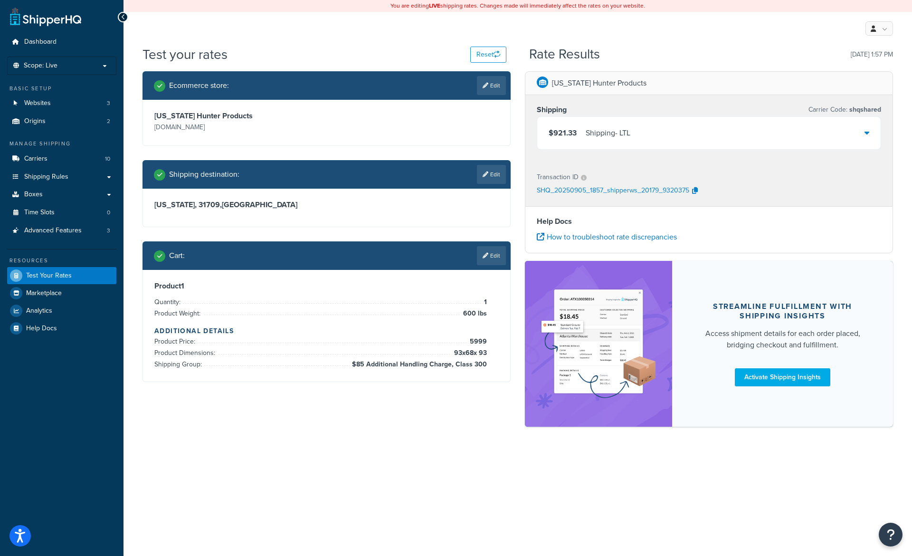
click at [648, 130] on div "$921.33 Shipping - LTL" at bounding box center [709, 133] width 344 height 32
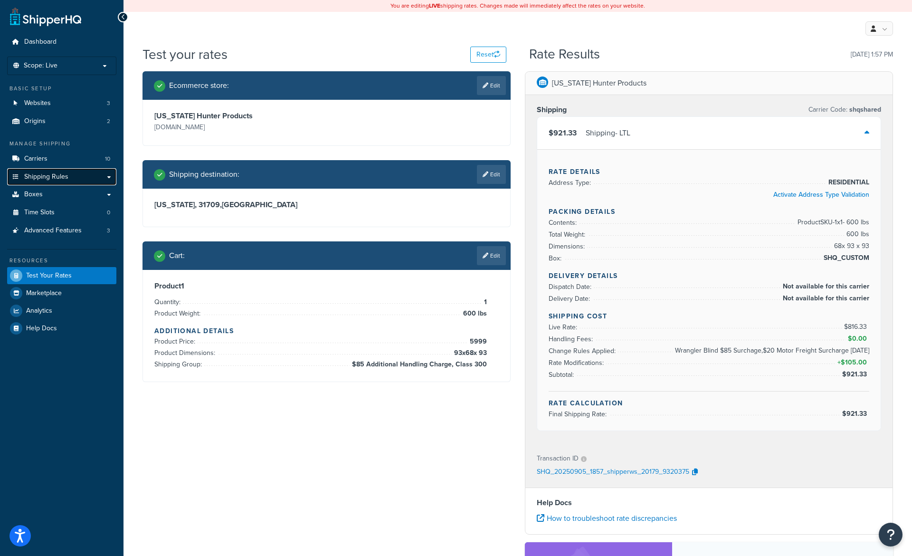
click at [56, 181] on span "Shipping Rules" at bounding box center [46, 177] width 44 height 8
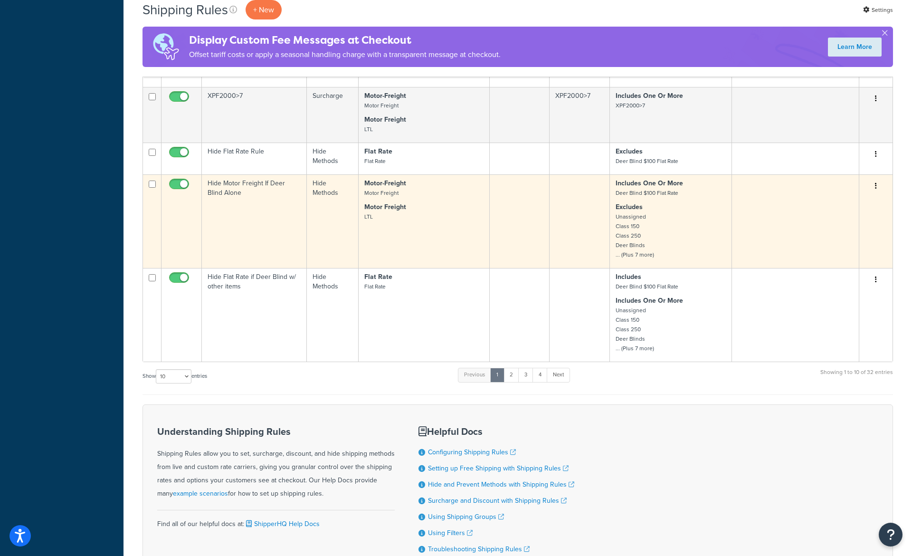
scroll to position [429, 0]
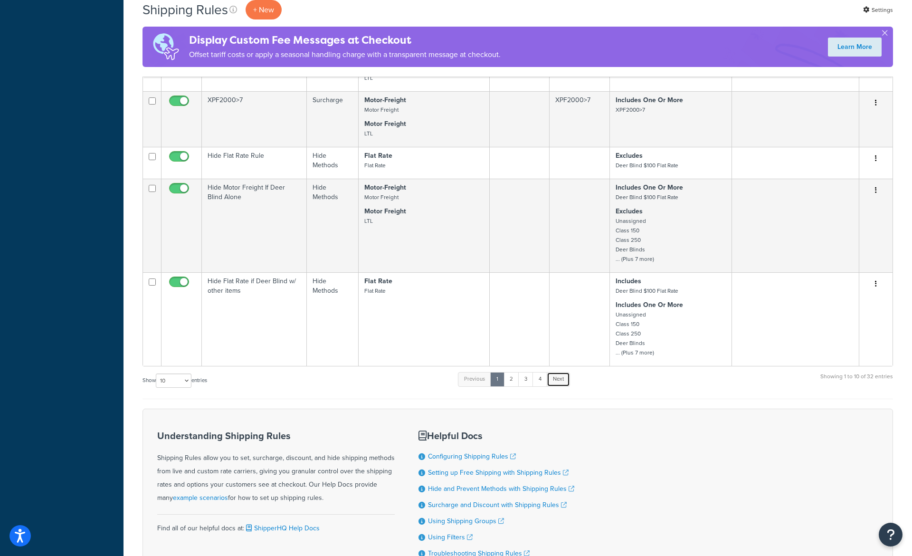
click at [560, 386] on link "Next" at bounding box center [558, 379] width 23 height 14
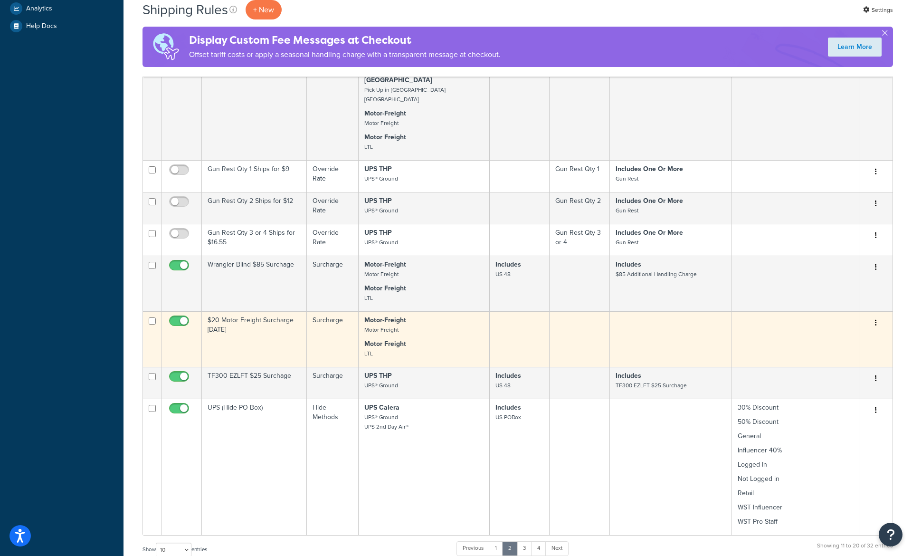
scroll to position [392, 0]
click at [303, 312] on td "$20 Motor Freight Surcharge [DATE]" at bounding box center [254, 340] width 105 height 56
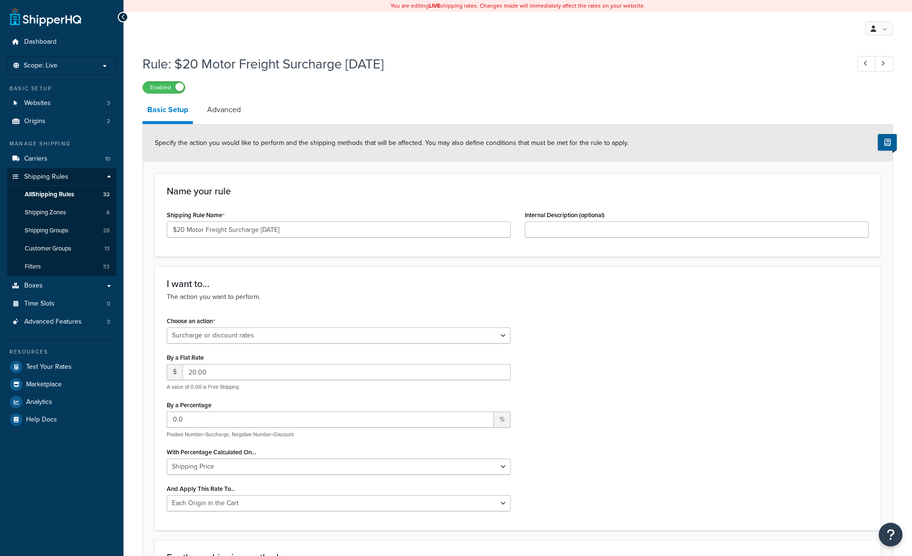
select select "SURCHARGE"
select select "LOCATION"
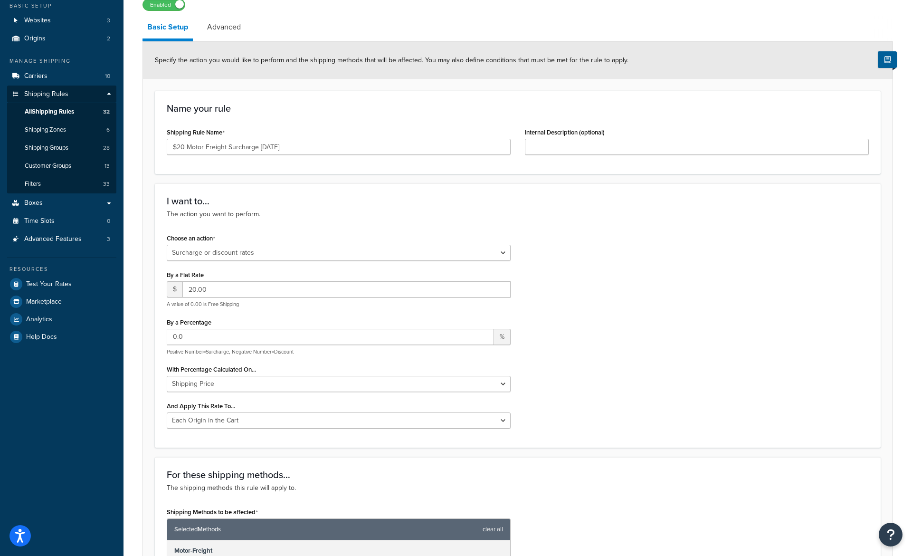
scroll to position [16, 0]
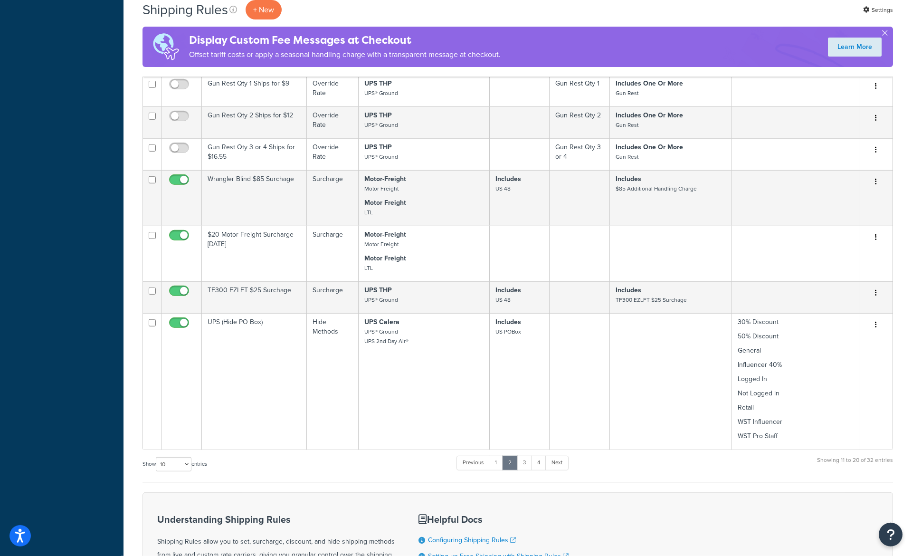
scroll to position [444, 0]
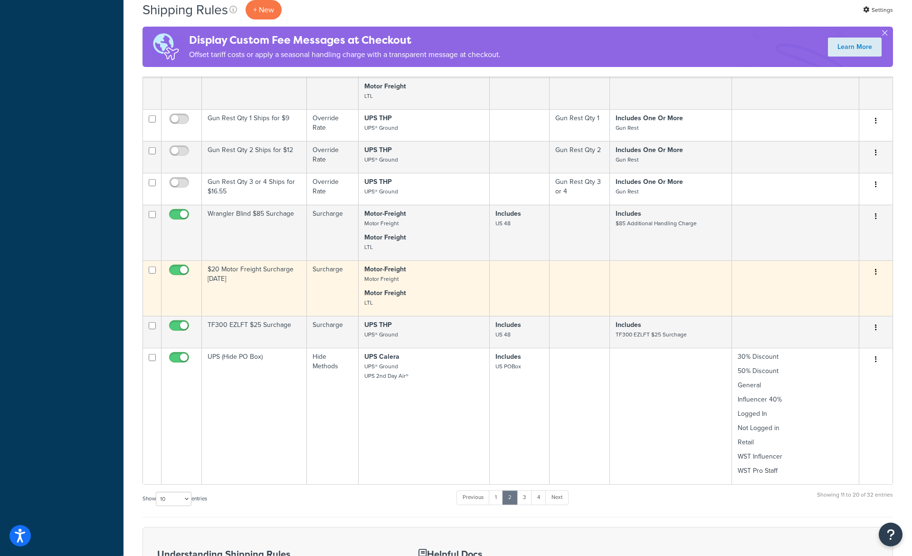
click at [180, 267] on input "checkbox" at bounding box center [180, 273] width 26 height 12
checkbox input "false"
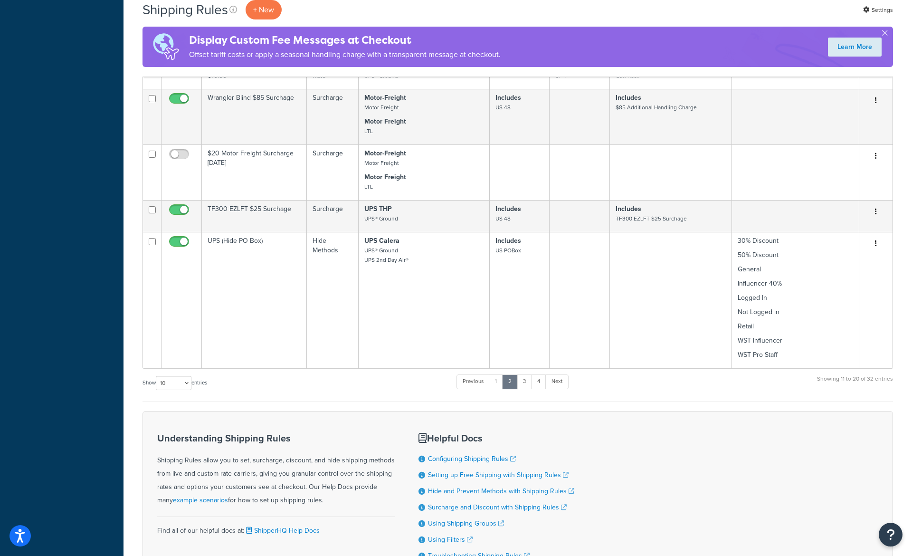
scroll to position [540, 0]
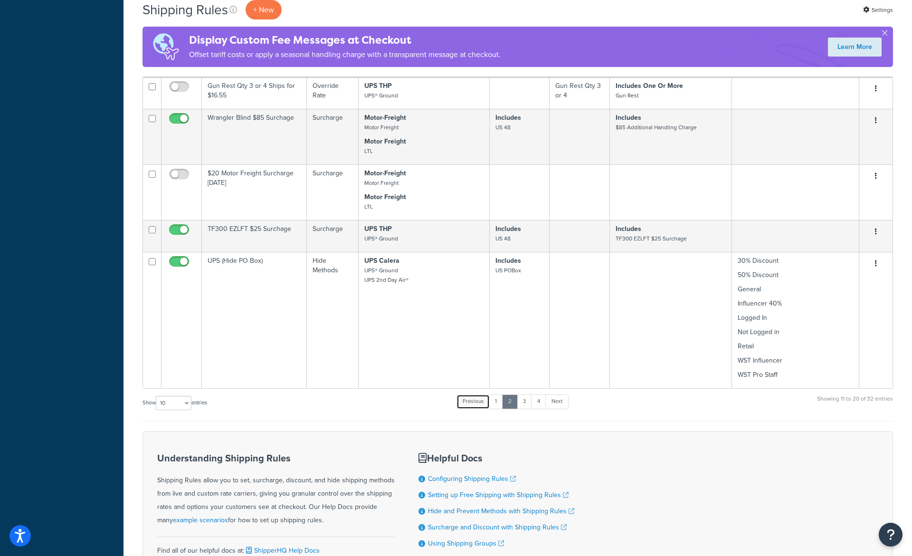
click at [472, 394] on link "Previous" at bounding box center [473, 401] width 33 height 14
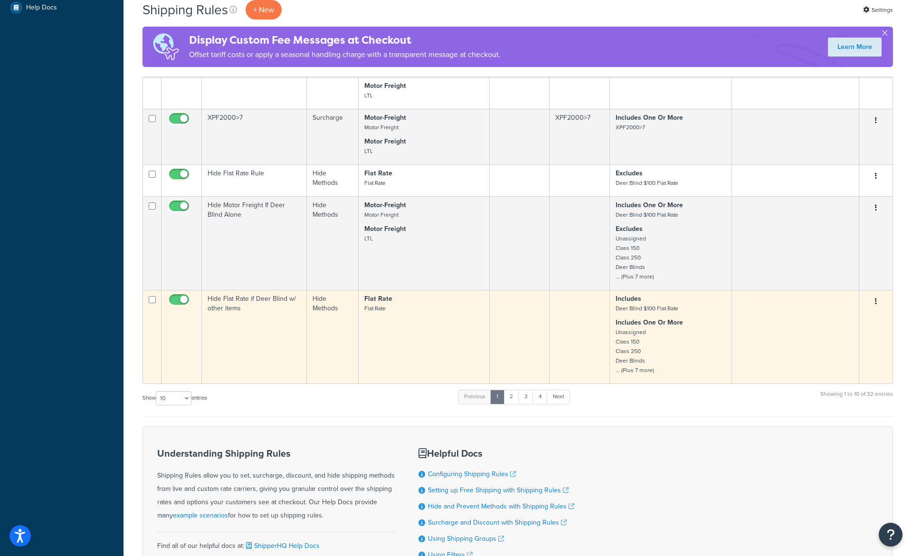
scroll to position [458, 0]
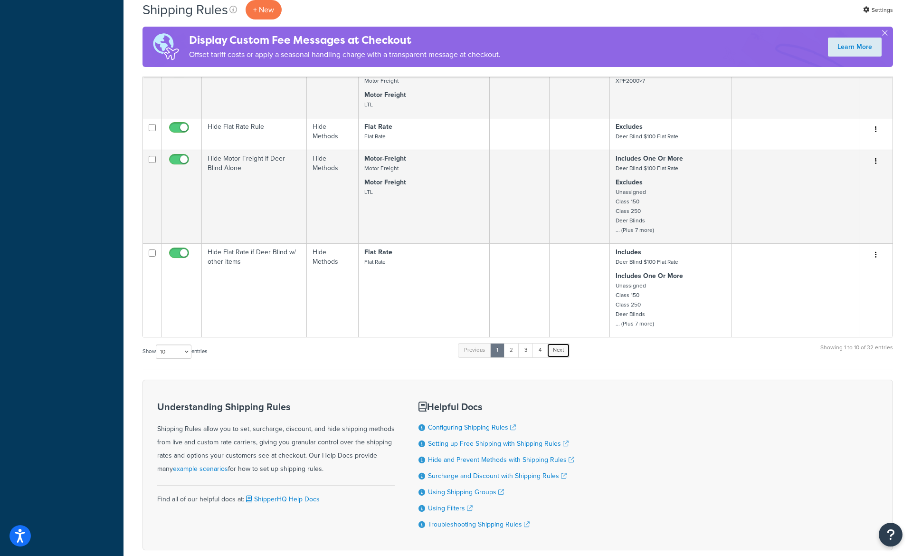
click at [566, 350] on link "Next" at bounding box center [558, 350] width 23 height 14
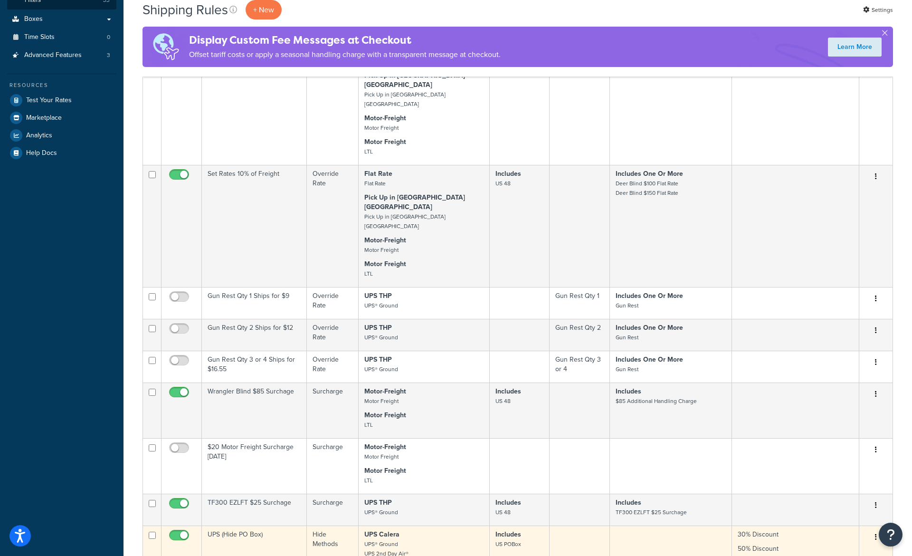
scroll to position [265, 0]
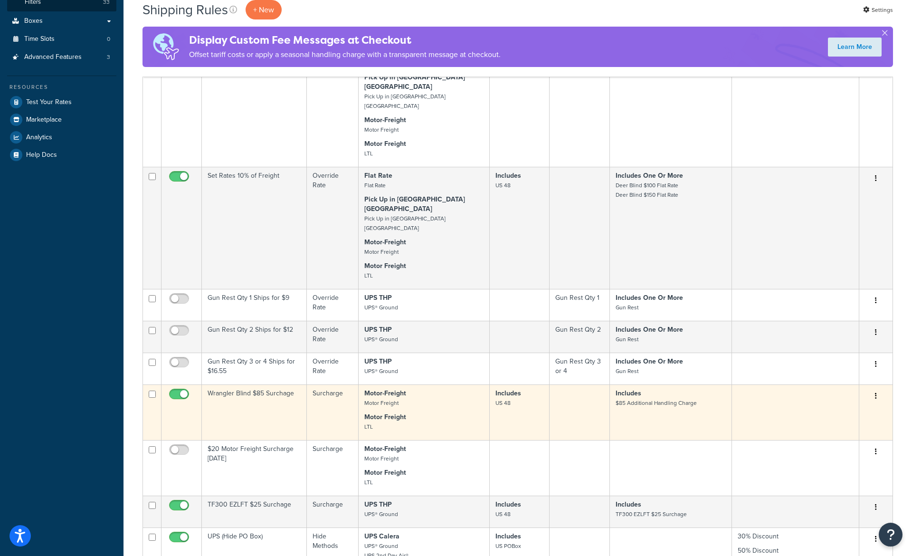
click at [407, 412] on p "Motor Freight LTL" at bounding box center [423, 421] width 119 height 19
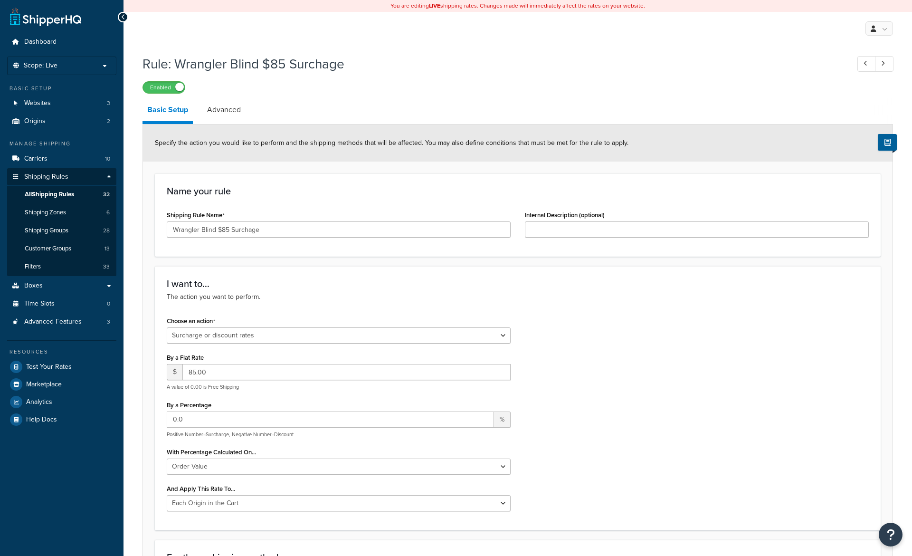
select select "SURCHARGE"
select select "ORDER"
select select "LOCATION"
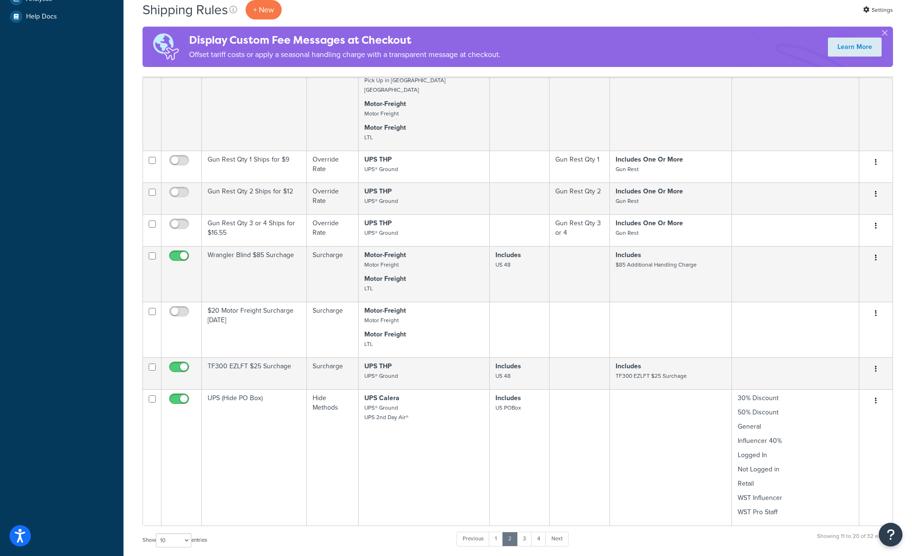
scroll to position [410, 0]
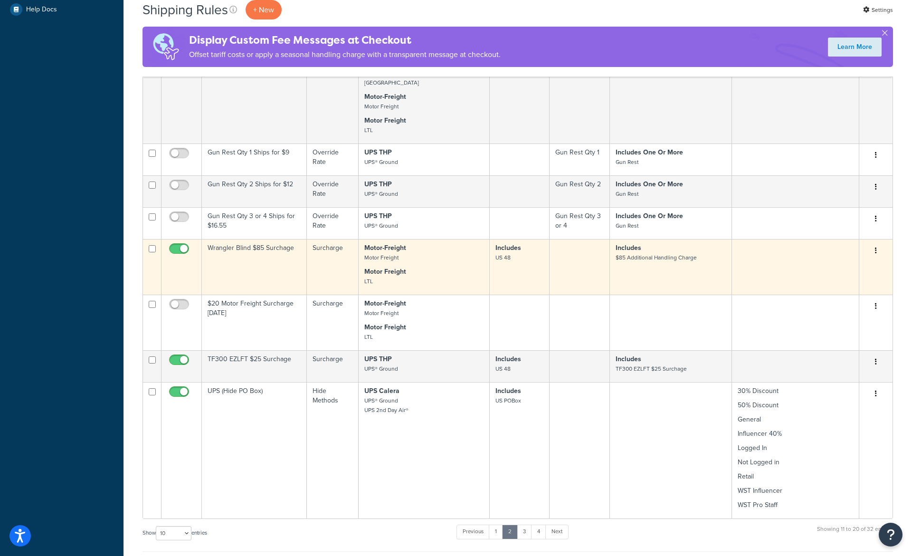
click at [181, 245] on input "checkbox" at bounding box center [180, 251] width 26 height 12
checkbox input "false"
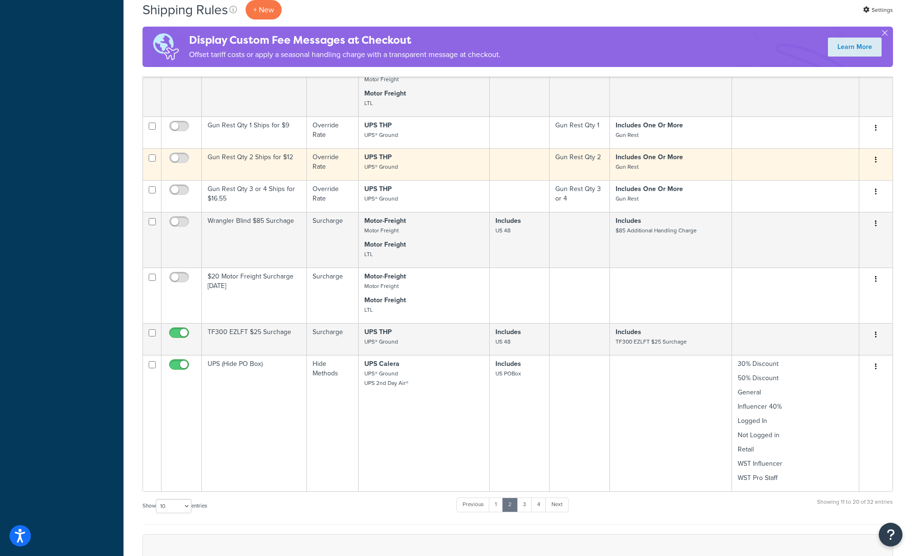
scroll to position [0, 0]
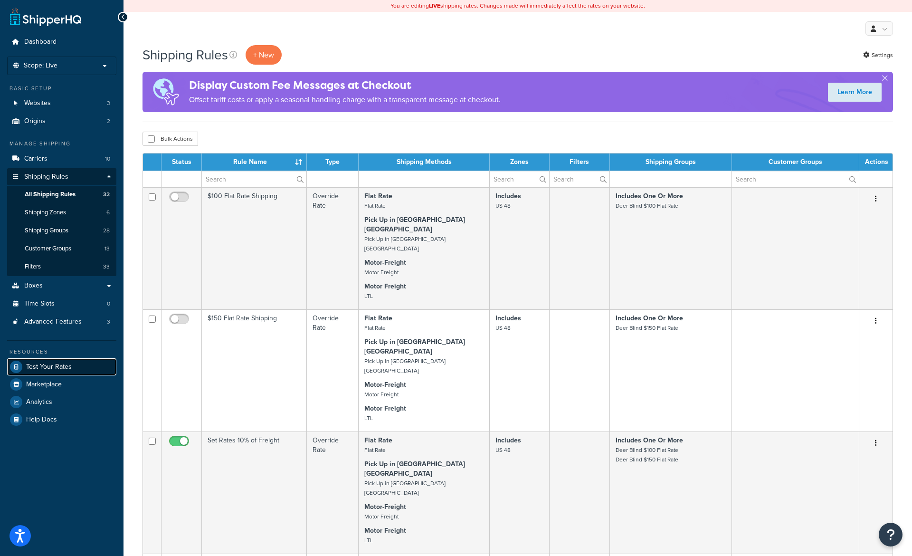
click at [60, 361] on link "Test Your Rates" at bounding box center [61, 366] width 109 height 17
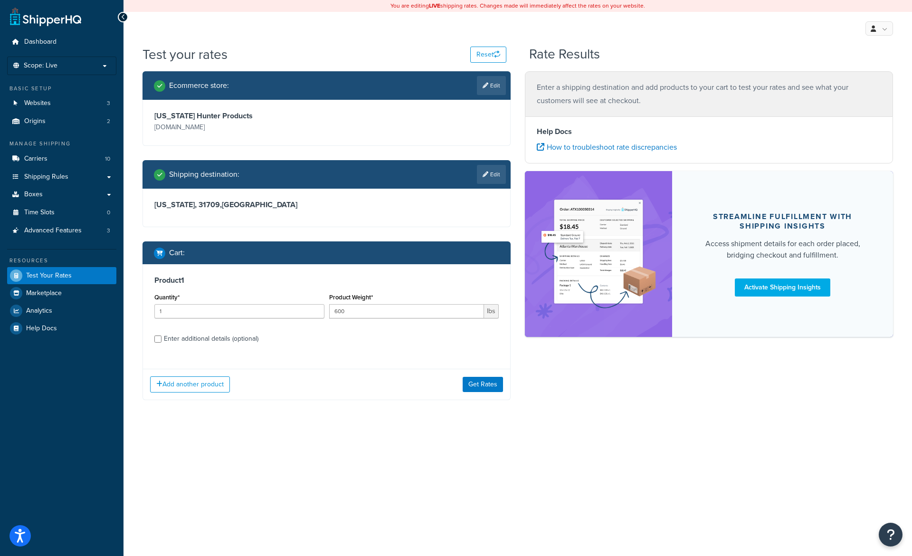
click at [206, 344] on div "Enter additional details (optional)" at bounding box center [211, 338] width 95 height 13
click at [162, 343] on input "Enter additional details (optional)" at bounding box center [157, 338] width 7 height 7
checkbox input "true"
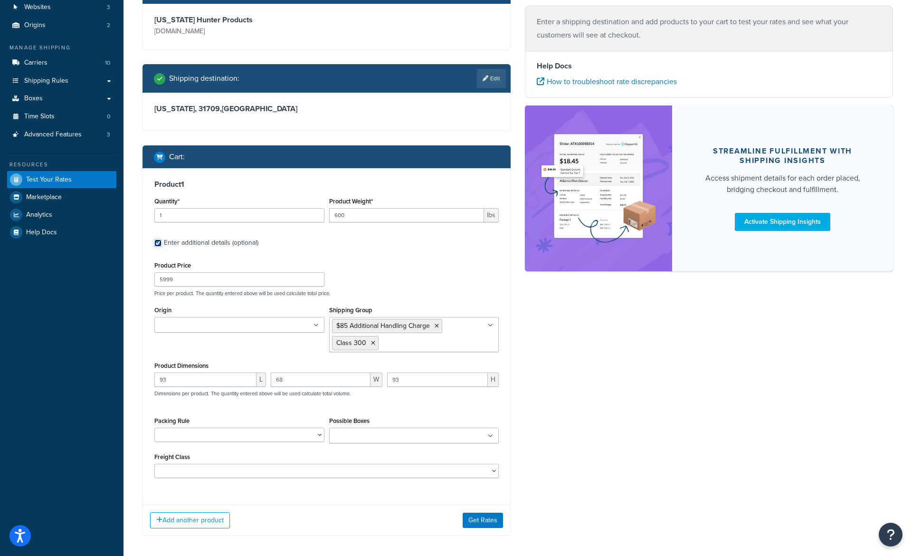
scroll to position [138, 0]
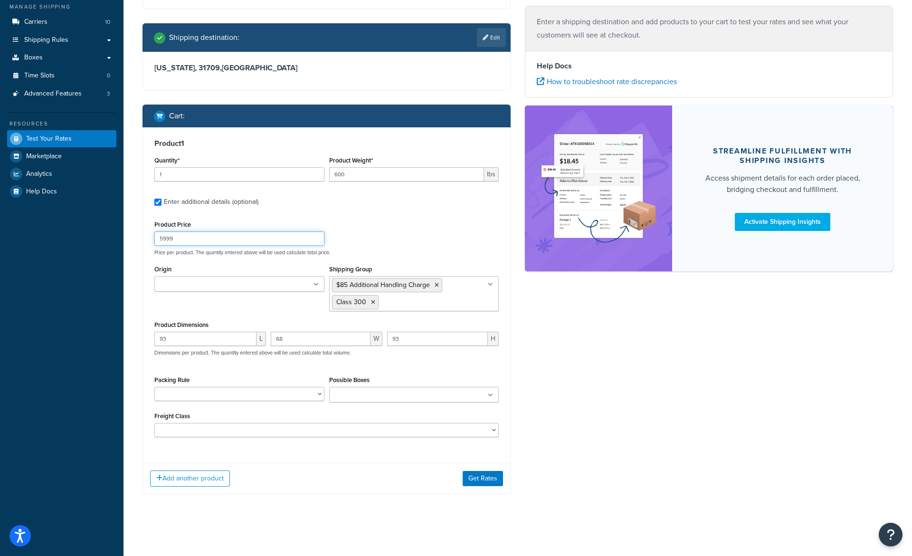
drag, startPoint x: 186, startPoint y: 239, endPoint x: 131, endPoint y: 239, distance: 55.1
click at [154, 239] on input "5999" at bounding box center [239, 238] width 170 height 14
type input "4749"
click at [477, 483] on button "Get Rates" at bounding box center [483, 478] width 40 height 15
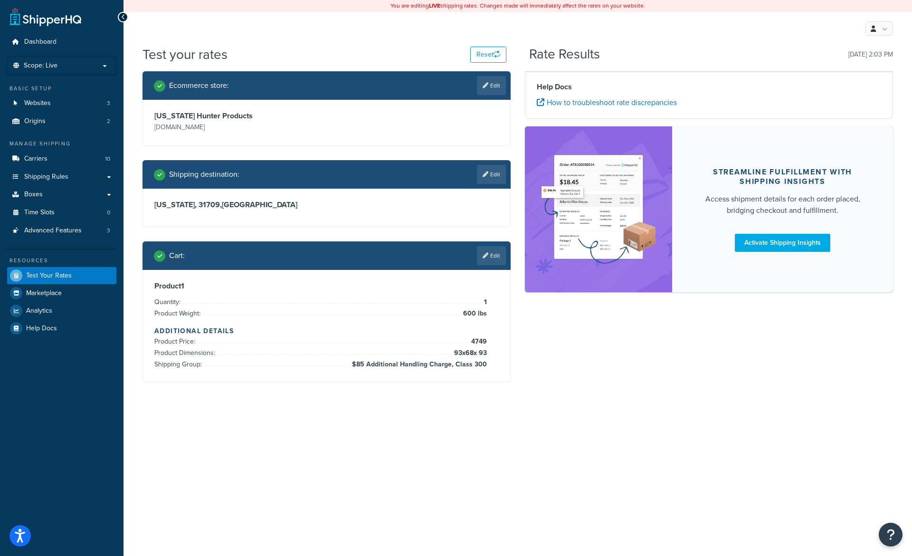
scroll to position [0, 0]
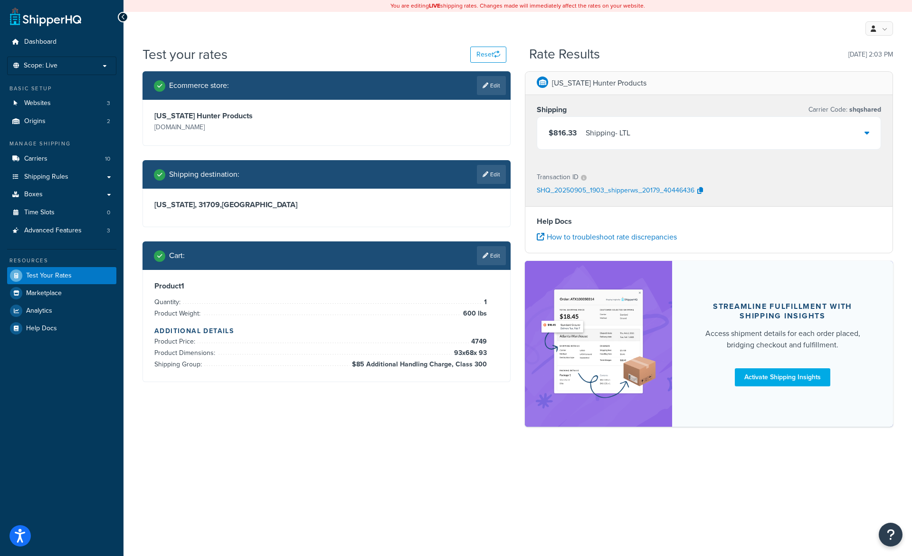
click at [606, 142] on div "$816.33 Shipping - LTL" at bounding box center [709, 133] width 344 height 32
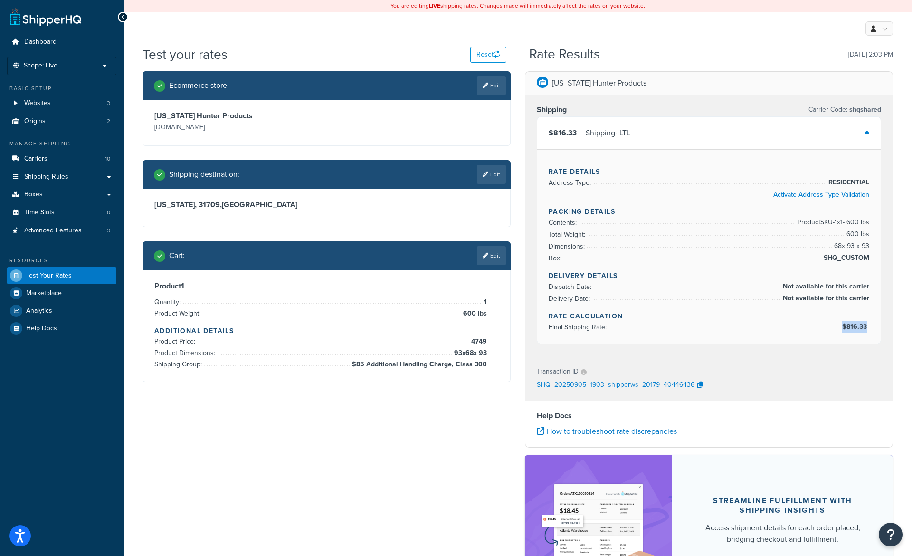
drag, startPoint x: 844, startPoint y: 326, endPoint x: 876, endPoint y: 326, distance: 31.4
click at [869, 326] on li "Final Shipping Rate: $816.33" at bounding box center [709, 327] width 321 height 12
copy span "$816.33"
click at [57, 179] on span "Shipping Rules" at bounding box center [46, 177] width 44 height 8
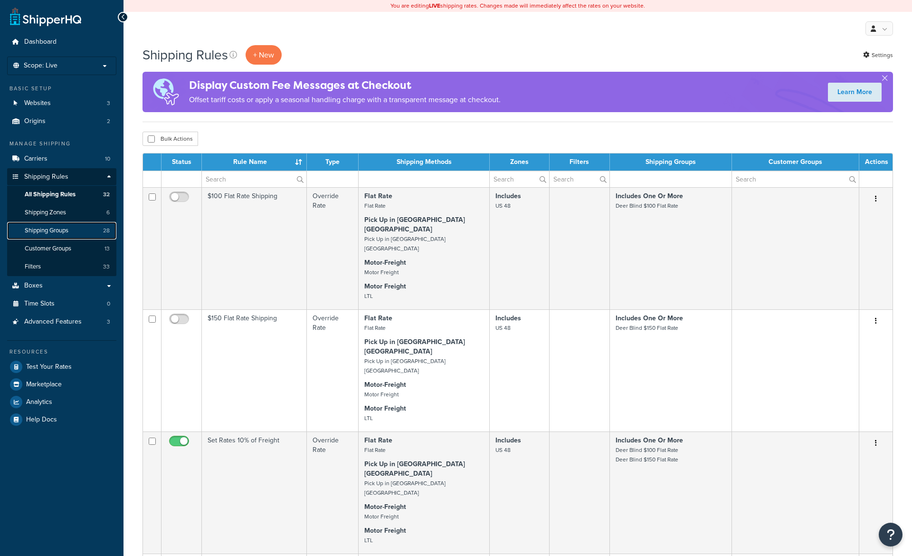
click at [56, 230] on span "Shipping Groups" at bounding box center [47, 231] width 44 height 8
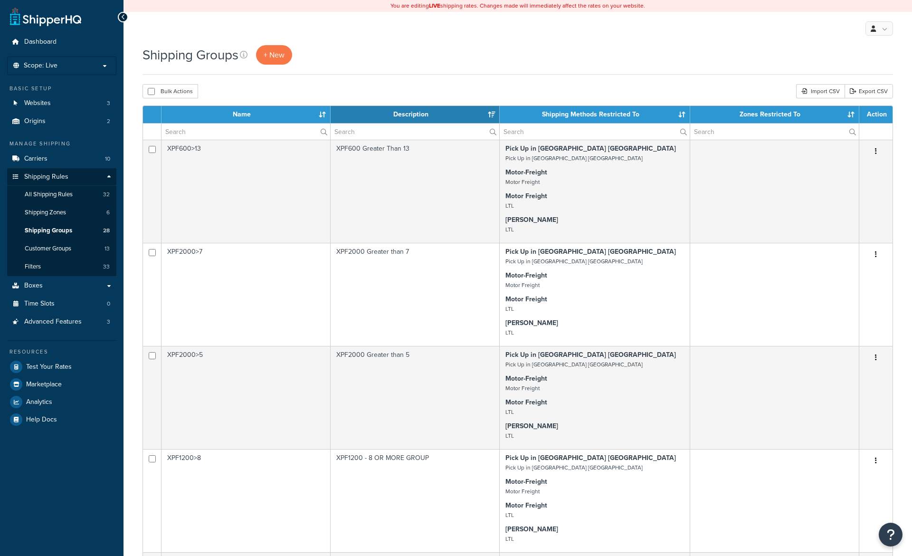
select select "15"
click at [56, 201] on link "All Shipping Rules 32" at bounding box center [61, 195] width 109 height 18
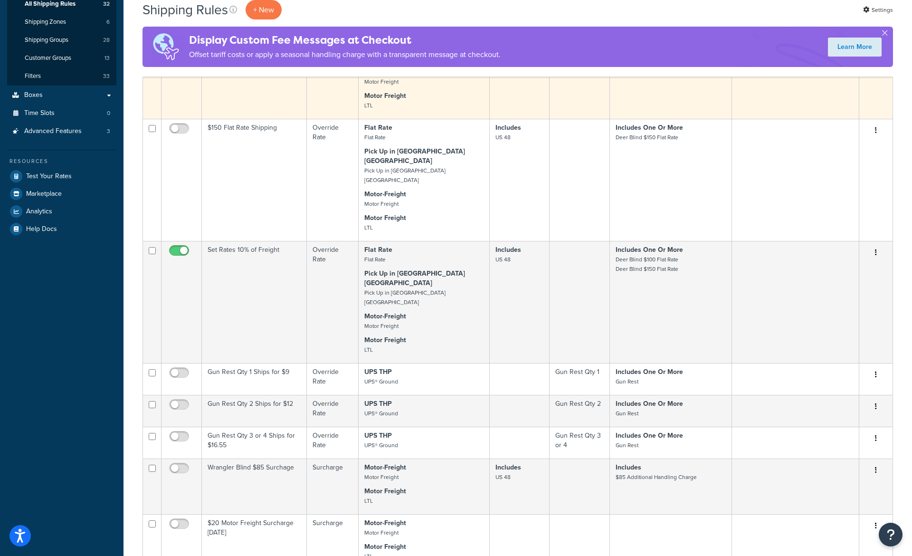
scroll to position [191, 0]
click at [291, 273] on td "Set Rates 10% of Freight" at bounding box center [254, 301] width 105 height 122
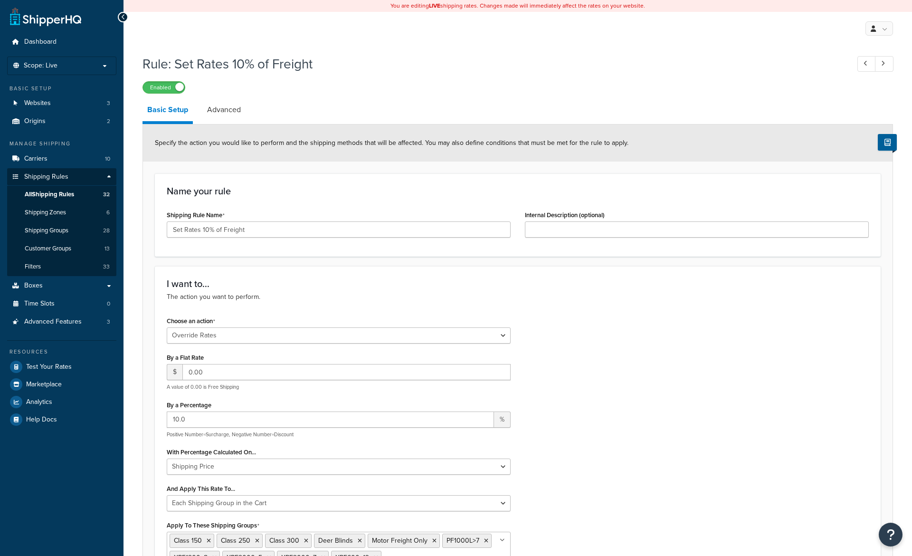
select select "OVERRIDE"
select select "SHIPPING_GROUP"
click at [229, 118] on link "Advanced" at bounding box center [223, 109] width 43 height 23
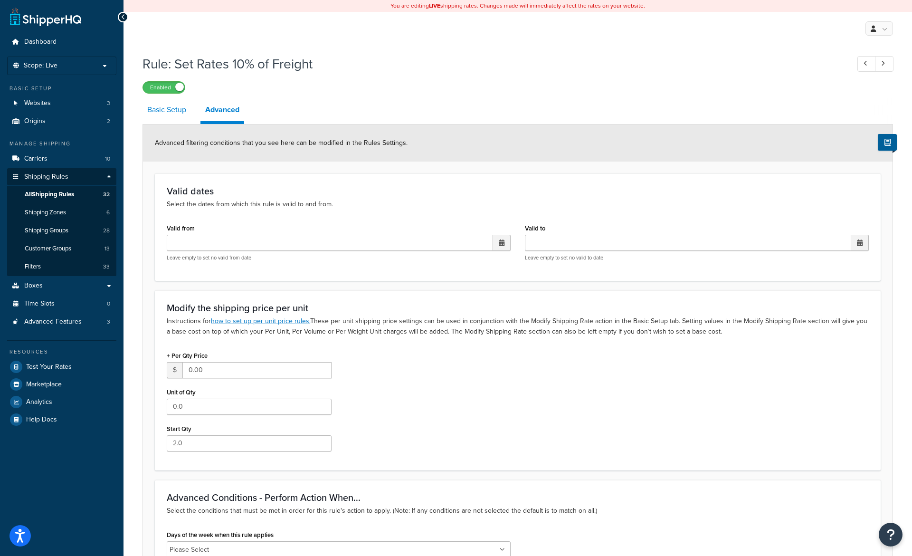
click at [180, 113] on link "Basic Setup" at bounding box center [167, 109] width 48 height 23
select select "OVERRIDE"
select select "SHIPPING_GROUP"
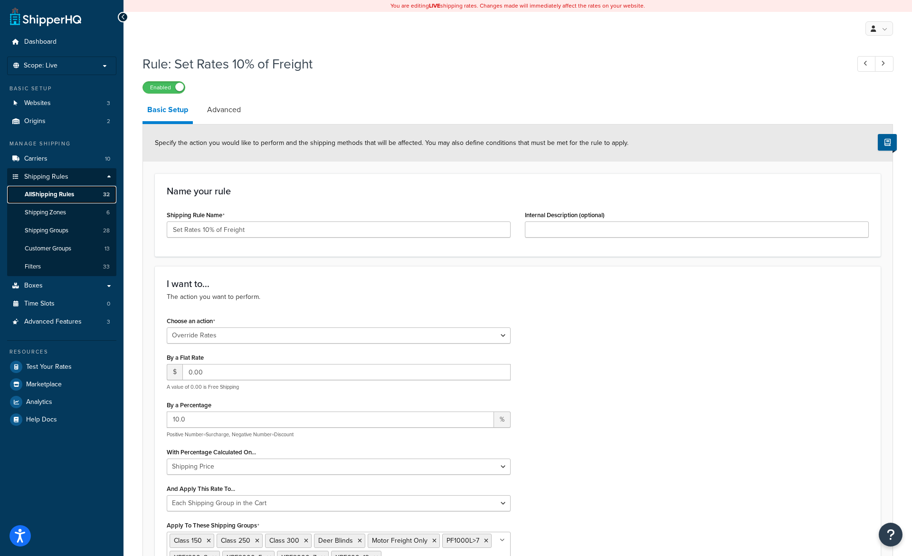
click at [61, 192] on span "All Shipping Rules" at bounding box center [49, 195] width 49 height 8
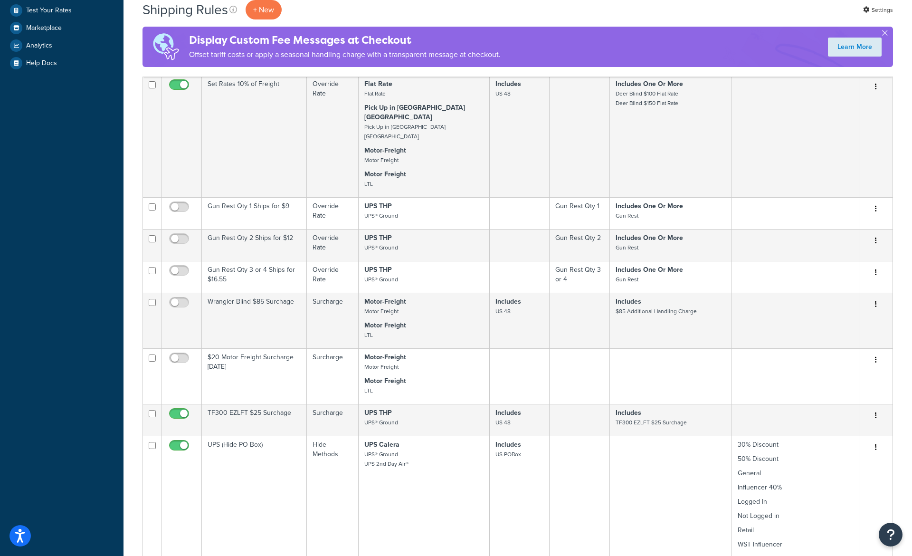
scroll to position [406, 0]
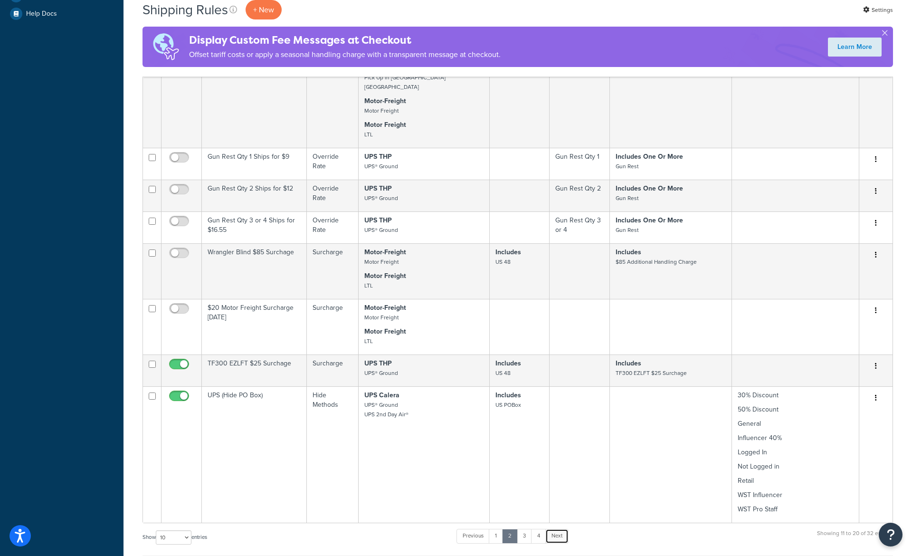
click at [555, 529] on link "Next" at bounding box center [556, 536] width 23 height 14
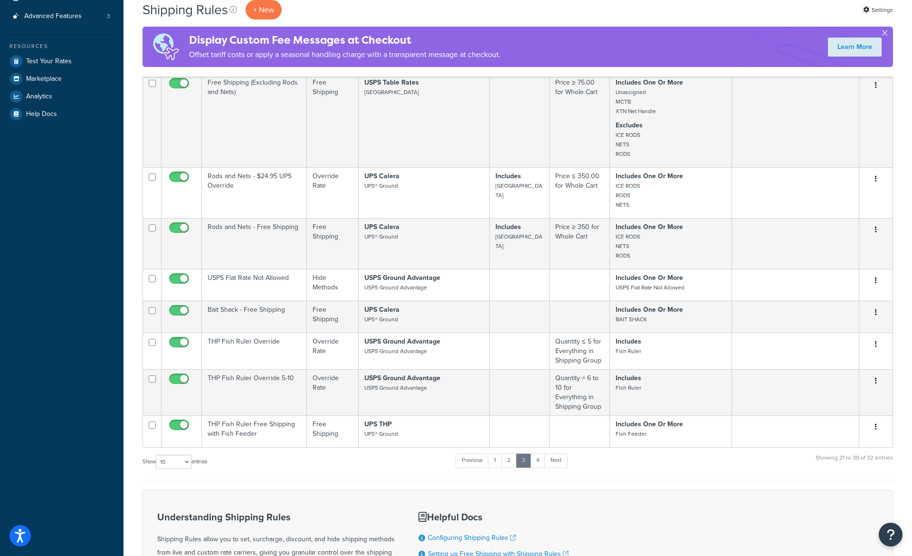
scroll to position [312, 0]
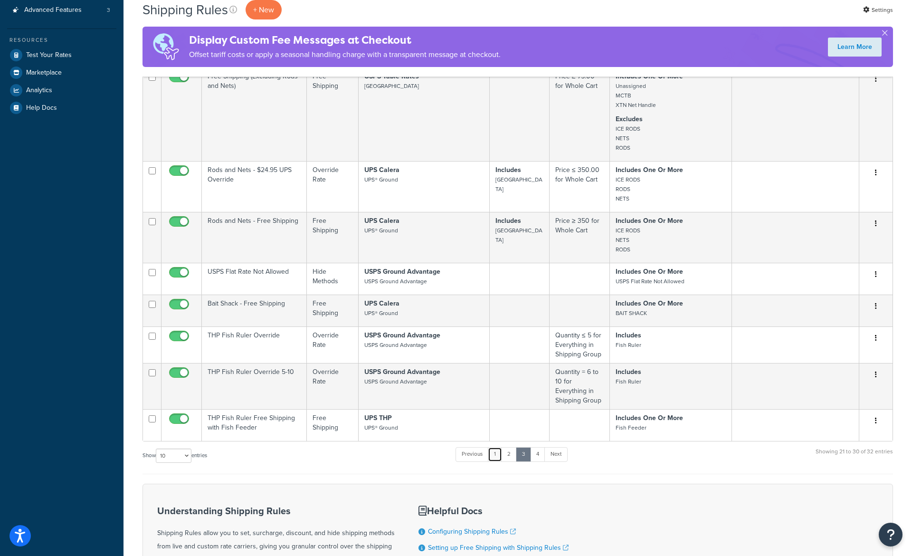
click at [501, 456] on link "1" at bounding box center [495, 454] width 14 height 14
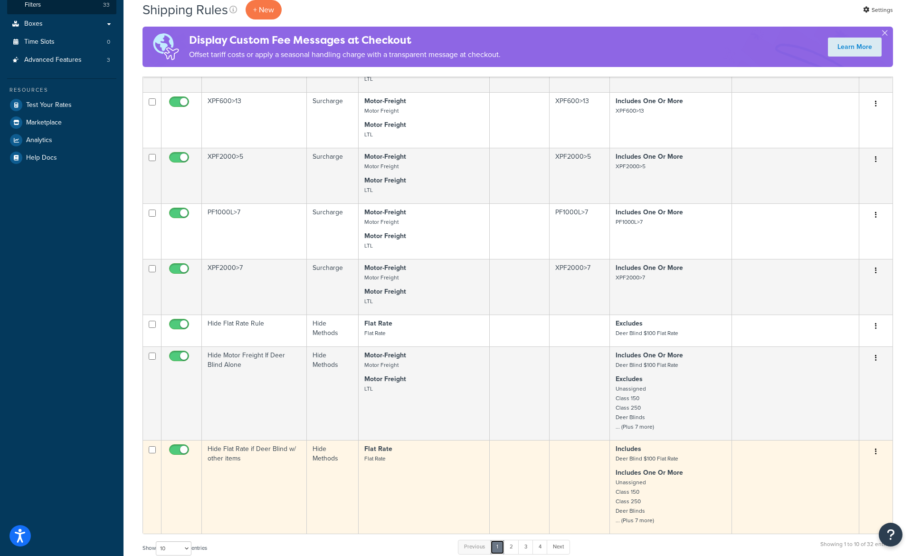
scroll to position [392, 0]
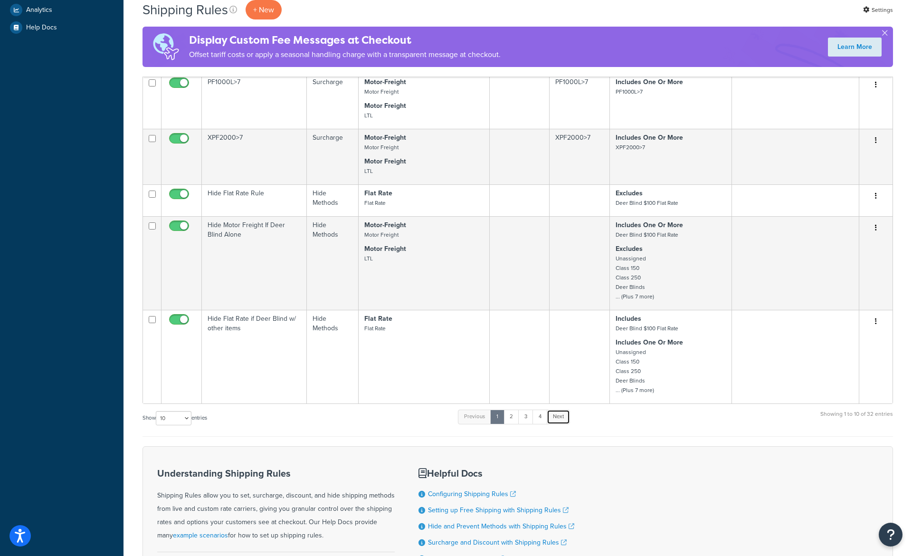
click at [560, 423] on link "Next" at bounding box center [558, 417] width 23 height 14
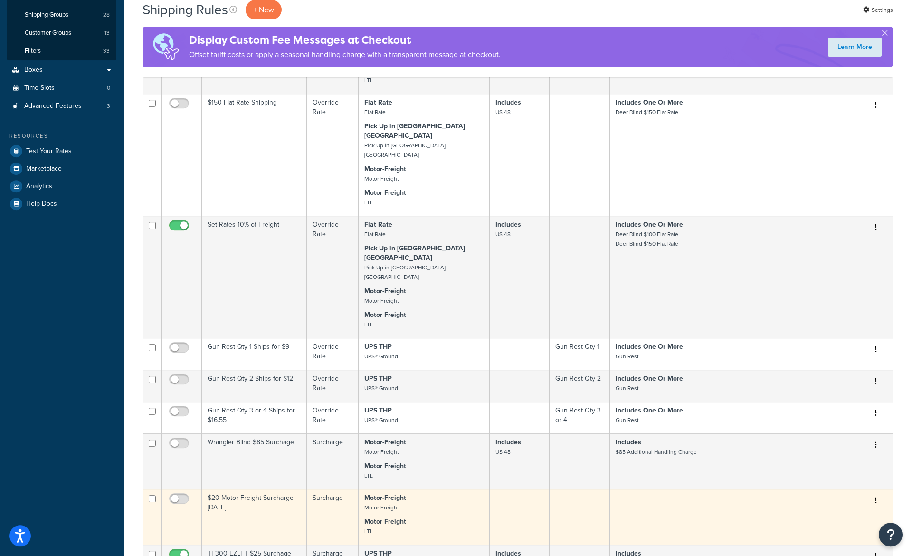
scroll to position [239, 0]
